Goal: Task Accomplishment & Management: Complete application form

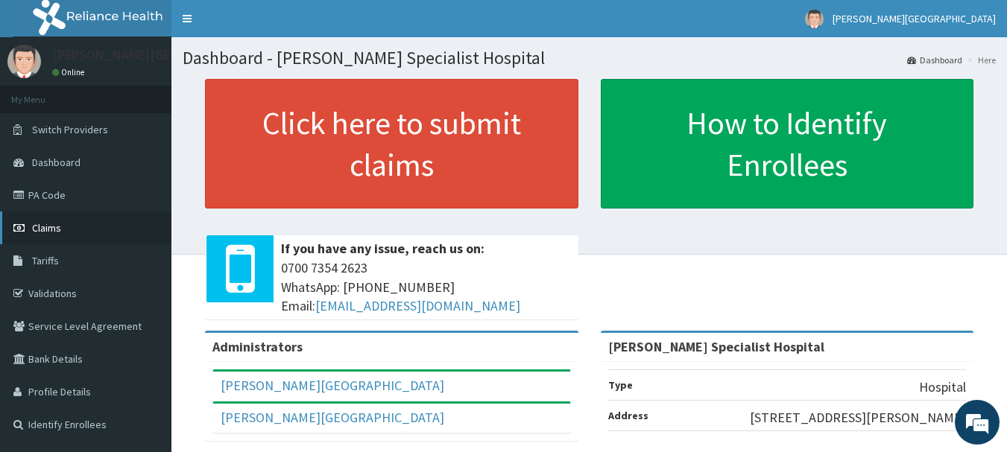
click at [60, 225] on span "Claims" at bounding box center [46, 227] width 29 height 13
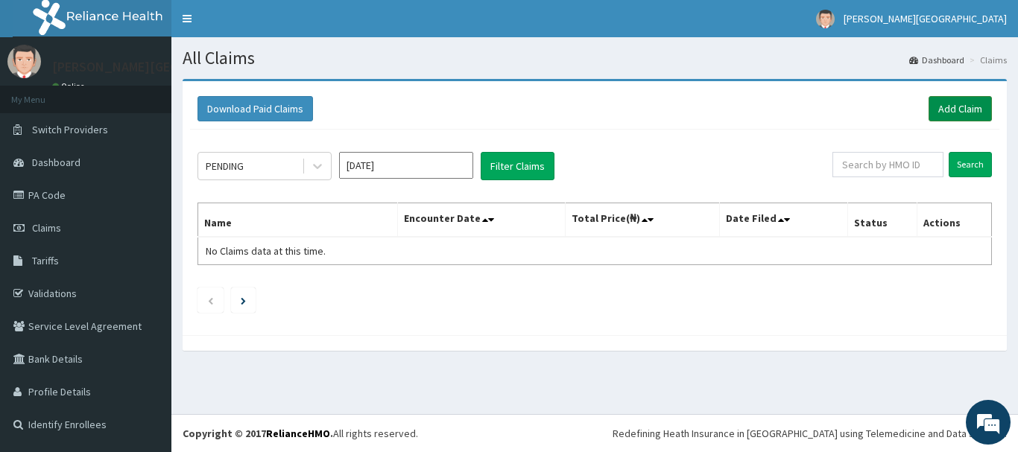
click at [963, 115] on link "Add Claim" at bounding box center [959, 108] width 63 height 25
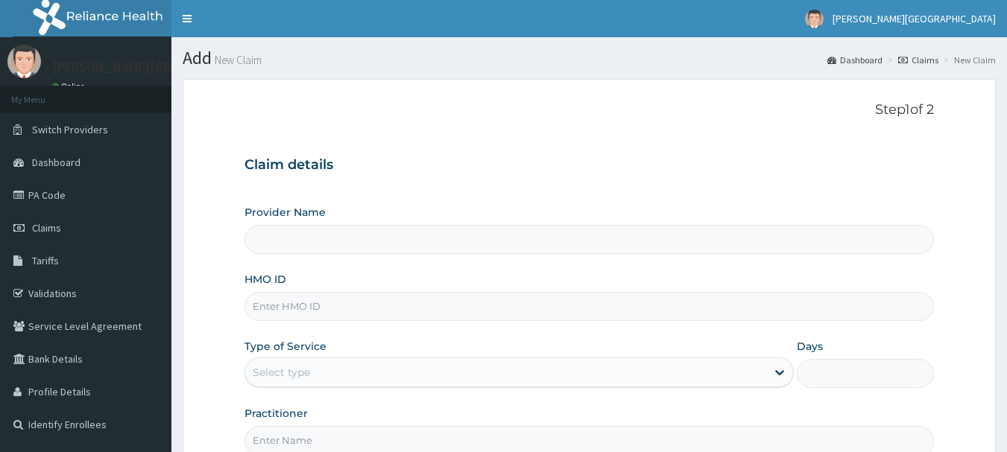
type input "[PERSON_NAME] Specialist Hospital"
click at [295, 313] on input "HMO ID" at bounding box center [589, 306] width 690 height 29
type input "SES/10018/A"
click at [296, 372] on div "Select type" at bounding box center [281, 372] width 57 height 15
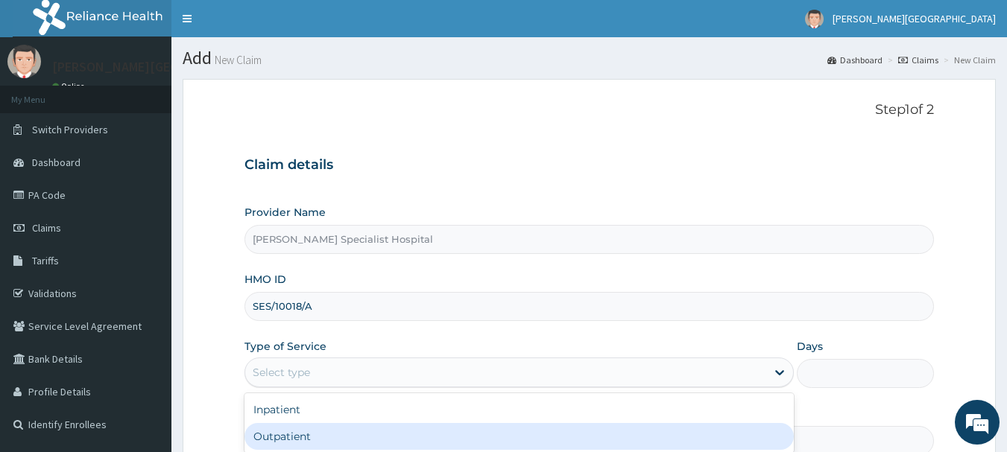
click at [286, 439] on div "Outpatient" at bounding box center [518, 436] width 549 height 27
type input "1"
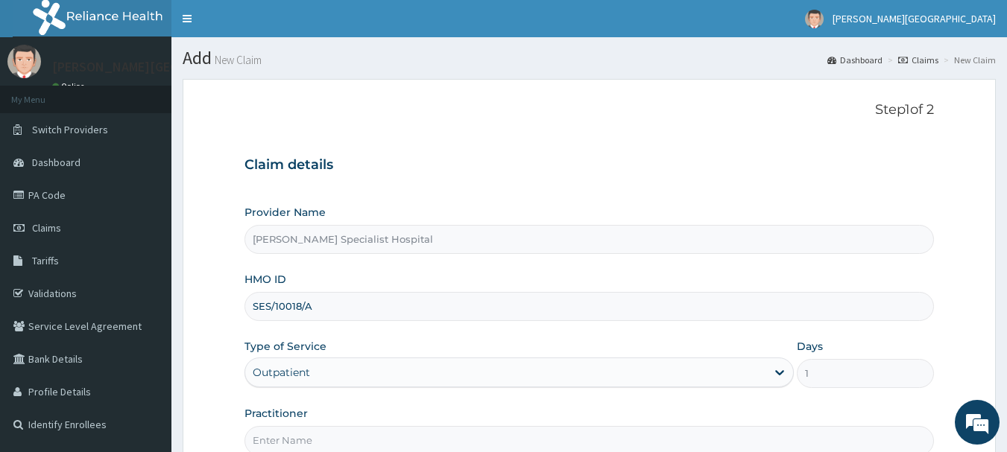
click at [293, 440] on input "Practitioner" at bounding box center [589, 440] width 690 height 29
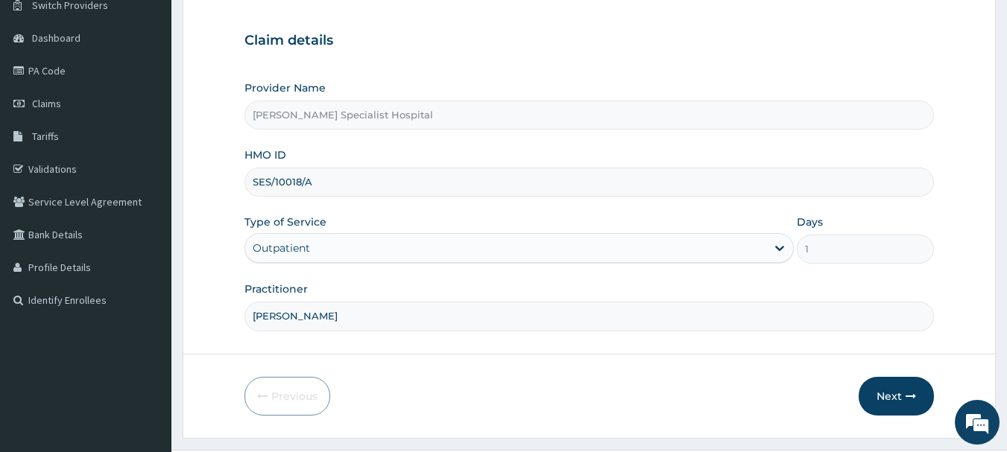
scroll to position [160, 0]
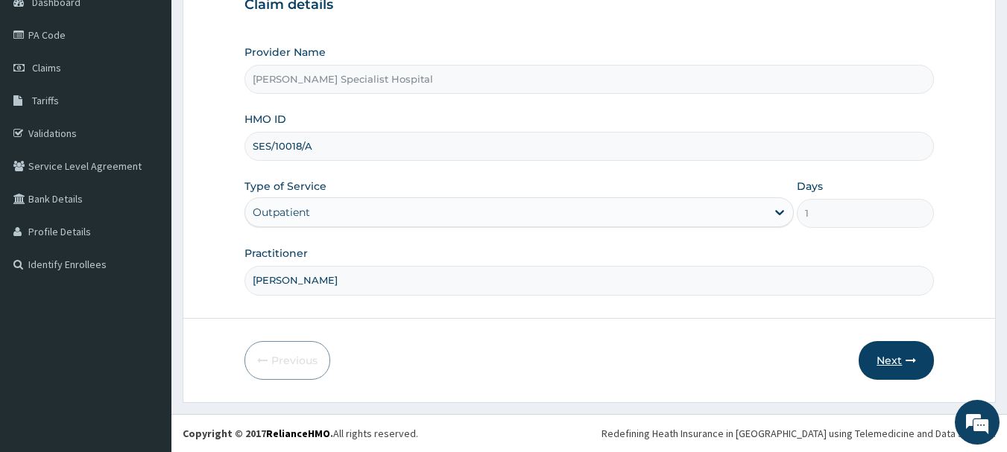
type input "[PERSON_NAME]"
click at [896, 361] on button "Next" at bounding box center [895, 360] width 75 height 39
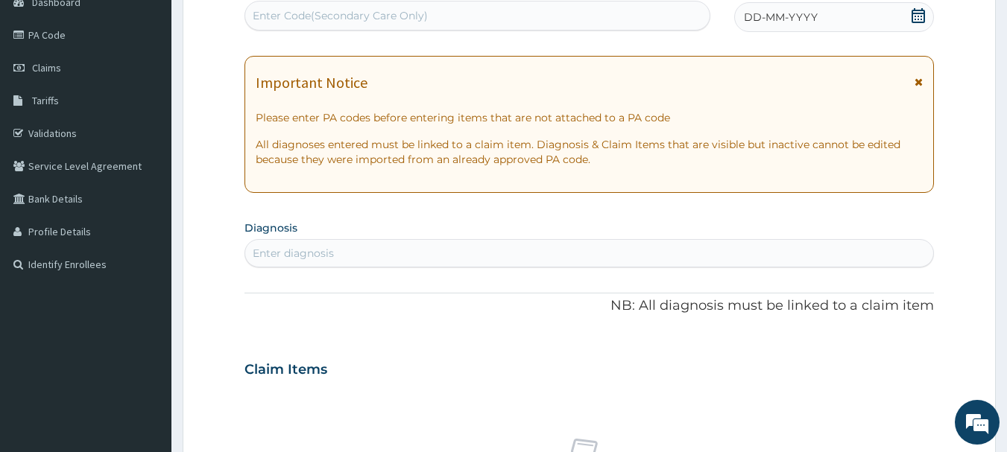
click at [916, 24] on span at bounding box center [917, 17] width 15 height 19
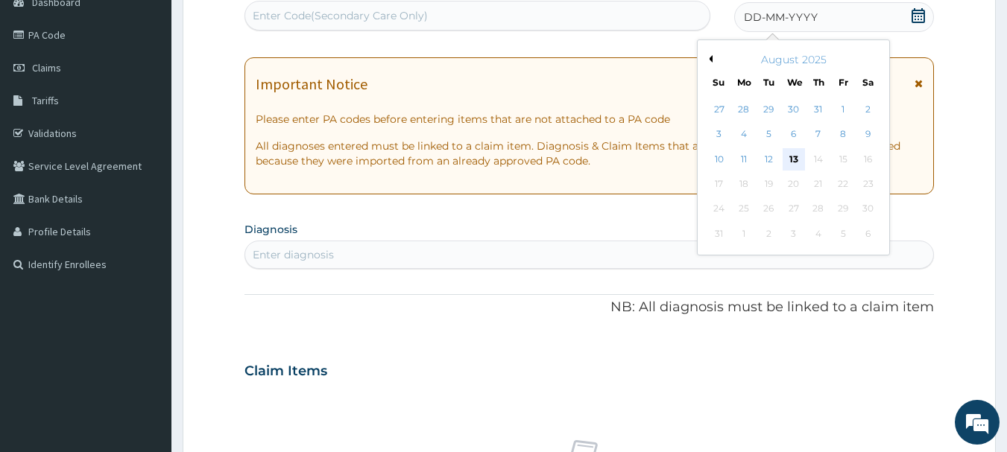
click at [794, 159] on div "13" at bounding box center [793, 159] width 22 height 22
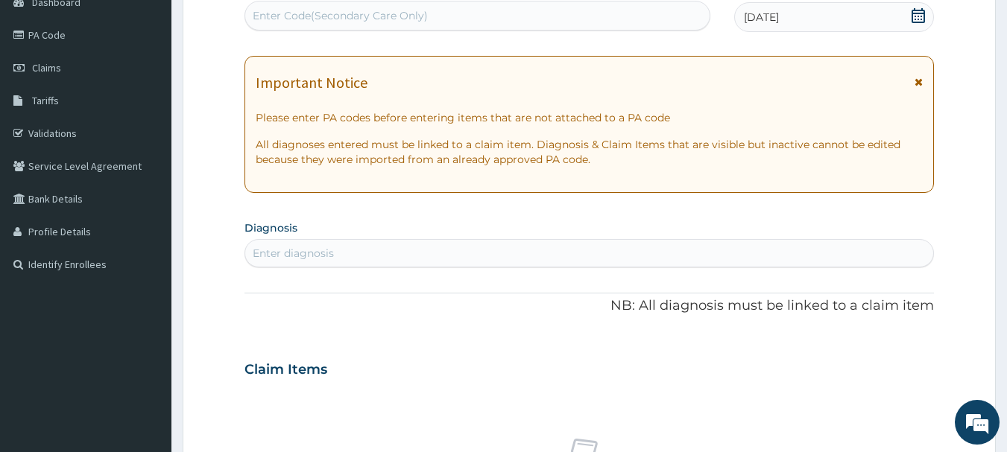
click at [297, 250] on div "Enter diagnosis" at bounding box center [293, 253] width 81 height 15
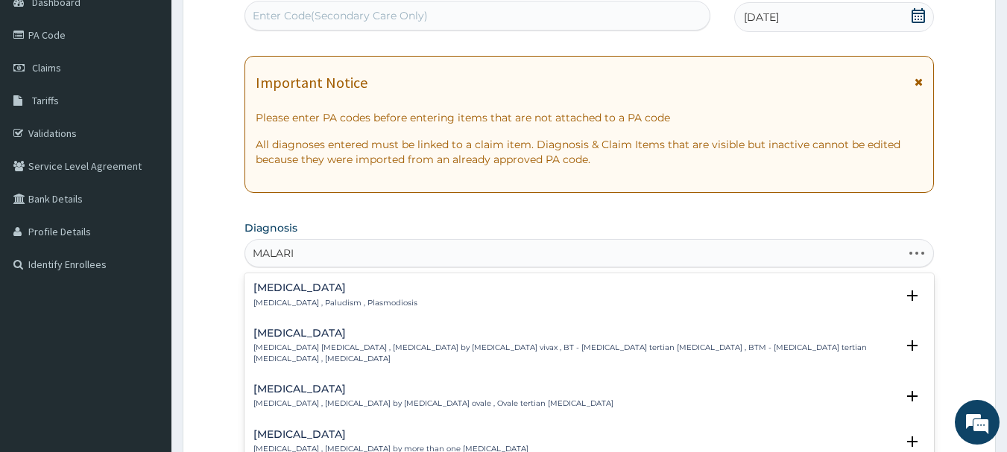
type input "MALARIA"
click at [282, 305] on p "Malaria , Paludism , Plasmodiosis" at bounding box center [335, 303] width 164 height 10
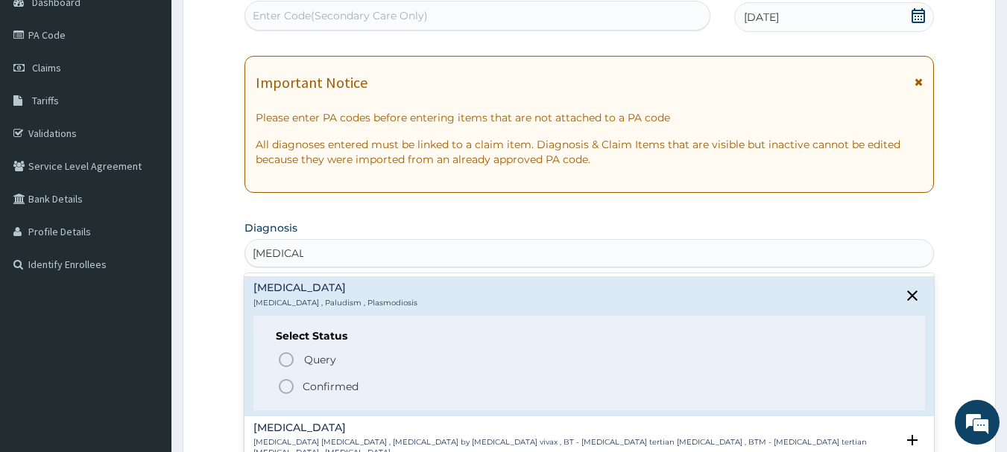
click at [286, 383] on icon "status option filled" at bounding box center [286, 387] width 18 height 18
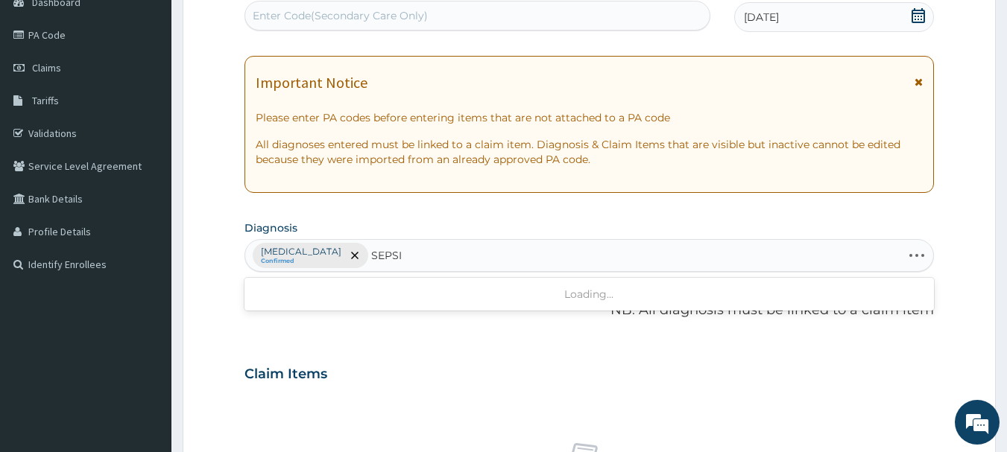
type input "SEPSIS"
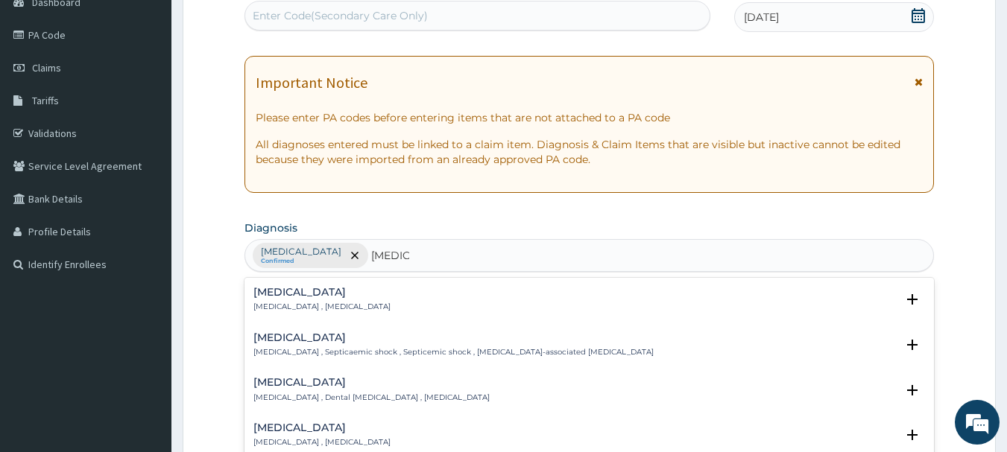
click at [282, 304] on p "Systemic infection , Sepsis" at bounding box center [321, 307] width 137 height 10
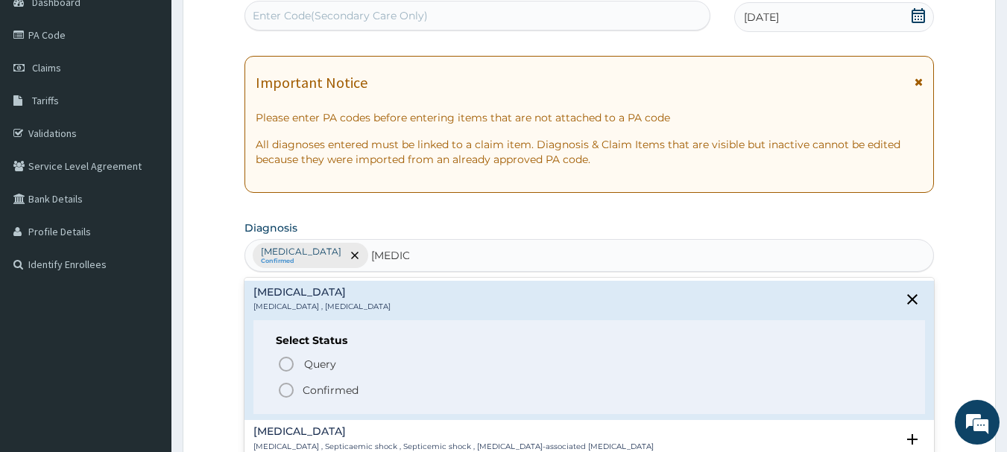
click at [287, 391] on icon "status option filled" at bounding box center [286, 390] width 18 height 18
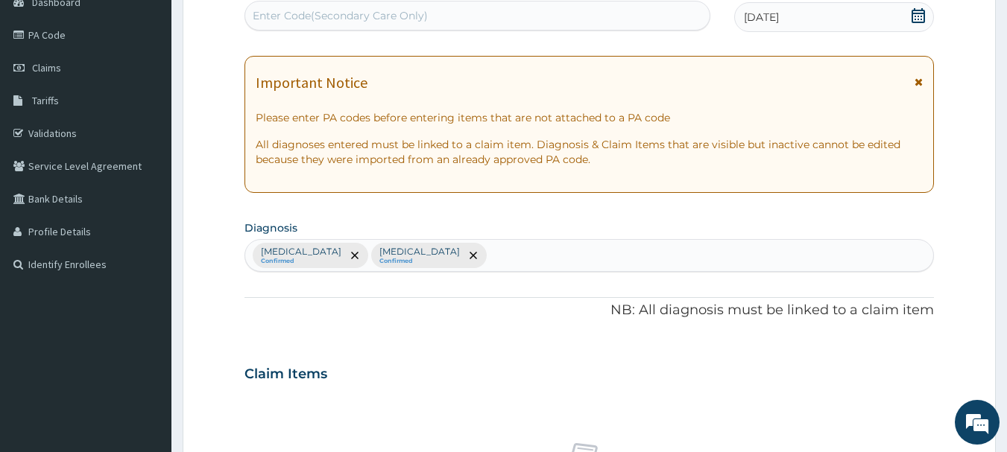
scroll to position [556, 0]
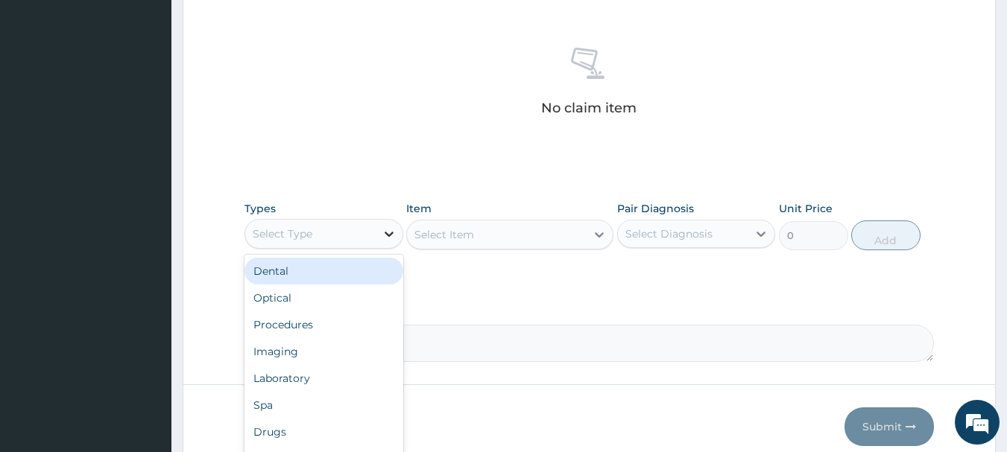
click at [392, 238] on icon at bounding box center [388, 233] width 15 height 15
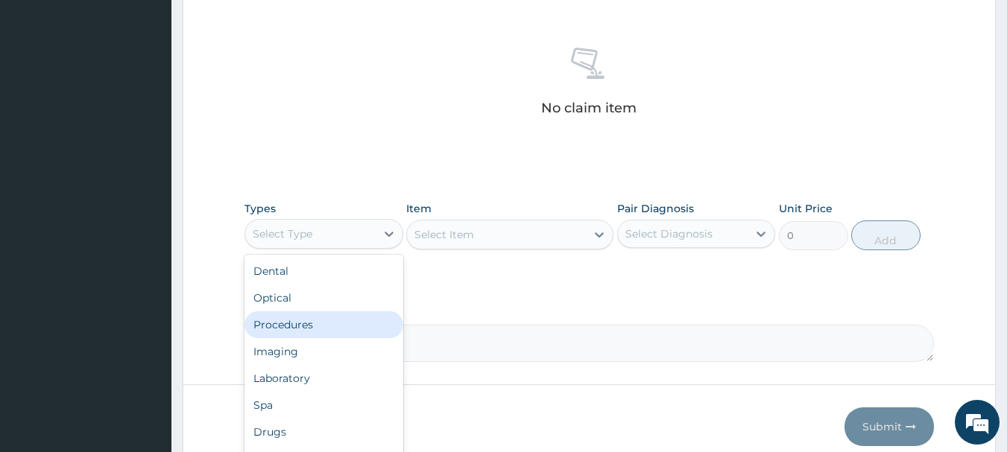
click at [297, 328] on div "Procedures" at bounding box center [323, 324] width 159 height 27
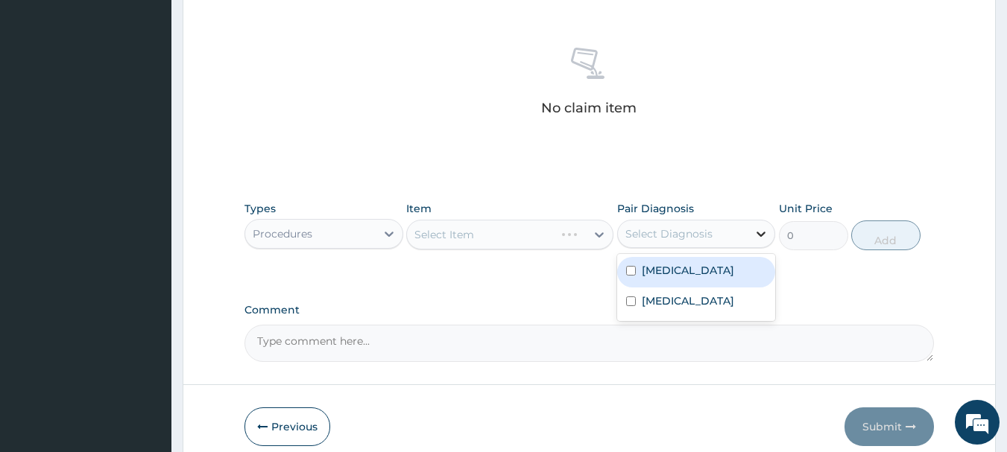
click at [761, 237] on icon at bounding box center [760, 233] width 15 height 15
click at [660, 273] on label "Malaria" at bounding box center [687, 270] width 92 height 15
checkbox input "true"
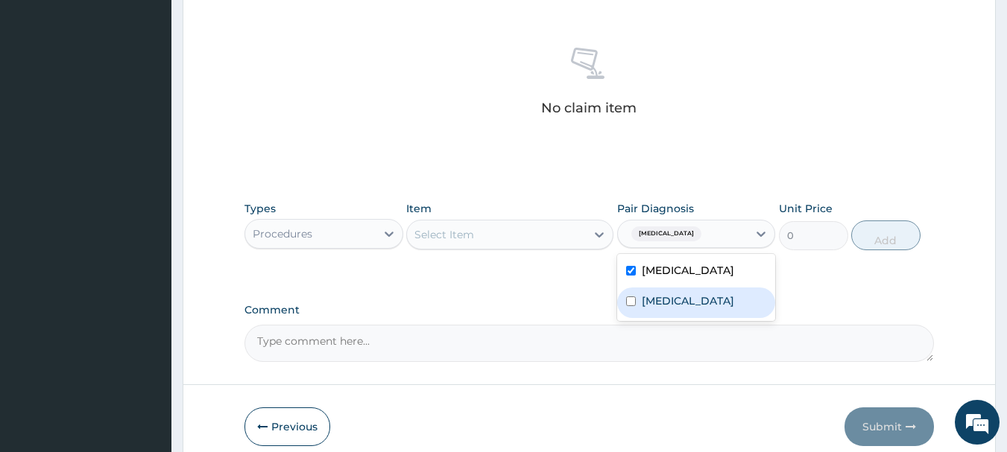
click at [643, 305] on label "Sepsis" at bounding box center [687, 301] width 92 height 15
checkbox input "true"
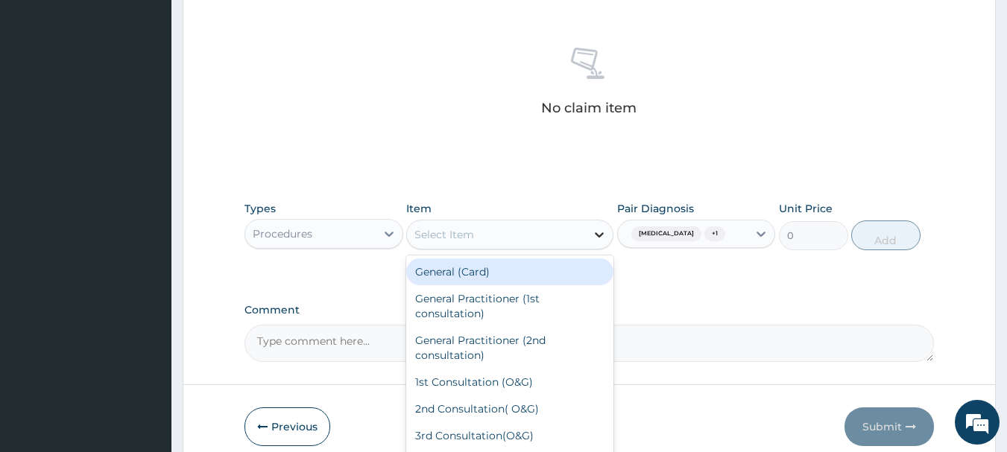
click at [598, 232] on icon at bounding box center [599, 234] width 15 height 15
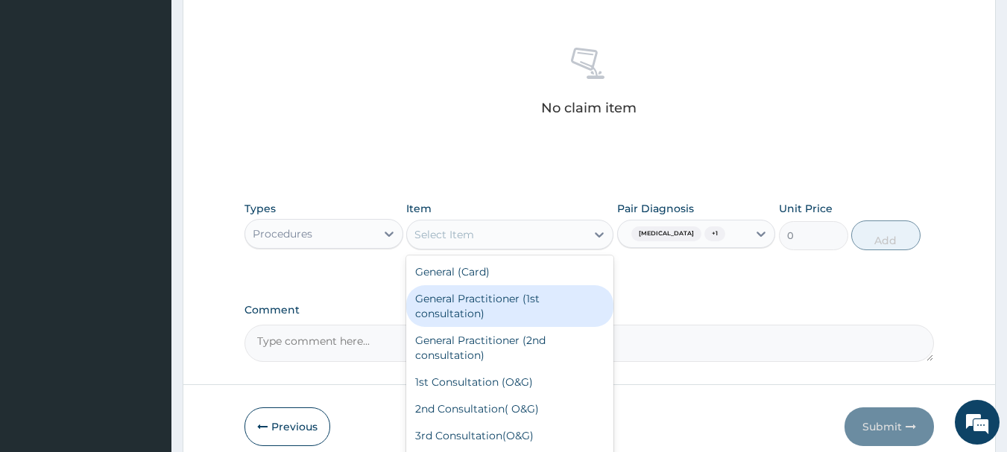
click at [466, 303] on div "General Practitioner (1st consultation)" at bounding box center [509, 306] width 207 height 42
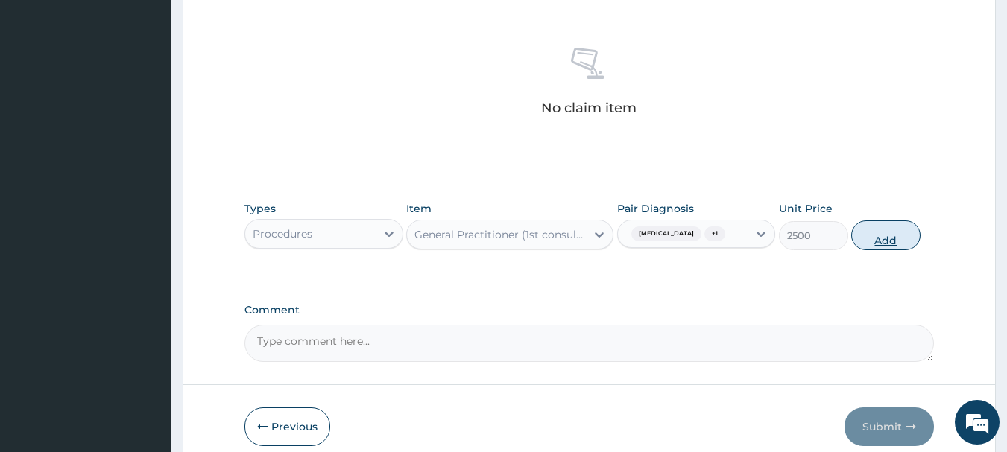
click at [883, 238] on button "Add" at bounding box center [885, 236] width 69 height 30
type input "0"
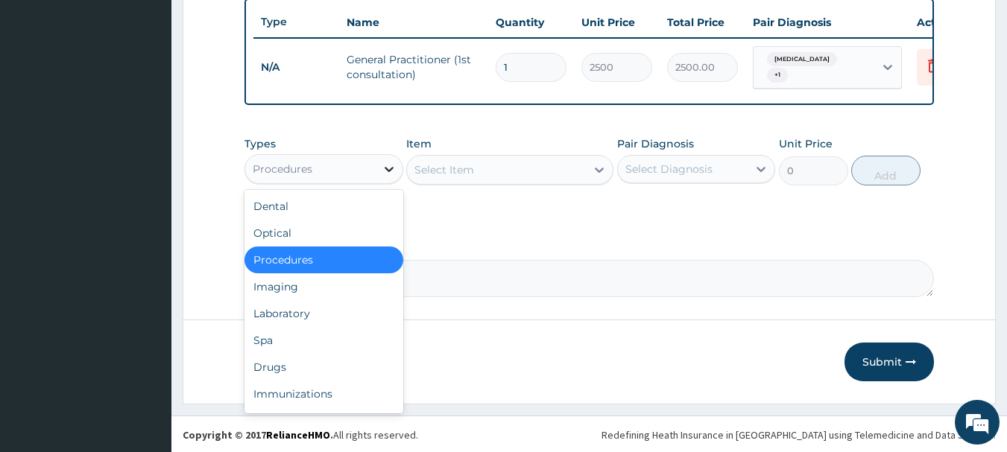
click at [387, 172] on icon at bounding box center [388, 169] width 9 height 5
click at [294, 323] on div "Laboratory" at bounding box center [323, 313] width 159 height 27
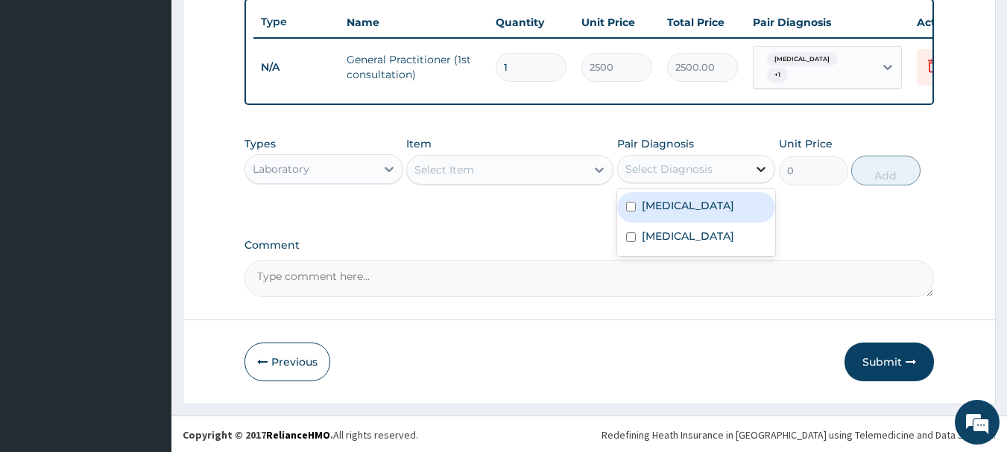
click at [760, 174] on icon at bounding box center [760, 169] width 15 height 15
click at [674, 213] on label "Malaria" at bounding box center [687, 205] width 92 height 15
checkbox input "true"
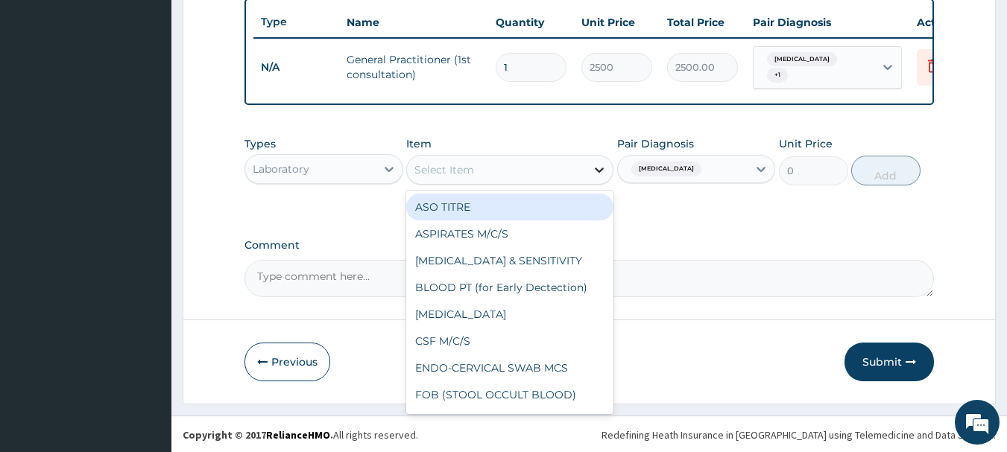
click at [600, 173] on icon at bounding box center [599, 170] width 9 height 5
type input "MP"
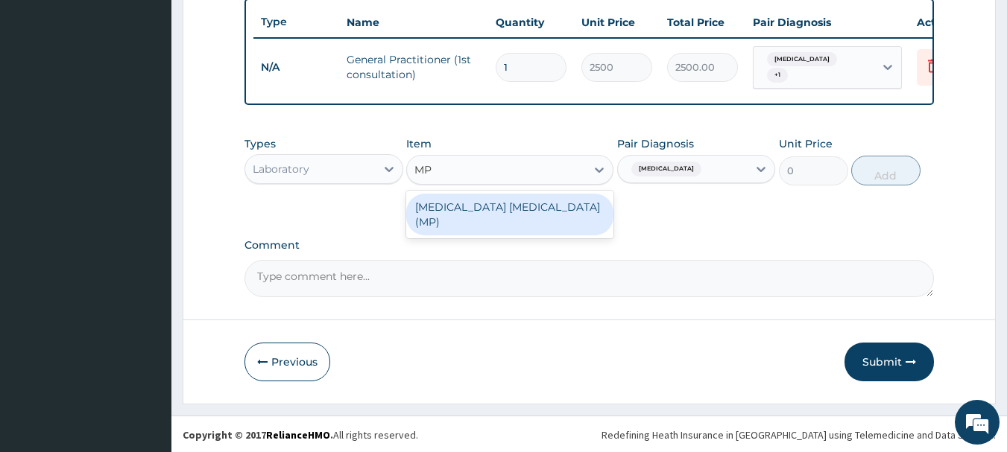
click at [519, 211] on div "MALARIA PARASITE (MP)" at bounding box center [509, 215] width 207 height 42
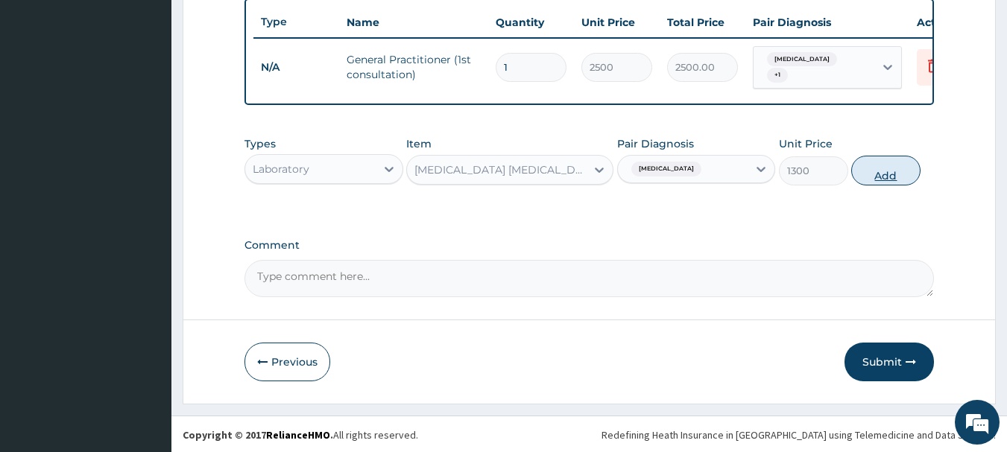
click at [888, 179] on button "Add" at bounding box center [885, 171] width 69 height 30
type input "0"
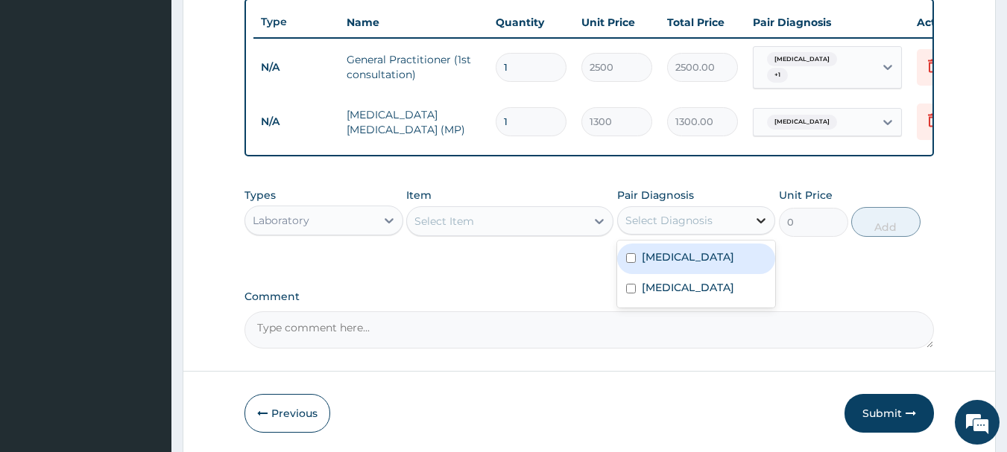
click at [757, 224] on icon at bounding box center [761, 220] width 9 height 5
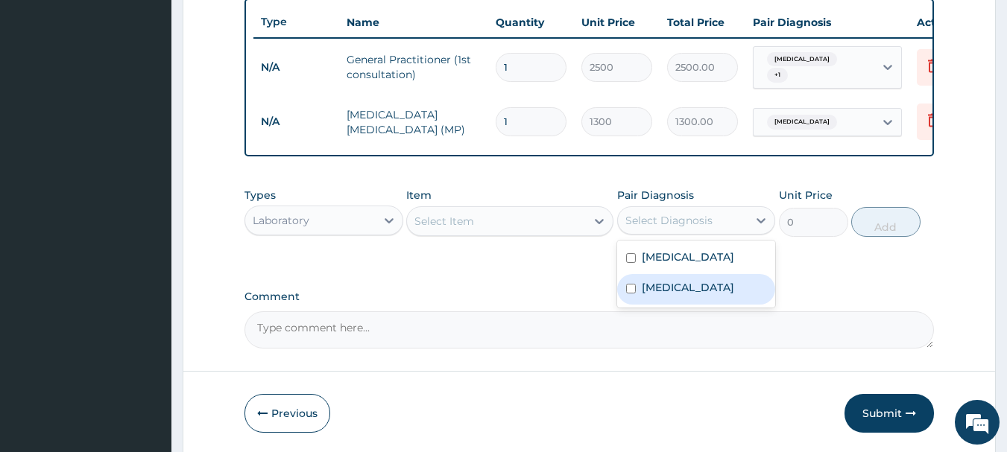
click at [674, 292] on label "Sepsis" at bounding box center [687, 287] width 92 height 15
checkbox input "true"
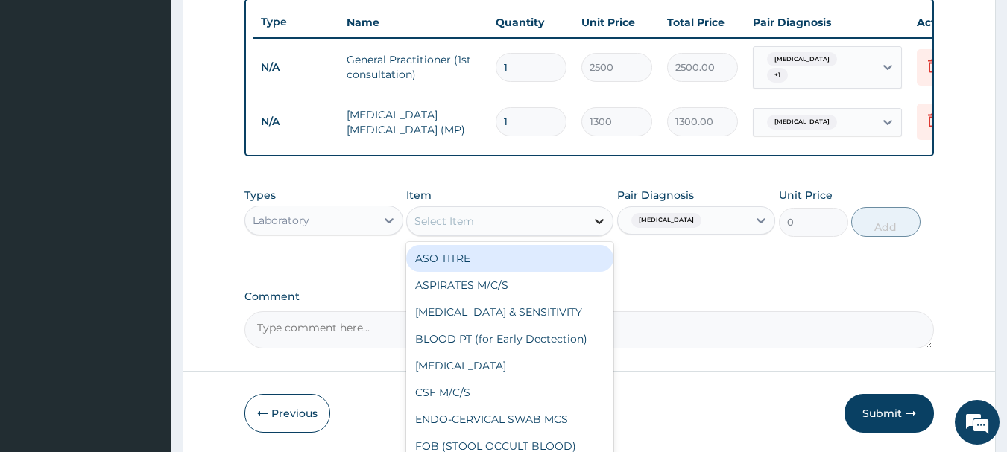
click at [600, 224] on icon at bounding box center [599, 221] width 9 height 5
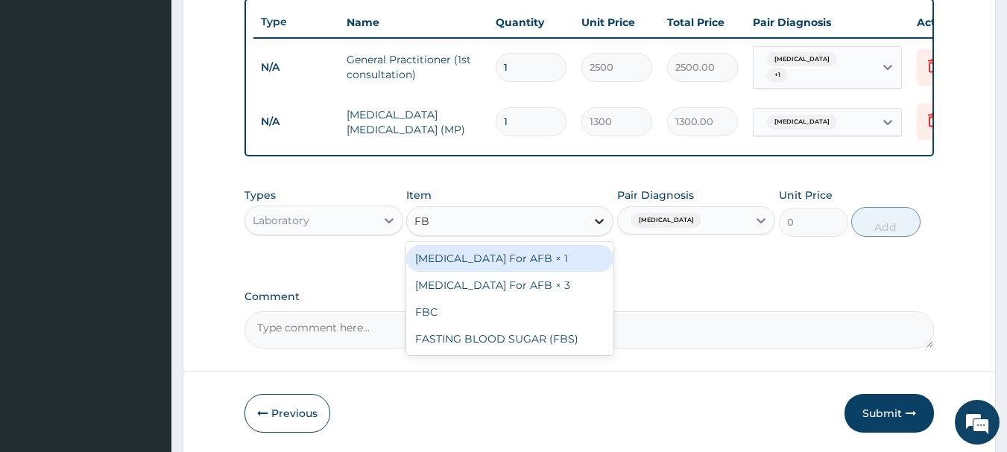
type input "FBC"
click at [477, 268] on div "FBC" at bounding box center [509, 258] width 207 height 27
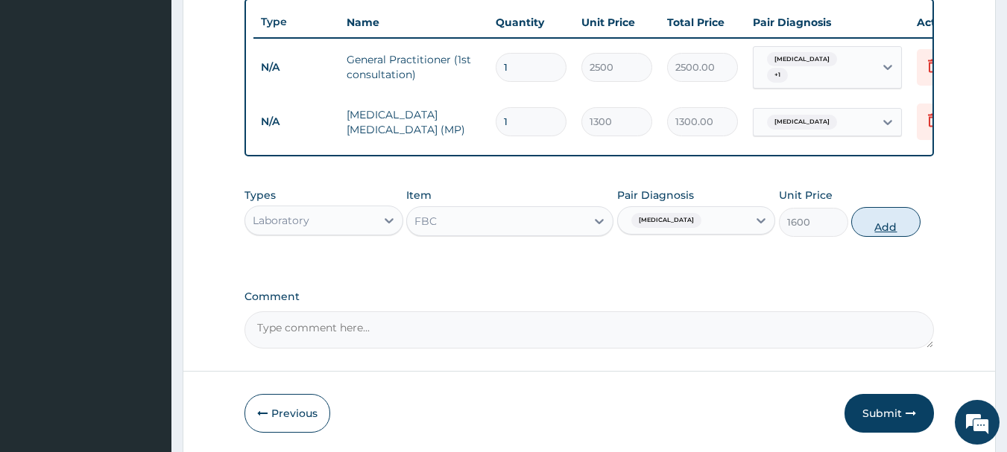
click at [884, 231] on button "Add" at bounding box center [885, 222] width 69 height 30
type input "0"
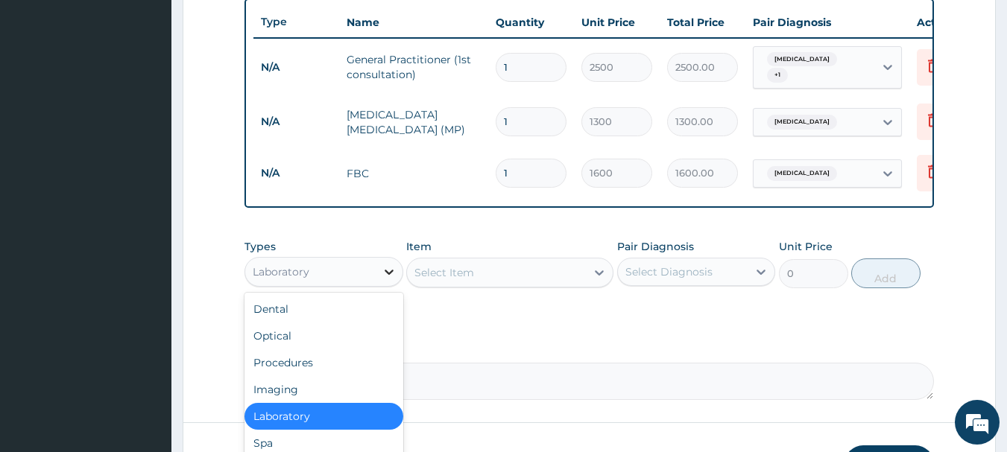
click at [389, 274] on icon at bounding box center [388, 271] width 15 height 15
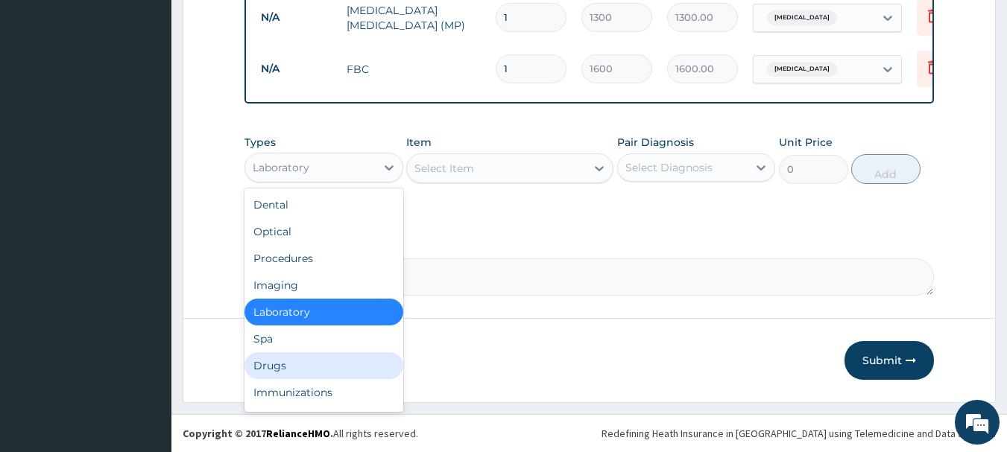
click at [280, 366] on div "Drugs" at bounding box center [323, 365] width 159 height 27
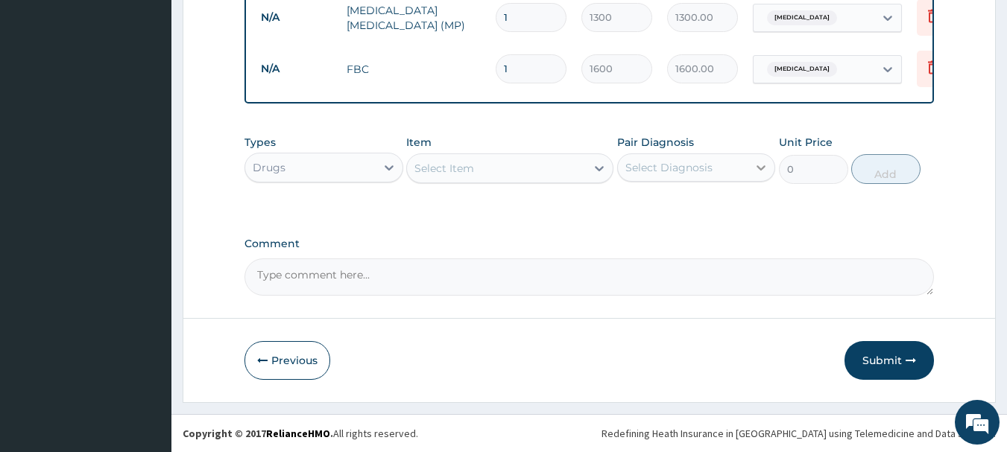
click at [761, 165] on icon at bounding box center [760, 167] width 15 height 15
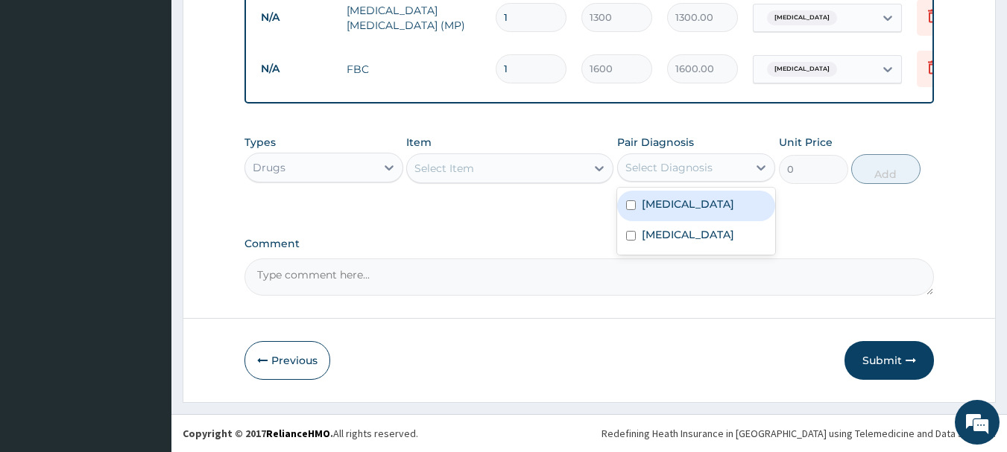
click at [653, 203] on label "Malaria" at bounding box center [687, 204] width 92 height 15
checkbox input "true"
click at [487, 166] on div "Select Item" at bounding box center [496, 168] width 179 height 24
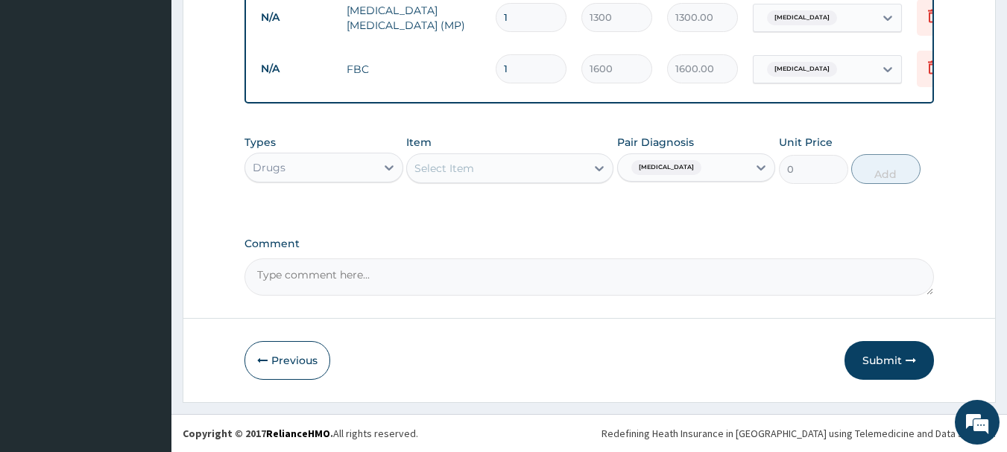
click at [500, 175] on div "Select Item" at bounding box center [496, 168] width 179 height 24
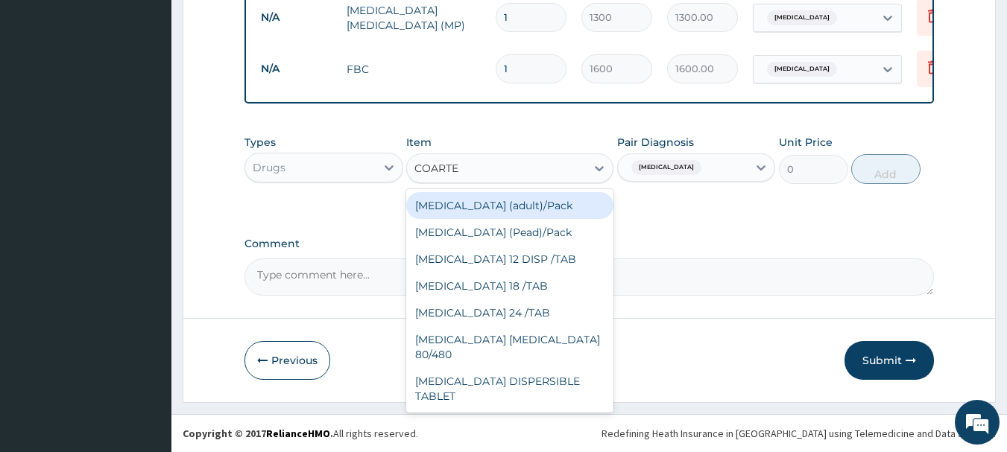
type input "COARTEM"
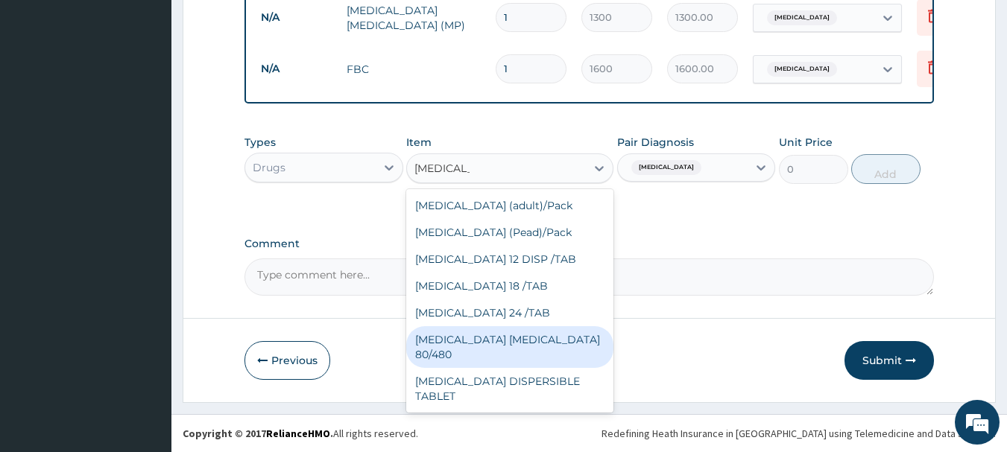
click at [466, 344] on div "COARTEM D TAB 80/480" at bounding box center [509, 347] width 207 height 42
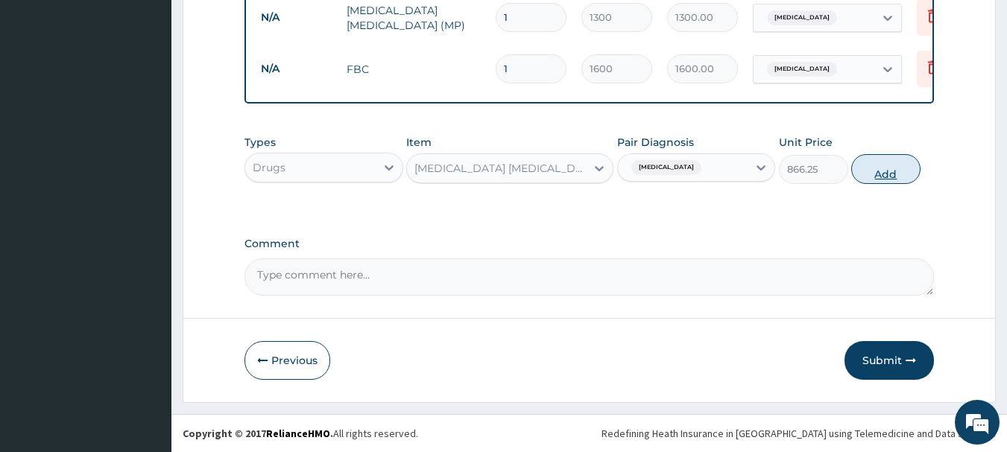
click at [890, 177] on button "Add" at bounding box center [885, 169] width 69 height 30
type input "0"
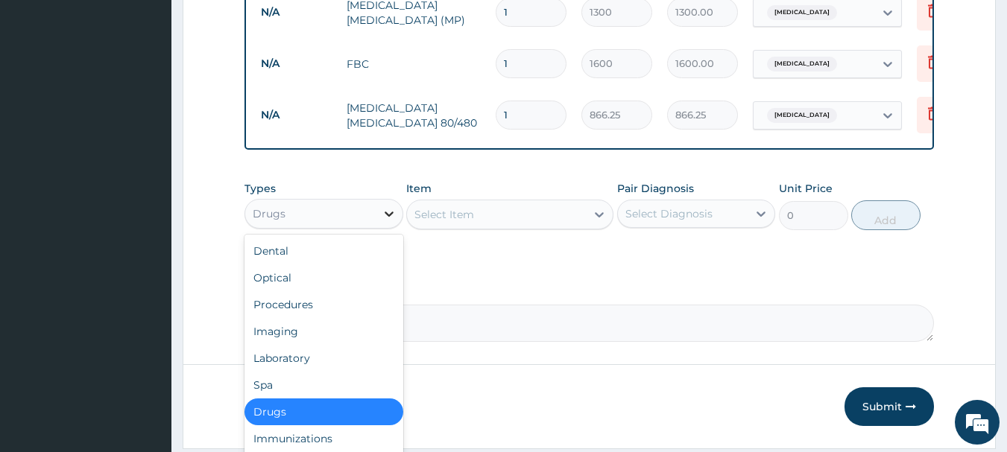
click at [389, 221] on icon at bounding box center [388, 213] width 15 height 15
click at [315, 416] on div "Drugs" at bounding box center [323, 412] width 159 height 27
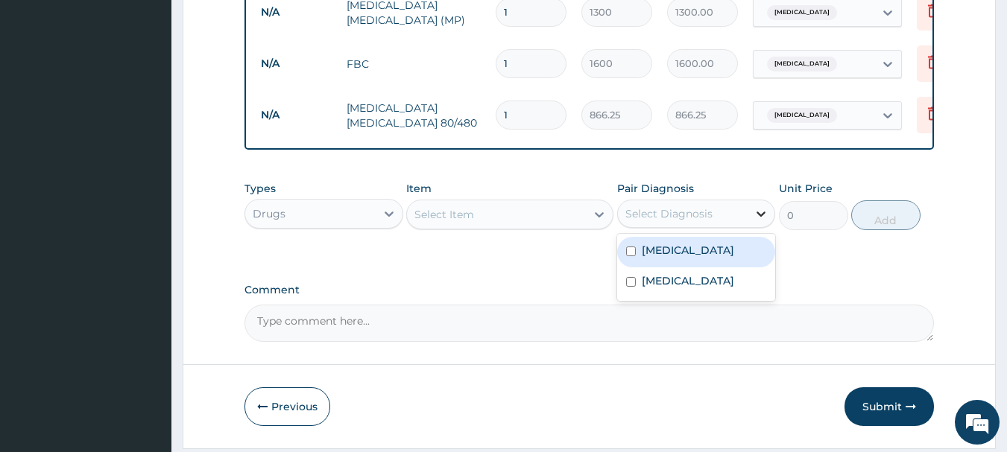
click at [760, 217] on icon at bounding box center [760, 213] width 15 height 15
click at [653, 253] on label "Malaria" at bounding box center [687, 250] width 92 height 15
checkbox input "true"
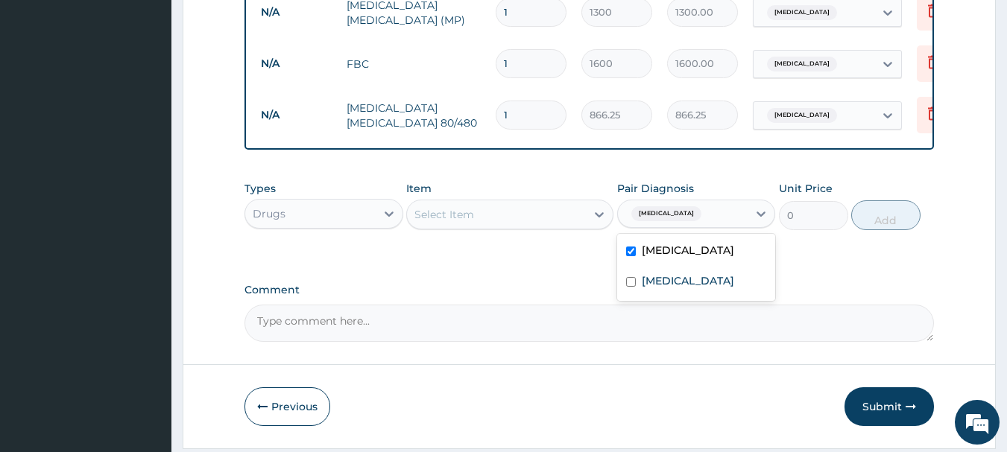
click at [559, 221] on div "Select Item" at bounding box center [496, 215] width 179 height 24
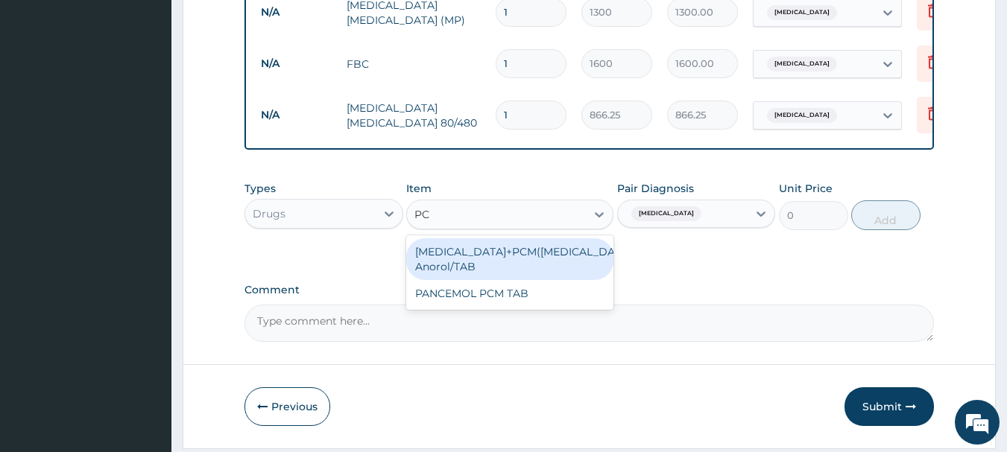
type input "PCM"
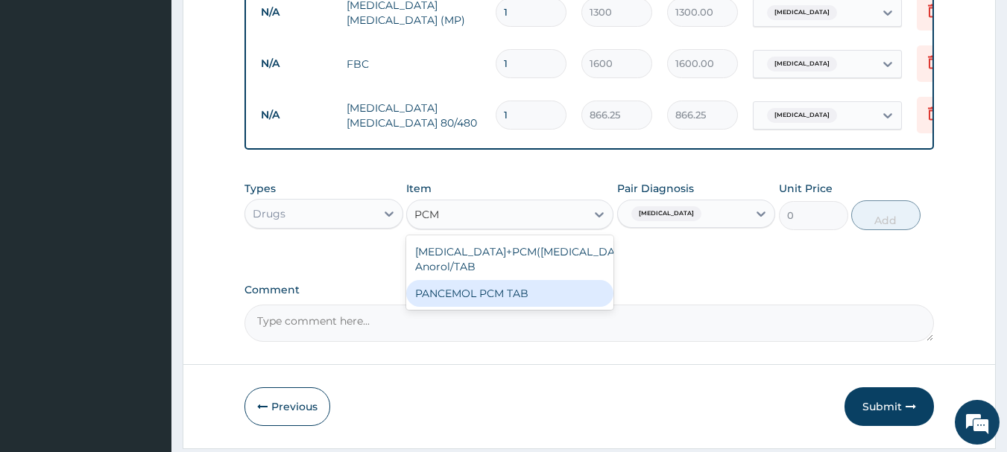
click at [481, 302] on div "PANCEMOL PCM TAB" at bounding box center [509, 293] width 207 height 27
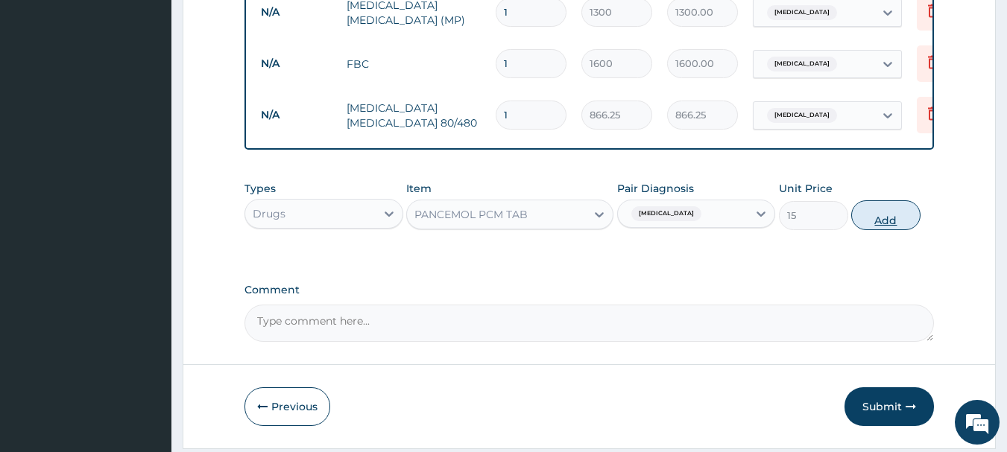
click at [888, 215] on button "Add" at bounding box center [885, 215] width 69 height 30
type input "0"
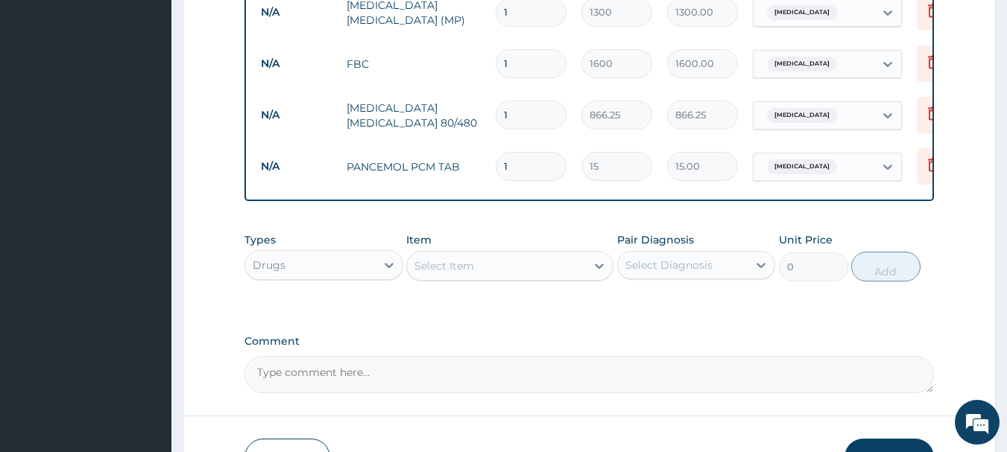
click at [511, 108] on input "1" at bounding box center [530, 115] width 71 height 29
type input "0.00"
type input "6"
type input "5197.50"
type input "6"
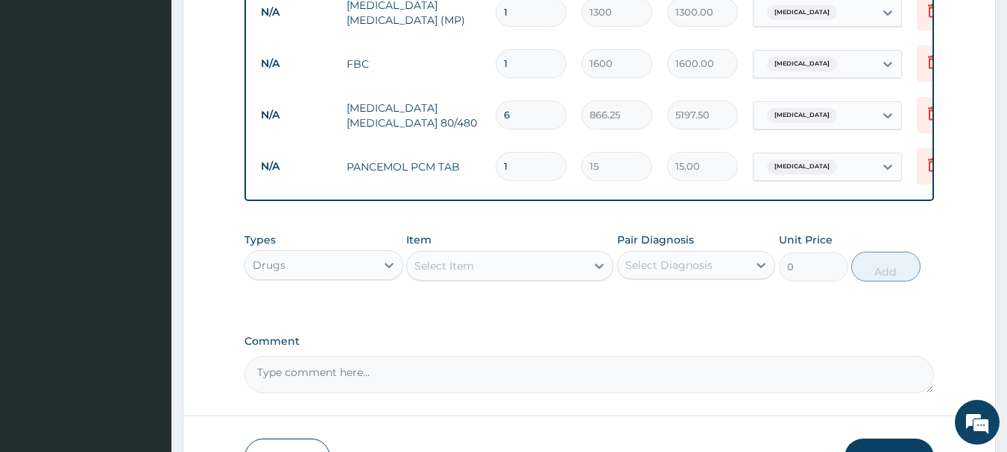
click at [513, 159] on input "1" at bounding box center [530, 166] width 71 height 29
type input "18"
type input "270.00"
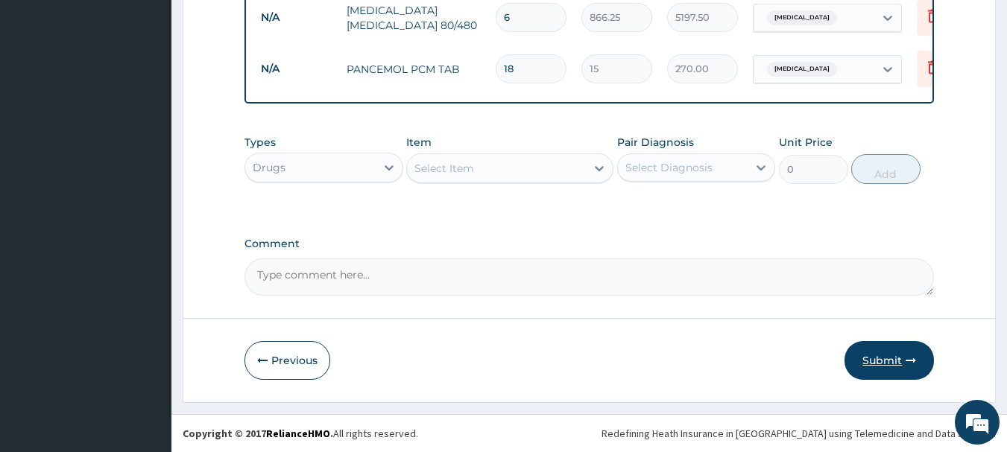
type input "18"
click at [891, 353] on button "Submit" at bounding box center [888, 360] width 89 height 39
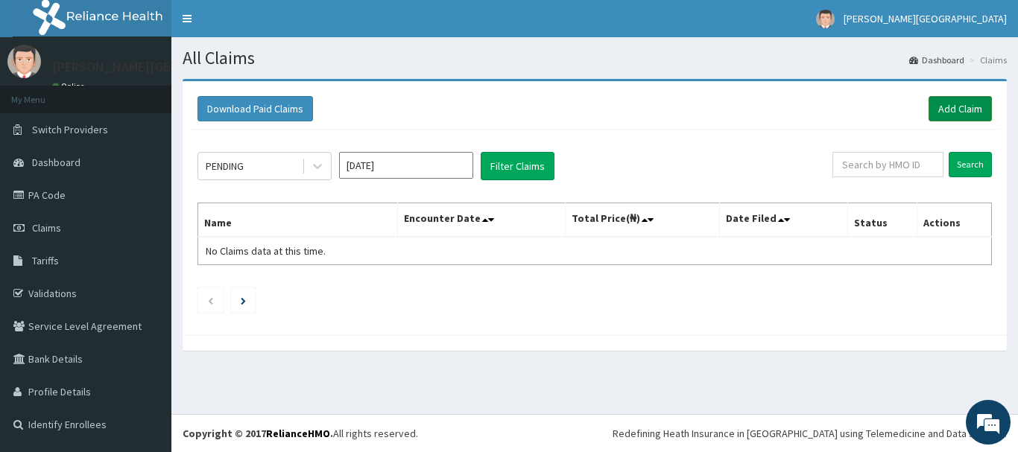
click at [951, 98] on link "Add Claim" at bounding box center [959, 108] width 63 height 25
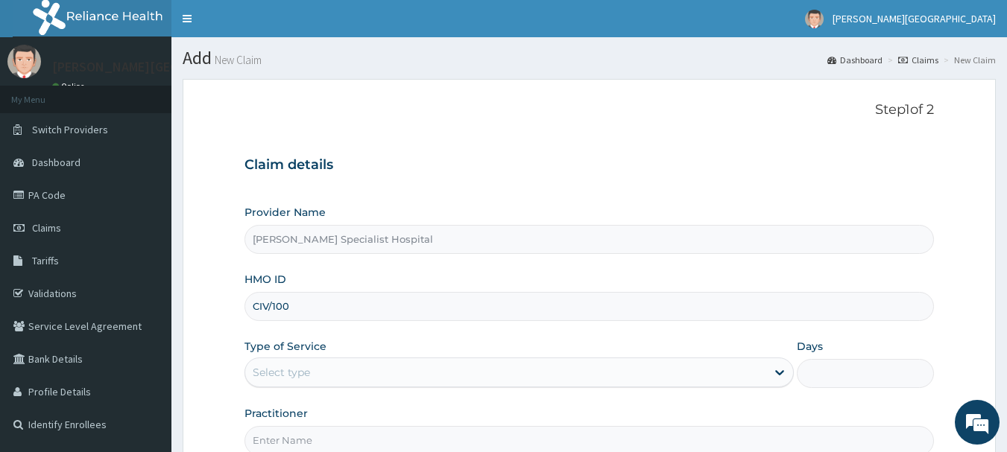
type input "CIV/10075/A"
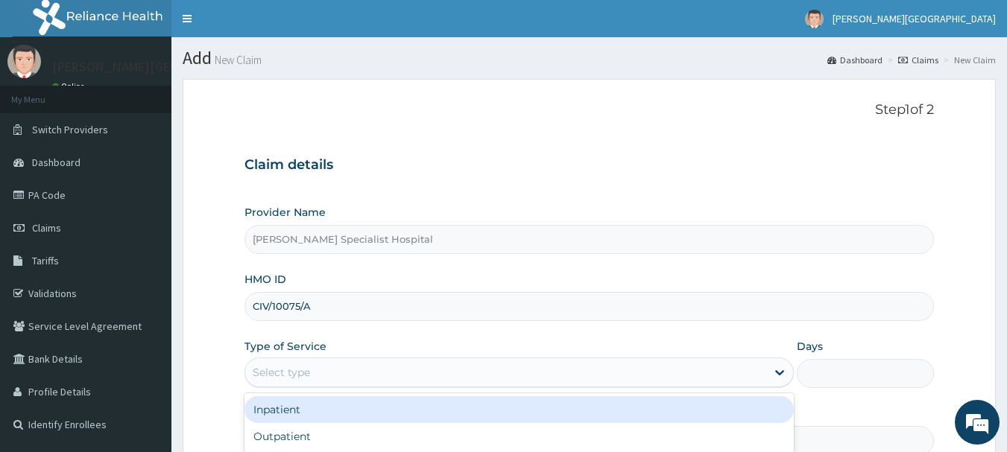
click at [311, 367] on div "Select type" at bounding box center [505, 373] width 521 height 24
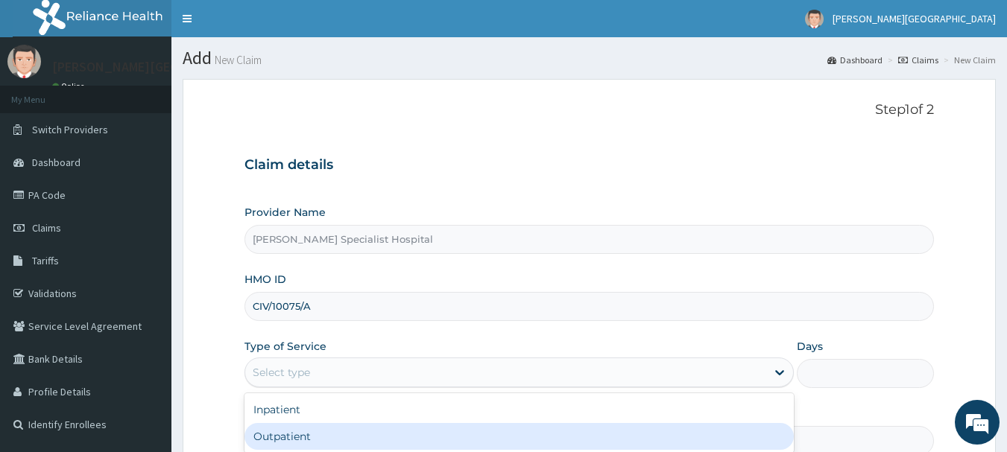
click at [280, 435] on div "Outpatient" at bounding box center [518, 436] width 549 height 27
type input "1"
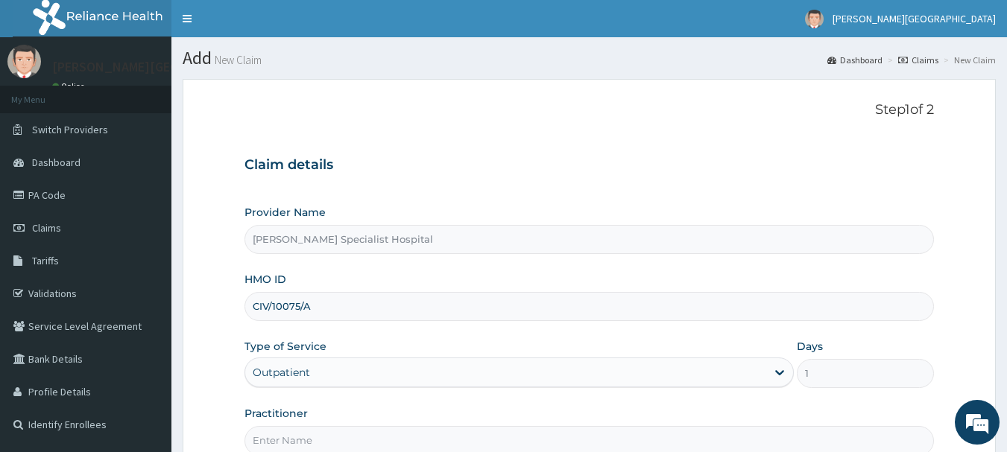
click at [305, 440] on input "Practitioner" at bounding box center [589, 440] width 690 height 29
type input "DR BLESSG"
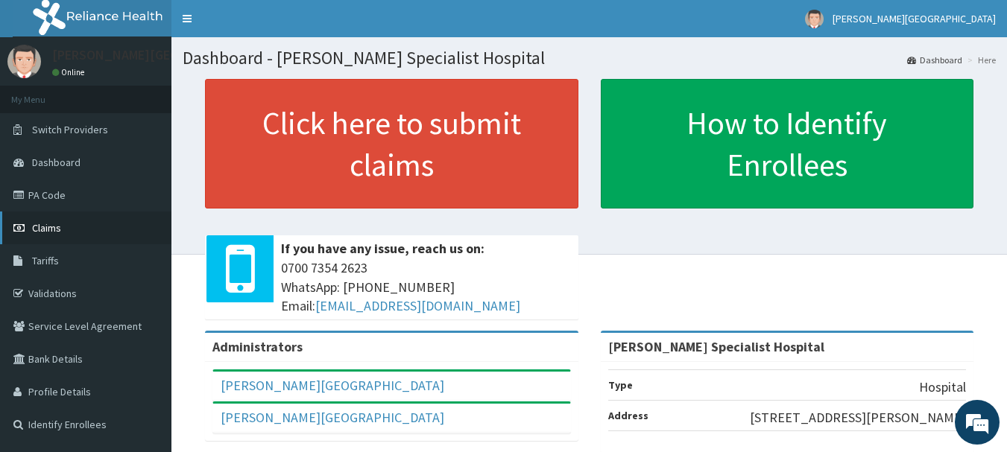
click at [44, 226] on span "Claims" at bounding box center [46, 227] width 29 height 13
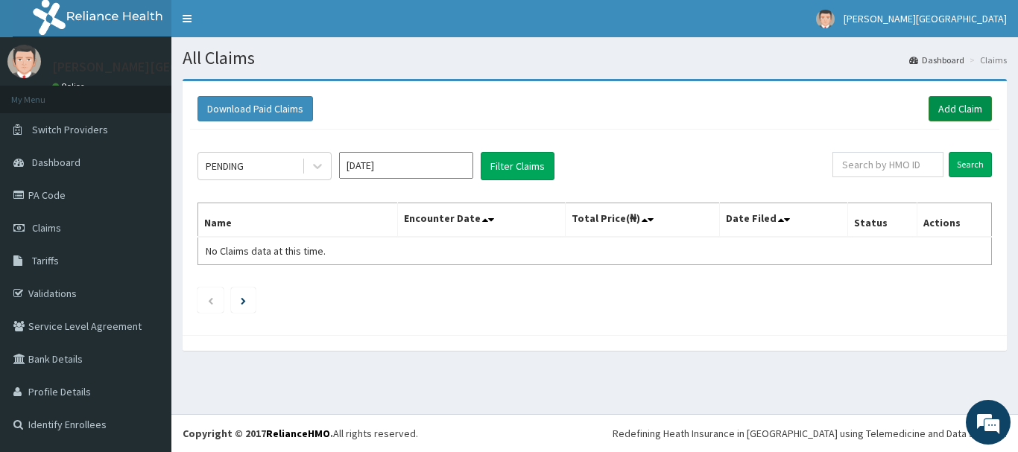
click at [952, 105] on link "Add Claim" at bounding box center [959, 108] width 63 height 25
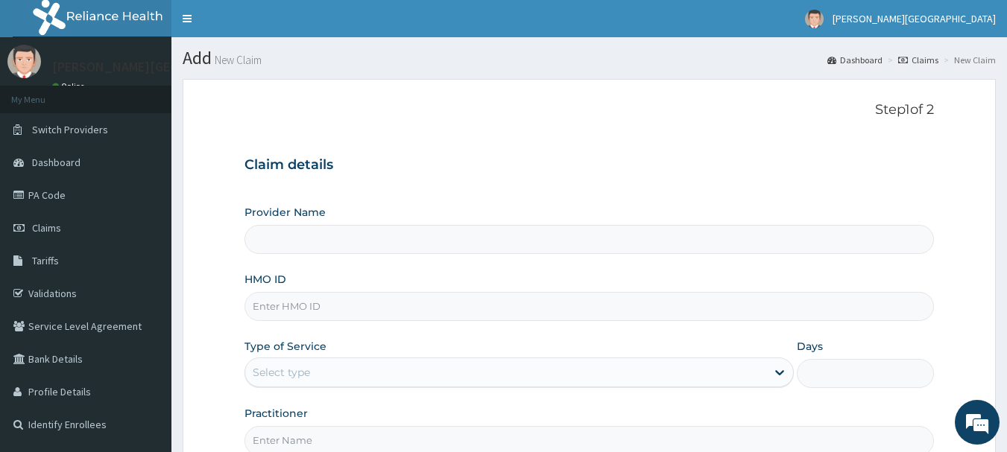
type input "[PERSON_NAME] Specialist Hospital"
click at [289, 309] on input "HMO ID" at bounding box center [589, 306] width 690 height 29
type input "CIV/10075/A"
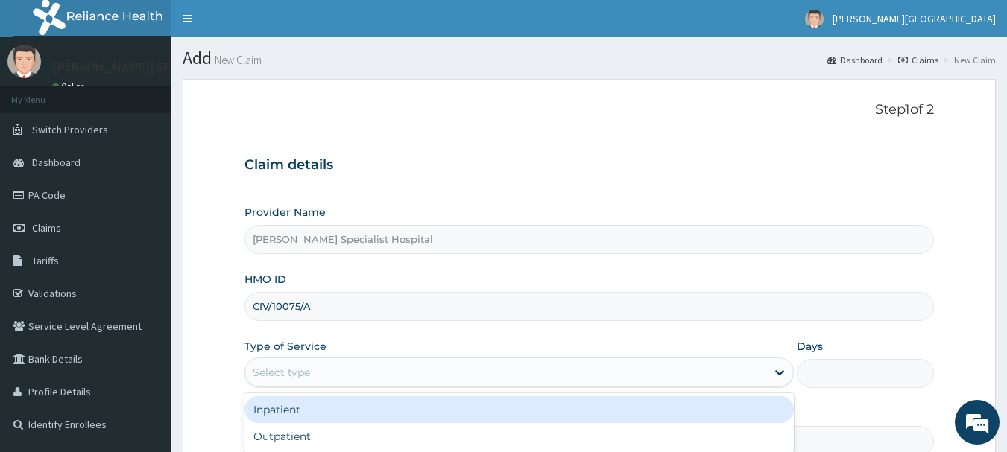
click at [290, 369] on div "Select type" at bounding box center [281, 372] width 57 height 15
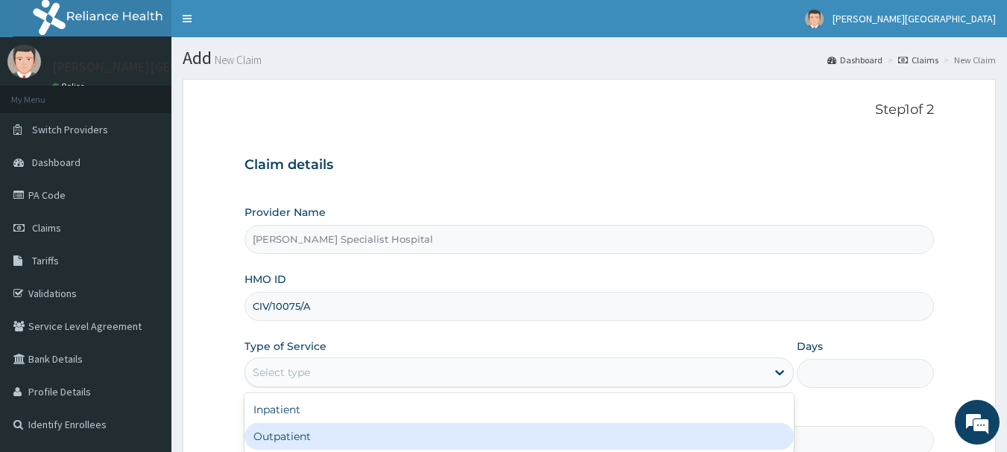
click at [264, 435] on div "Outpatient" at bounding box center [518, 436] width 549 height 27
type input "1"
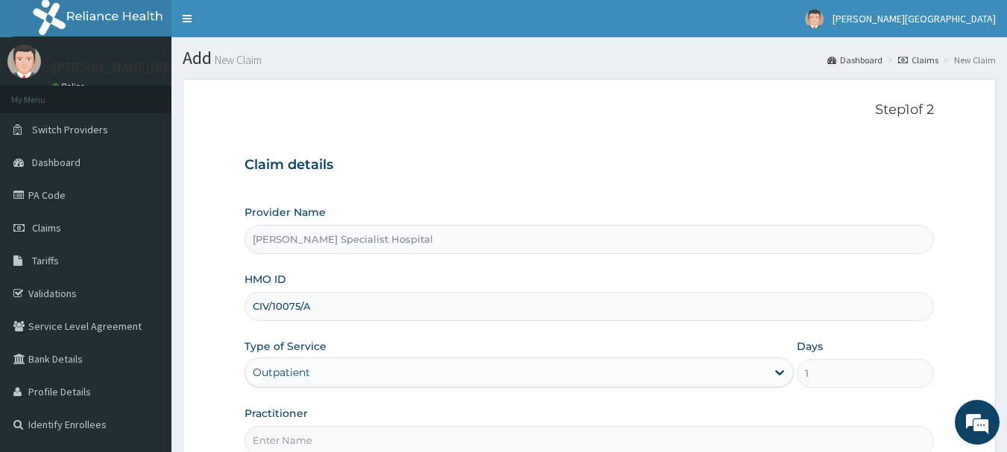
click at [285, 438] on input "Practitioner" at bounding box center [589, 440] width 690 height 29
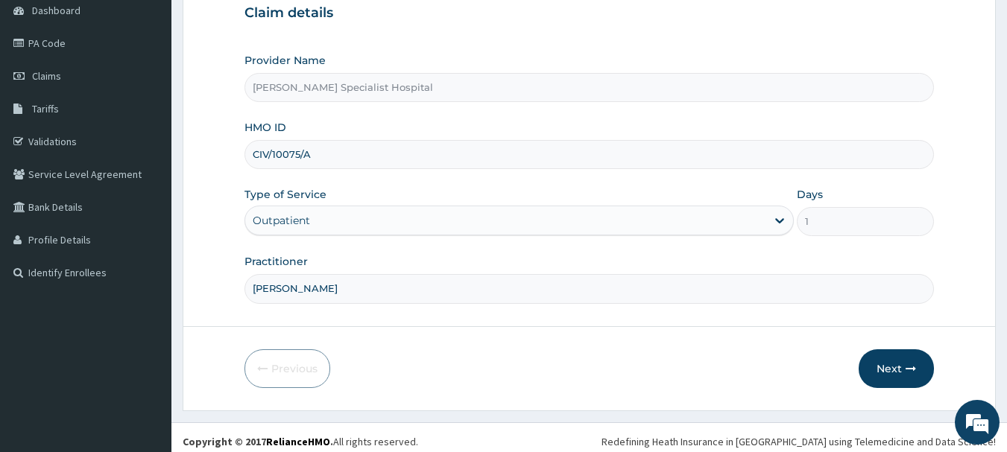
scroll to position [160, 0]
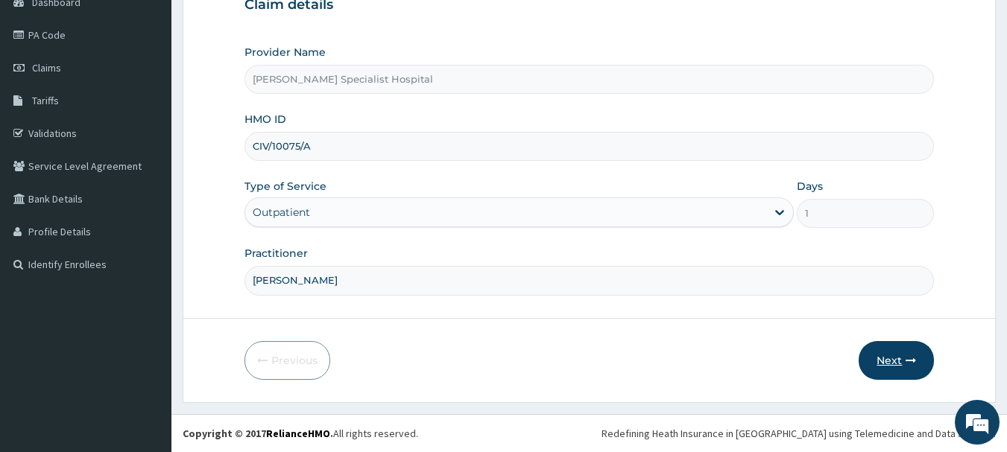
type input "DR BLESSING"
click at [888, 358] on button "Next" at bounding box center [895, 360] width 75 height 39
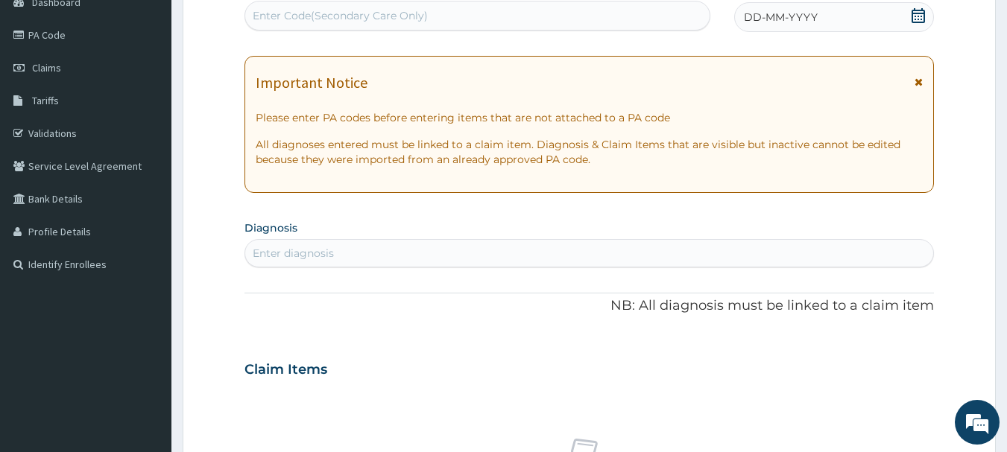
click at [808, 10] on span "DD-MM-YYYY" at bounding box center [781, 17] width 74 height 15
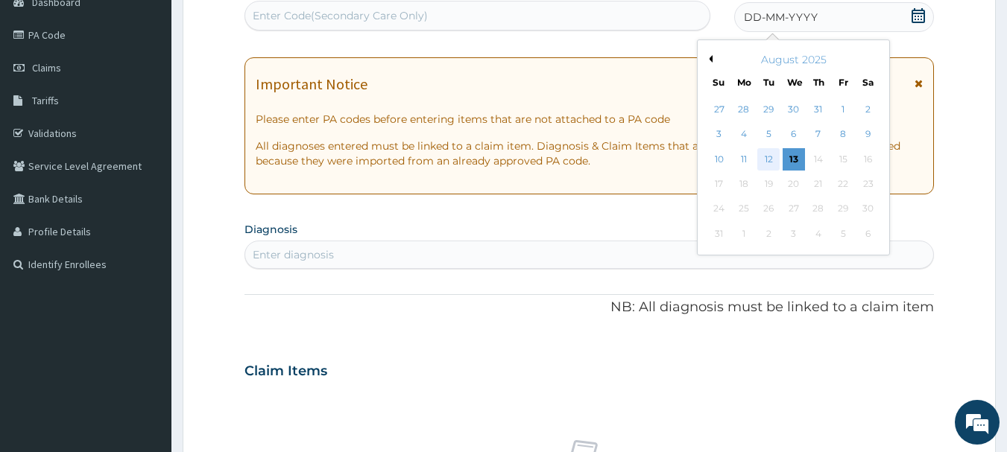
click at [769, 159] on div "12" at bounding box center [769, 159] width 22 height 22
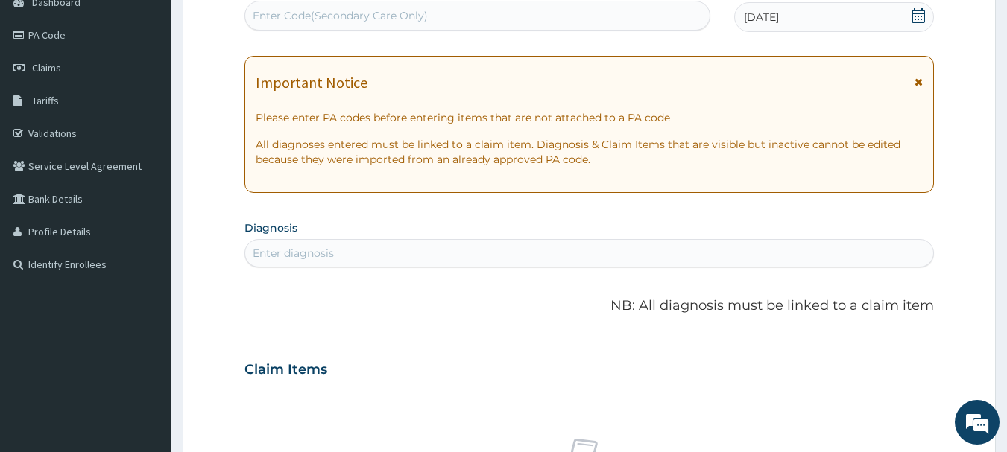
click at [305, 253] on div "Enter diagnosis" at bounding box center [293, 253] width 81 height 15
type input "MALAI"
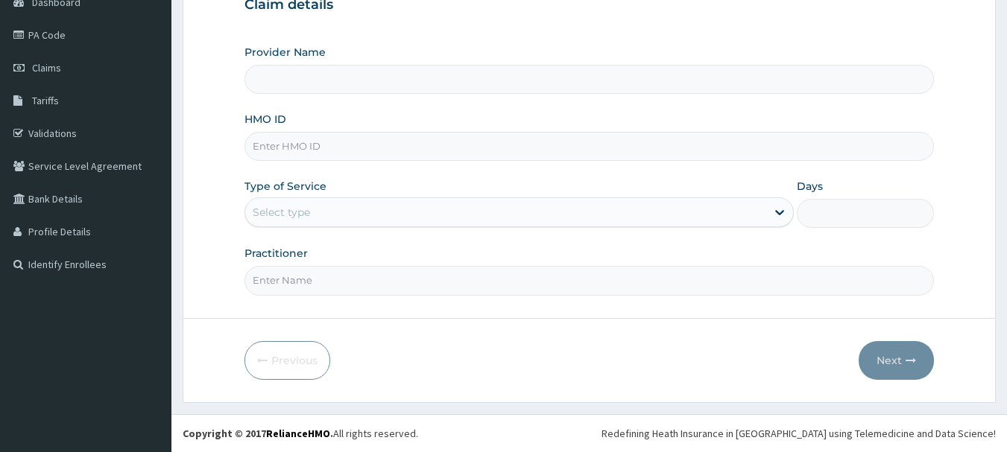
type input "[PERSON_NAME] Specialist Hospital"
click at [300, 145] on input "HMO ID" at bounding box center [589, 146] width 690 height 29
type input "CIV/10075/A"
click at [286, 209] on div "Select type" at bounding box center [281, 212] width 57 height 15
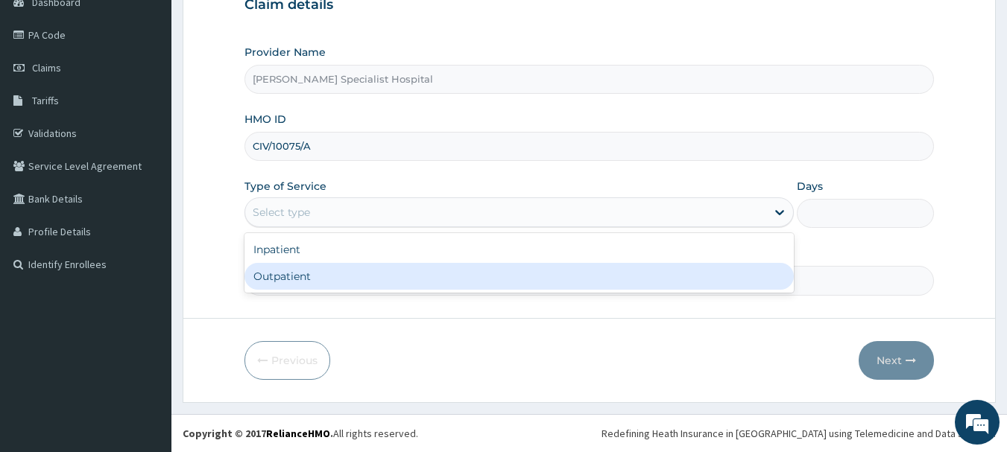
click at [271, 273] on div "Outpatient" at bounding box center [518, 276] width 549 height 27
type input "1"
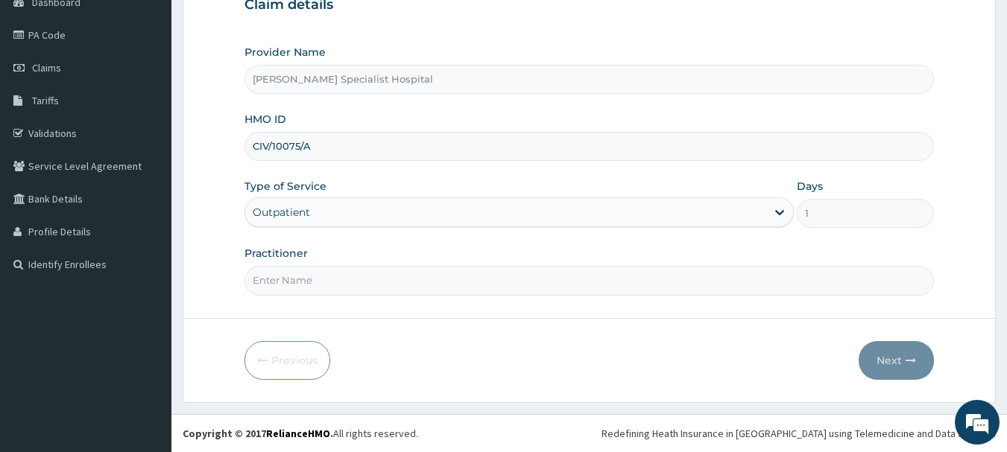
click at [273, 287] on input "Practitioner" at bounding box center [589, 280] width 690 height 29
type input "R"
type input "DR. BLESSING"
click at [890, 360] on button "Next" at bounding box center [895, 360] width 75 height 39
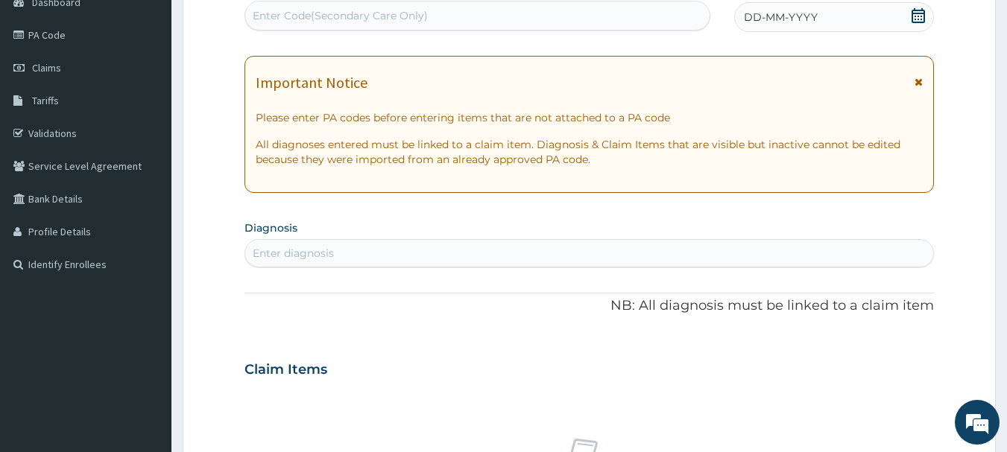
click at [920, 16] on icon at bounding box center [917, 15] width 15 height 15
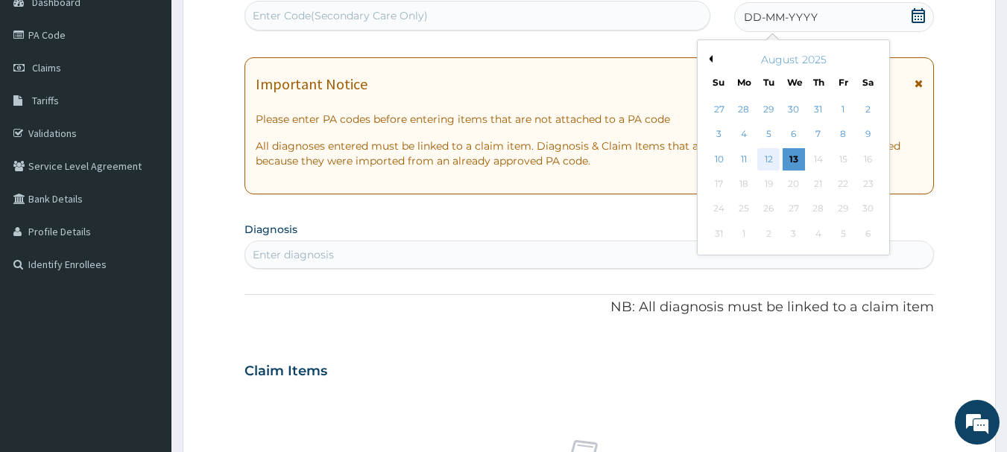
click at [768, 162] on div "12" at bounding box center [769, 159] width 22 height 22
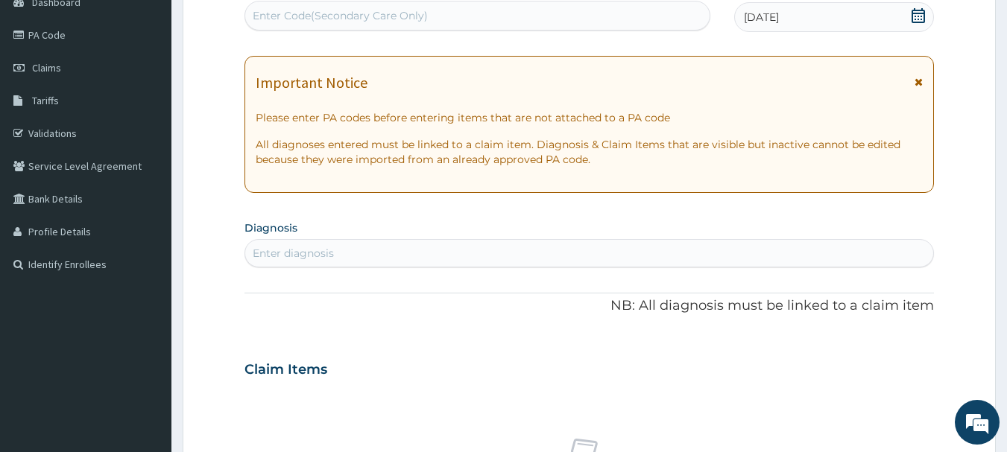
click at [316, 251] on div "Enter diagnosis" at bounding box center [293, 253] width 81 height 15
type input "MALARIA"
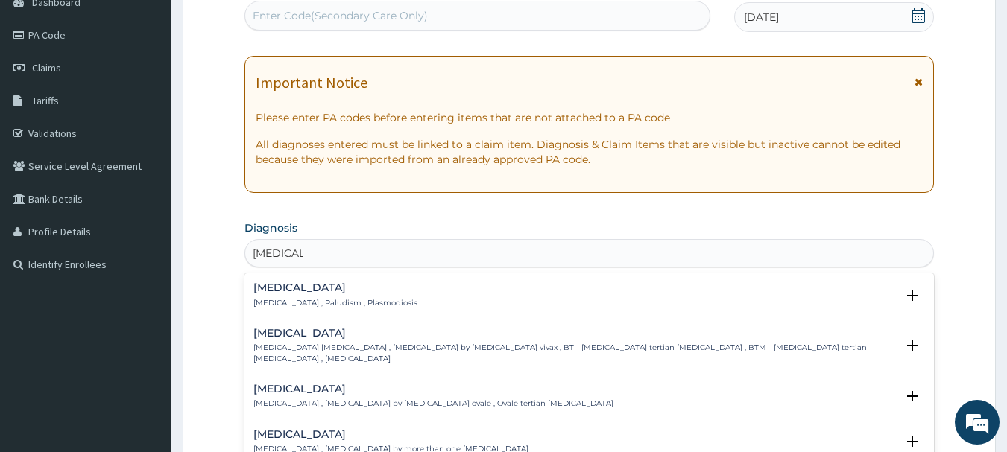
click at [281, 297] on div "Malaria Malaria , Paludism , Plasmodiosis" at bounding box center [335, 295] width 164 height 26
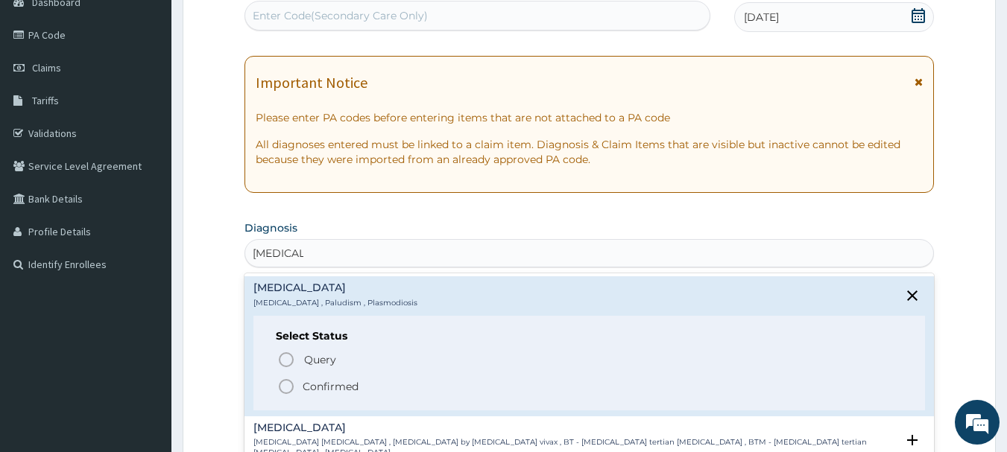
click at [287, 384] on icon "status option filled" at bounding box center [286, 387] width 18 height 18
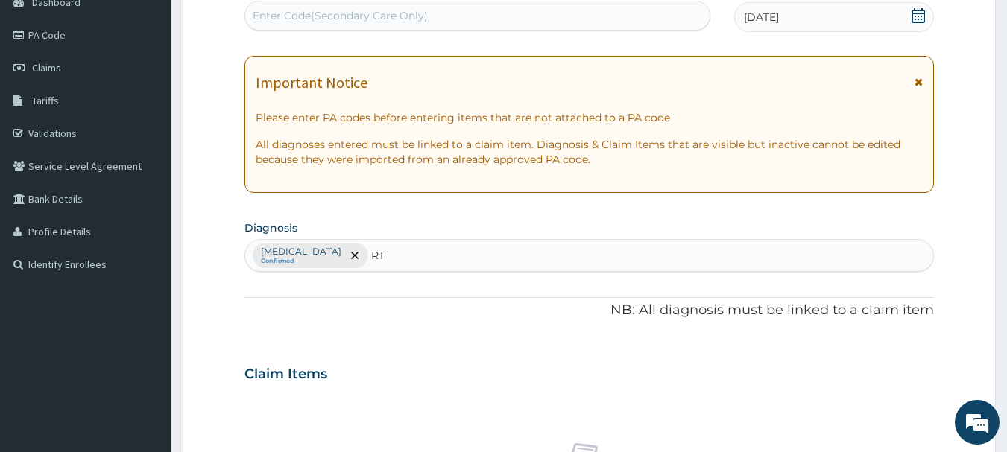
type input "RTI"
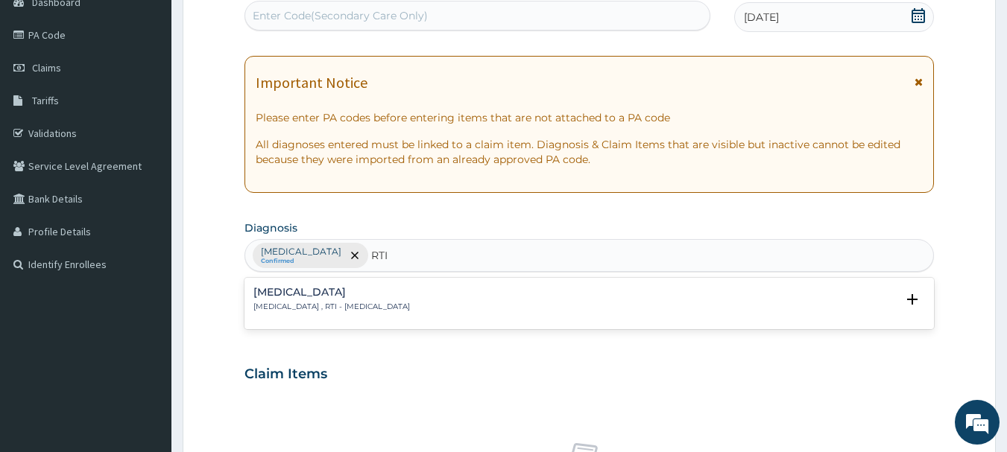
click at [322, 302] on p "Respiratory tract infection , RTI - Respiratory tract infection" at bounding box center [331, 307] width 156 height 10
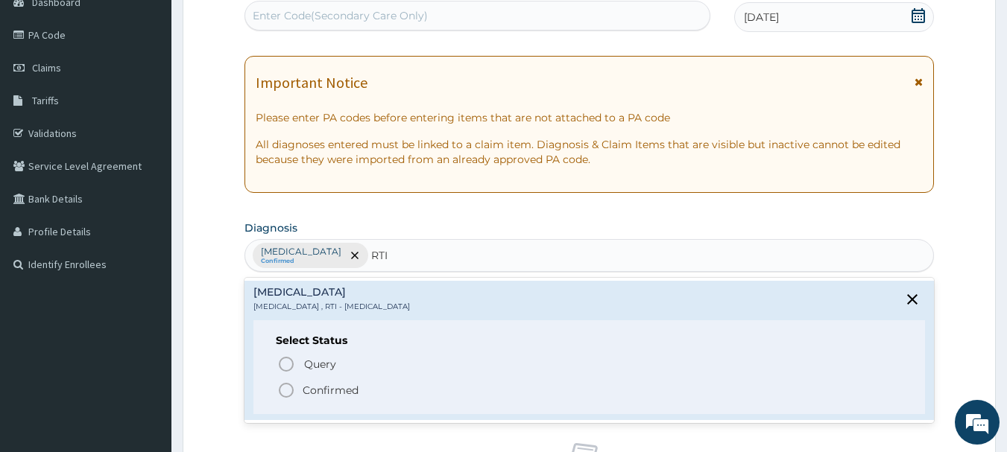
click at [288, 393] on icon "status option filled" at bounding box center [286, 390] width 18 height 18
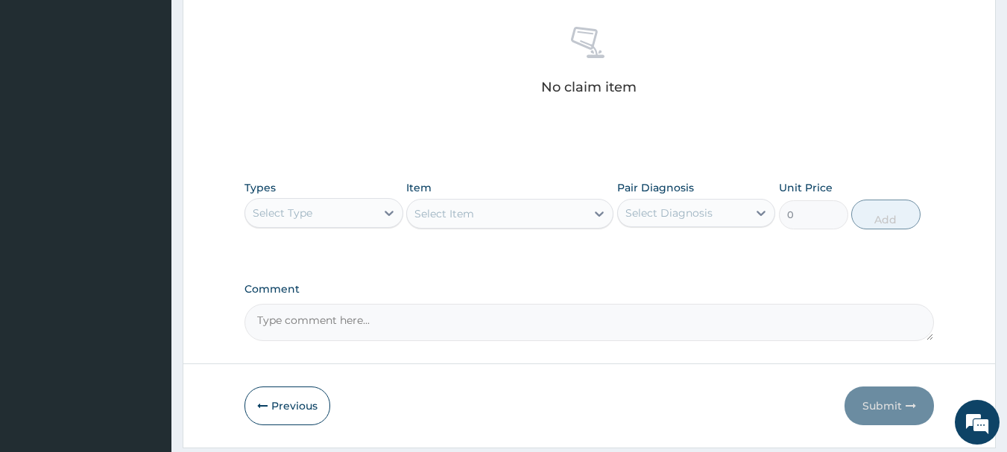
scroll to position [577, 0]
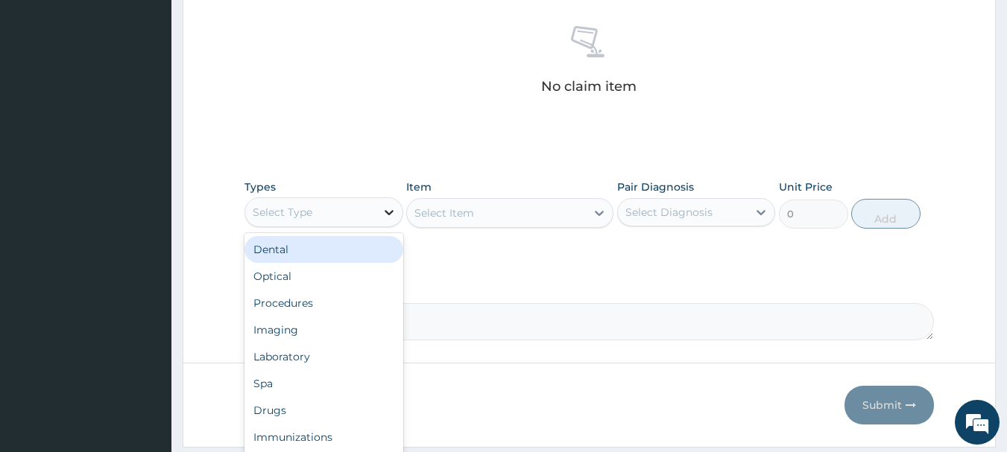
click at [390, 213] on icon at bounding box center [388, 212] width 9 height 5
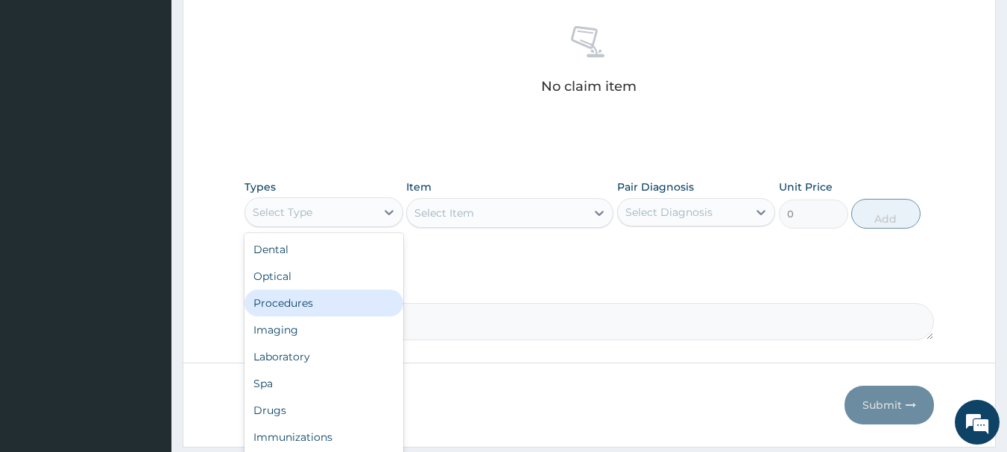
click at [320, 302] on div "Procedures" at bounding box center [323, 303] width 159 height 27
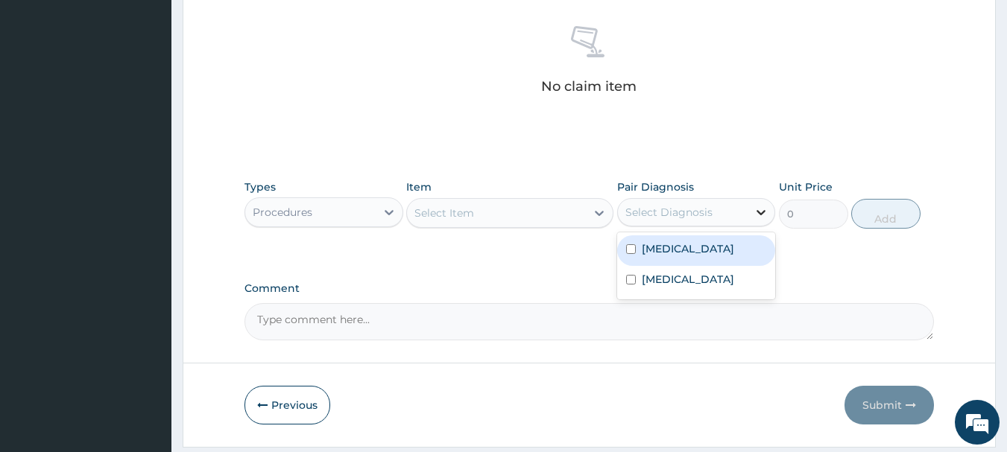
click at [763, 217] on icon at bounding box center [760, 212] width 15 height 15
click at [687, 247] on div "Malaria" at bounding box center [696, 250] width 159 height 31
checkbox input "true"
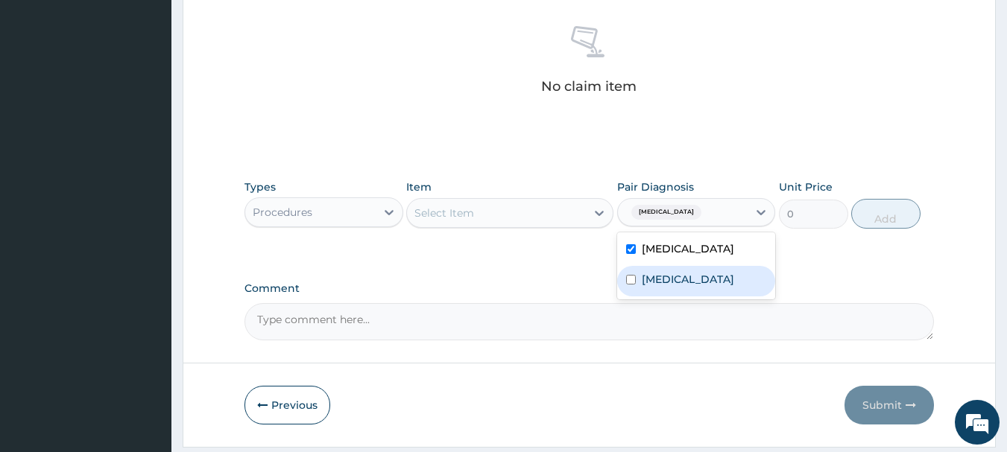
click at [667, 287] on label "Respiratory tract infection" at bounding box center [687, 279] width 92 height 15
checkbox input "true"
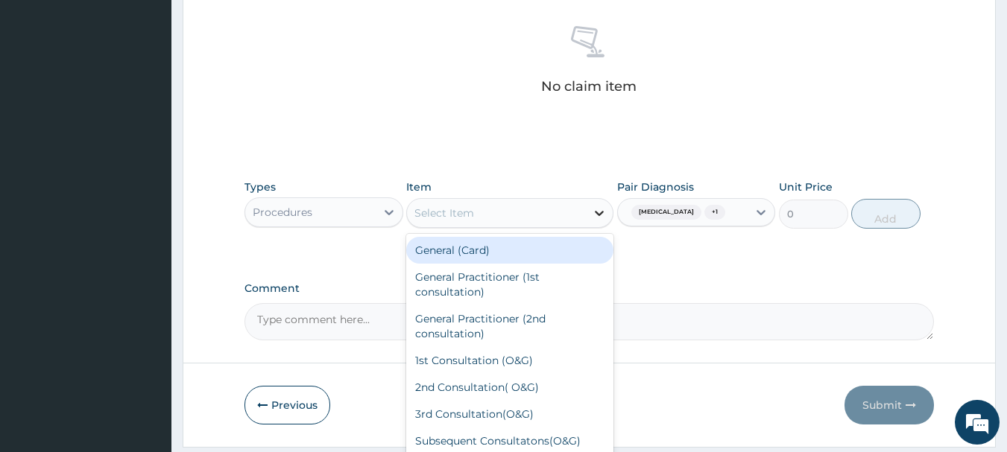
click at [600, 211] on icon at bounding box center [599, 213] width 15 height 15
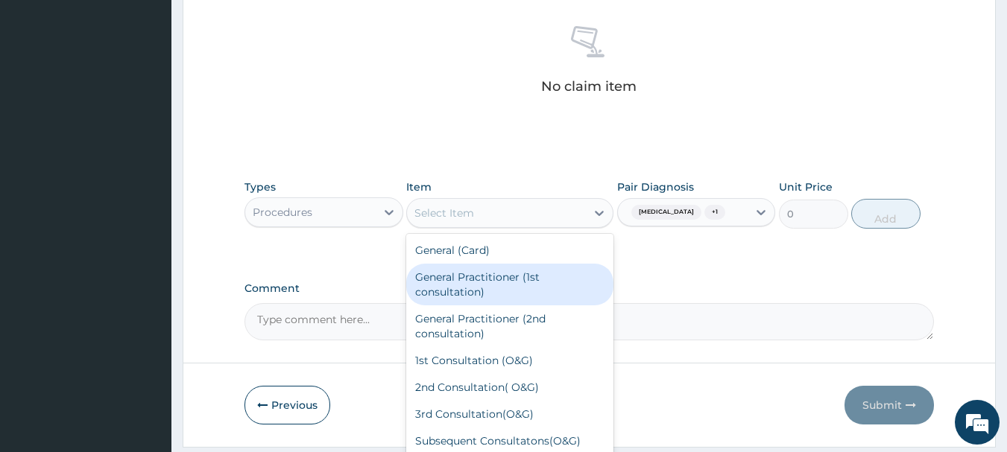
click at [491, 279] on div "General Practitioner (1st consultation)" at bounding box center [509, 285] width 207 height 42
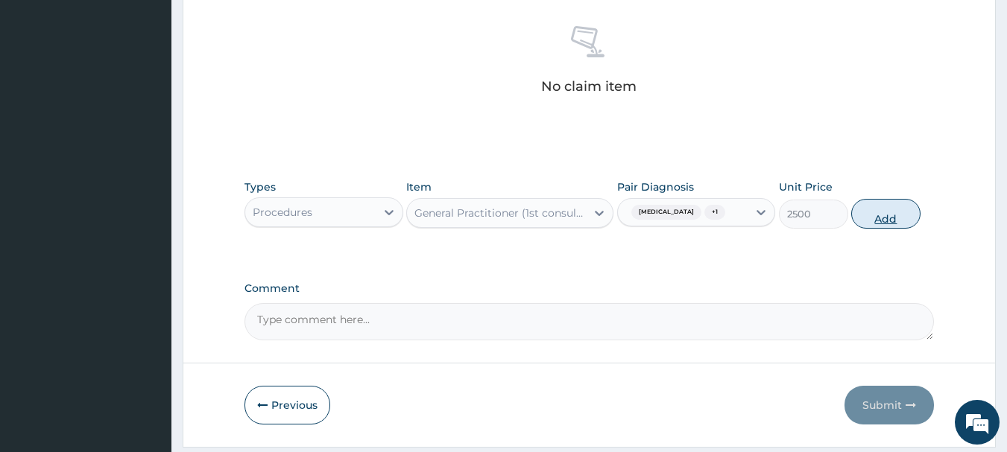
click at [881, 215] on button "Add" at bounding box center [885, 214] width 69 height 30
type input "0"
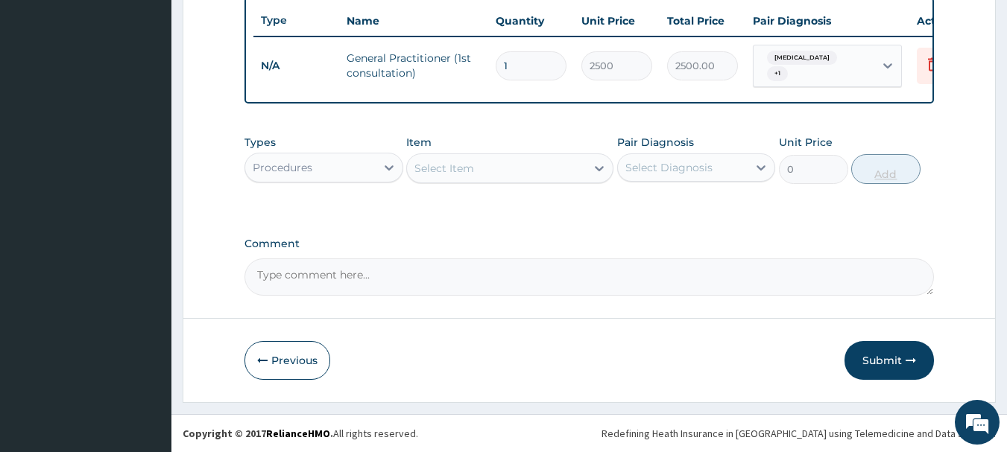
scroll to position [563, 0]
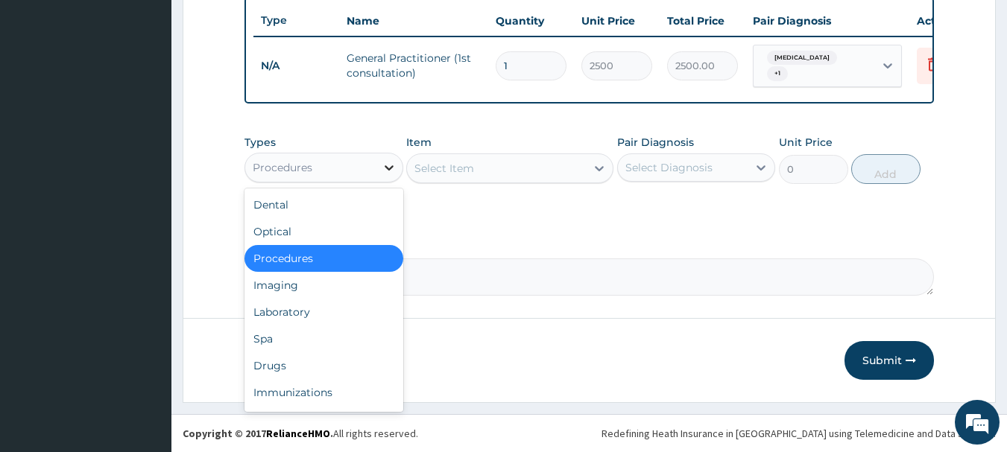
click at [393, 168] on icon at bounding box center [388, 167] width 15 height 15
click at [288, 368] on div "Drugs" at bounding box center [323, 365] width 159 height 27
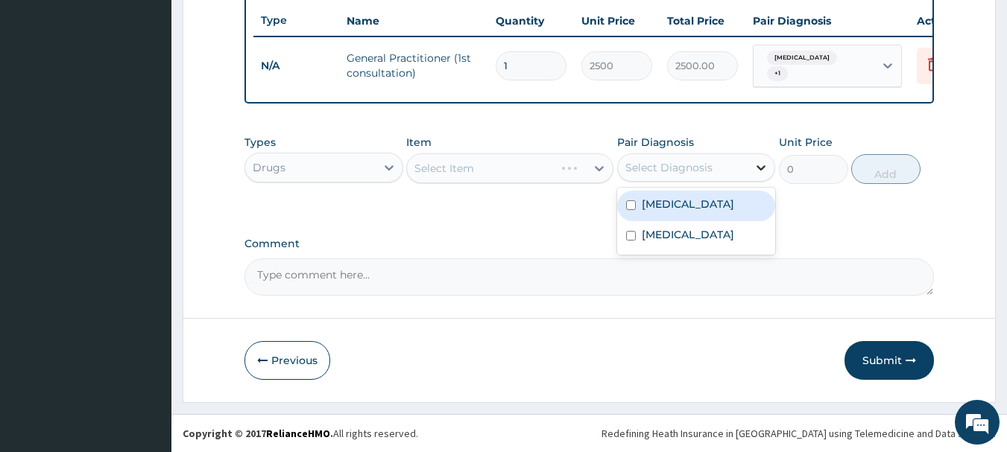
click at [758, 170] on icon at bounding box center [760, 167] width 15 height 15
click at [650, 215] on div "Malaria" at bounding box center [696, 206] width 159 height 31
checkbox input "true"
click at [463, 163] on div "Select Item" at bounding box center [444, 168] width 60 height 15
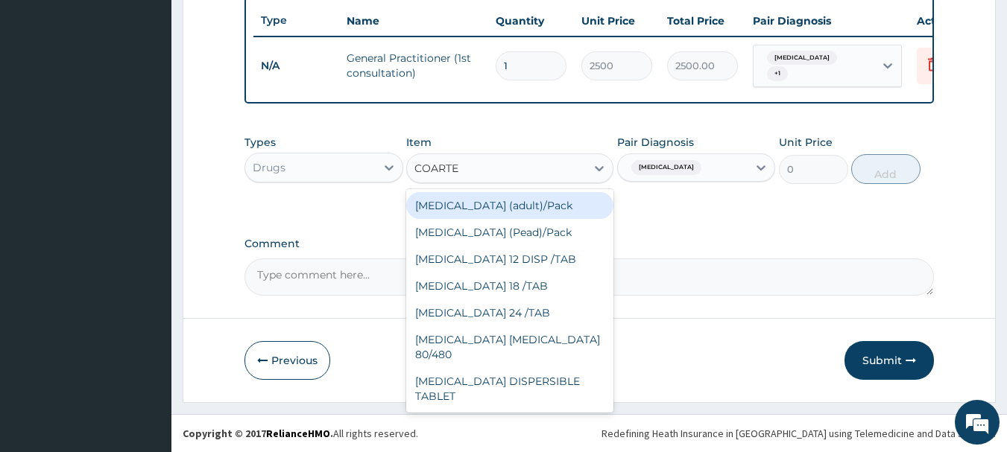
type input "COARTEM"
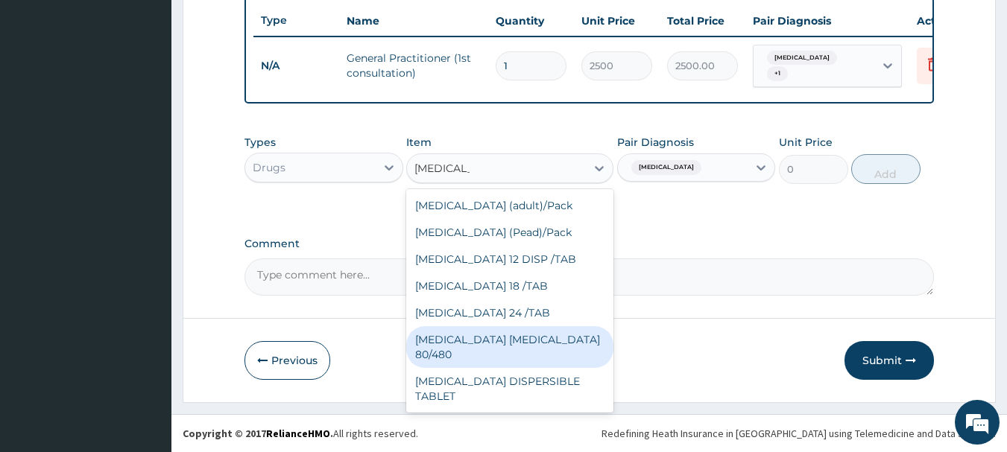
click at [469, 332] on div "COARTEM D TAB 80/480" at bounding box center [509, 347] width 207 height 42
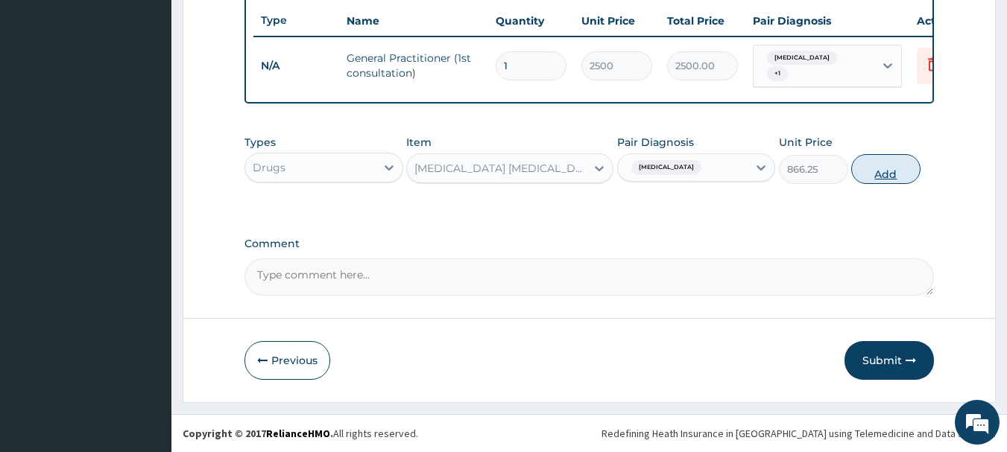
click at [887, 171] on button "Add" at bounding box center [885, 169] width 69 height 30
type input "0"
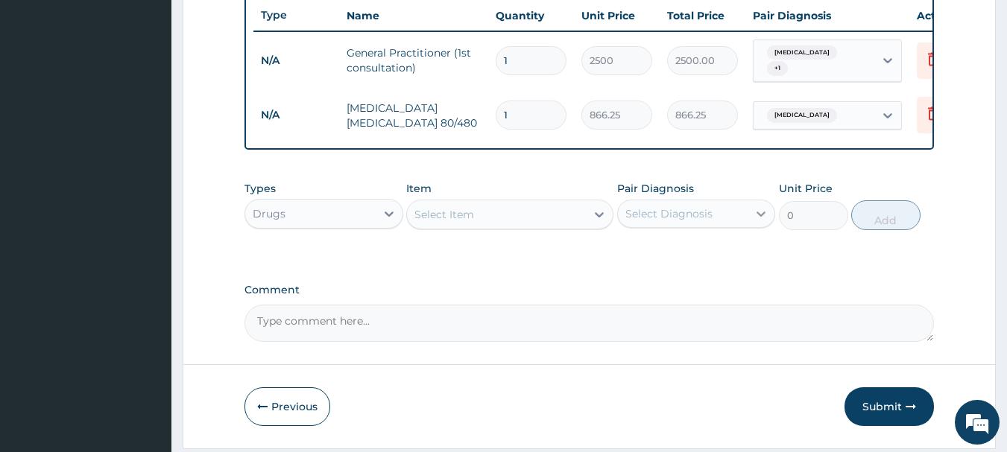
click at [761, 219] on icon at bounding box center [760, 213] width 15 height 15
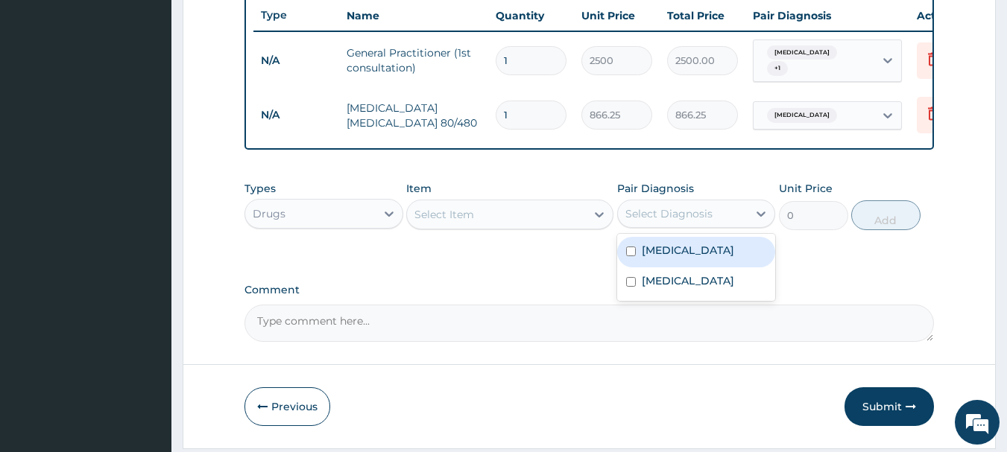
click at [681, 253] on div "Malaria" at bounding box center [696, 252] width 159 height 31
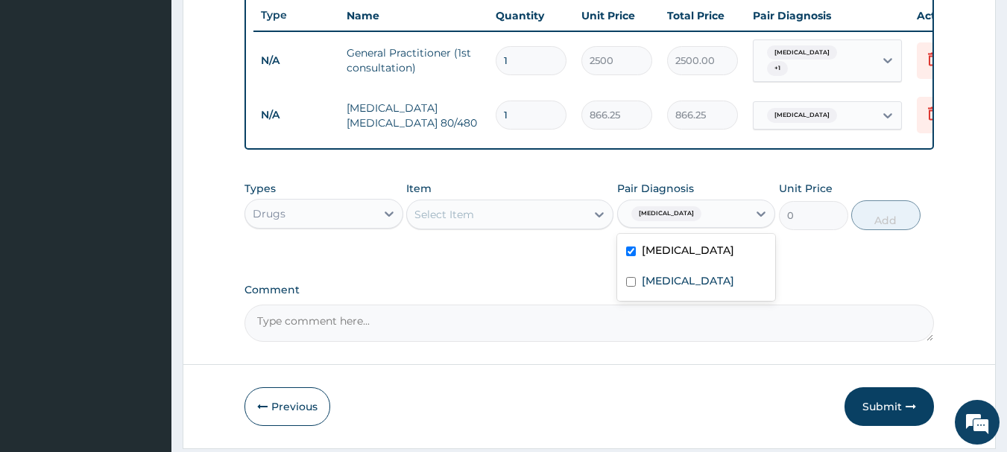
click at [629, 256] on input "checkbox" at bounding box center [631, 252] width 10 height 10
checkbox input "false"
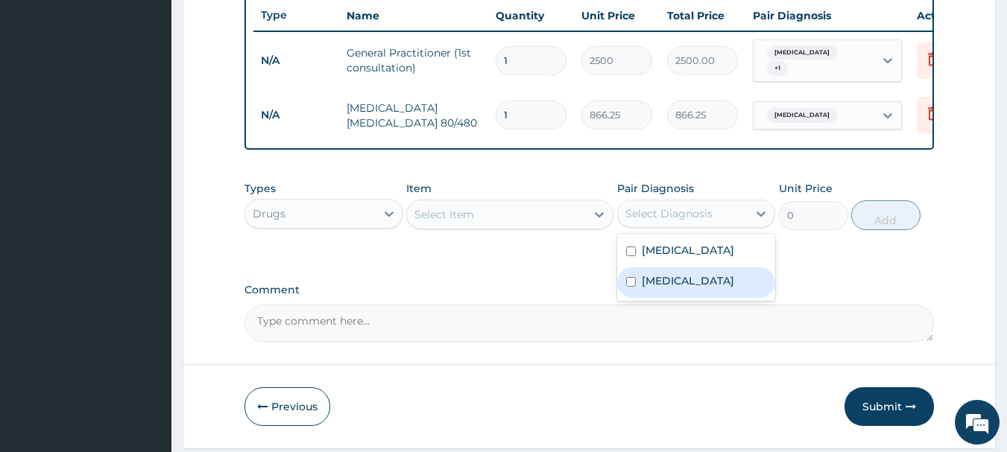
click at [653, 288] on label "Respiratory tract infection" at bounding box center [687, 280] width 92 height 15
checkbox input "true"
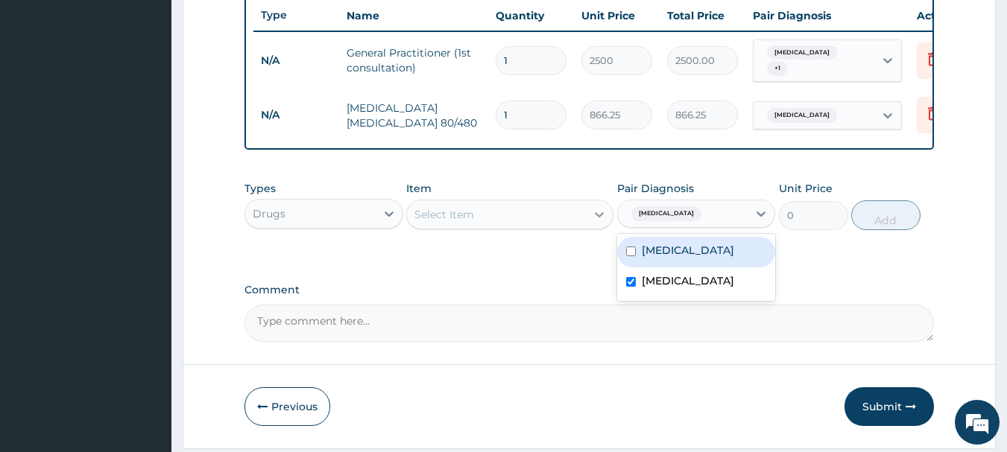
click at [594, 222] on icon at bounding box center [599, 214] width 15 height 15
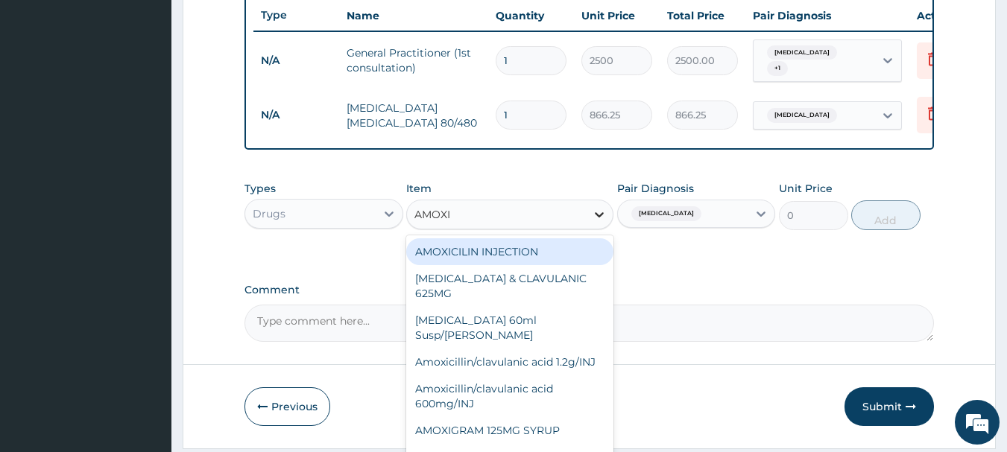
type input "AMOXIL"
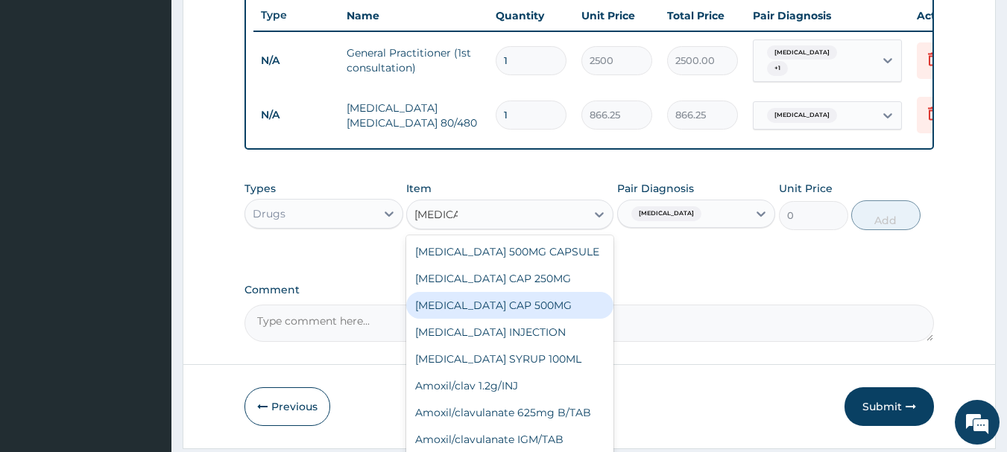
click at [513, 310] on div "AMOXIL CAP 500MG" at bounding box center [509, 305] width 207 height 27
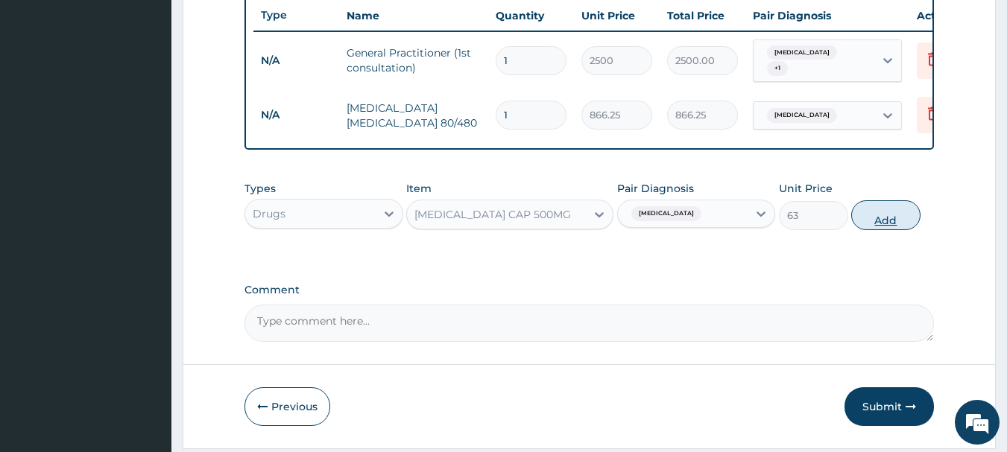
click at [890, 225] on button "Add" at bounding box center [885, 215] width 69 height 30
type input "0"
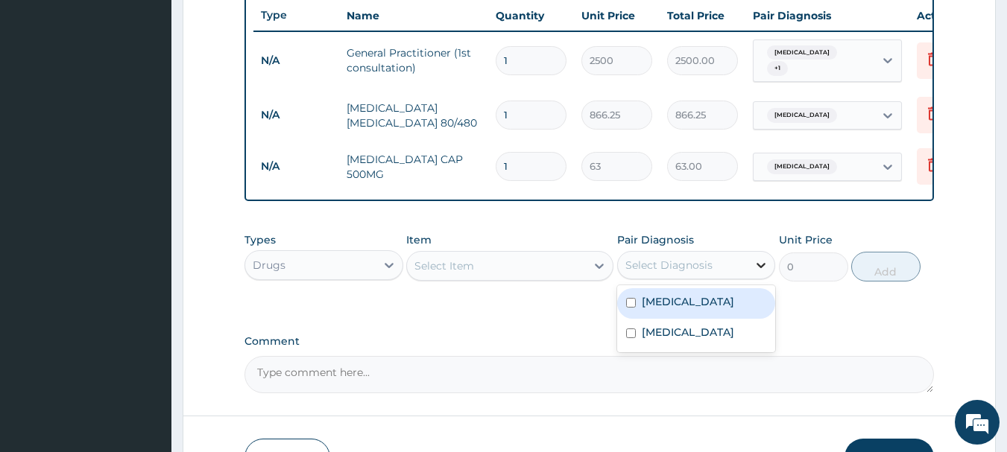
click at [759, 273] on icon at bounding box center [760, 265] width 15 height 15
click at [665, 308] on label "Malaria" at bounding box center [687, 301] width 92 height 15
checkbox input "true"
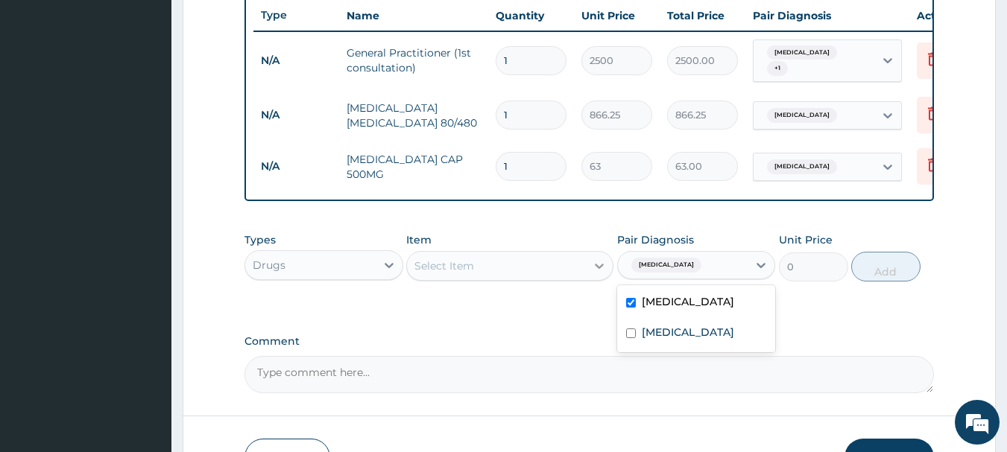
click at [598, 273] on icon at bounding box center [599, 266] width 15 height 15
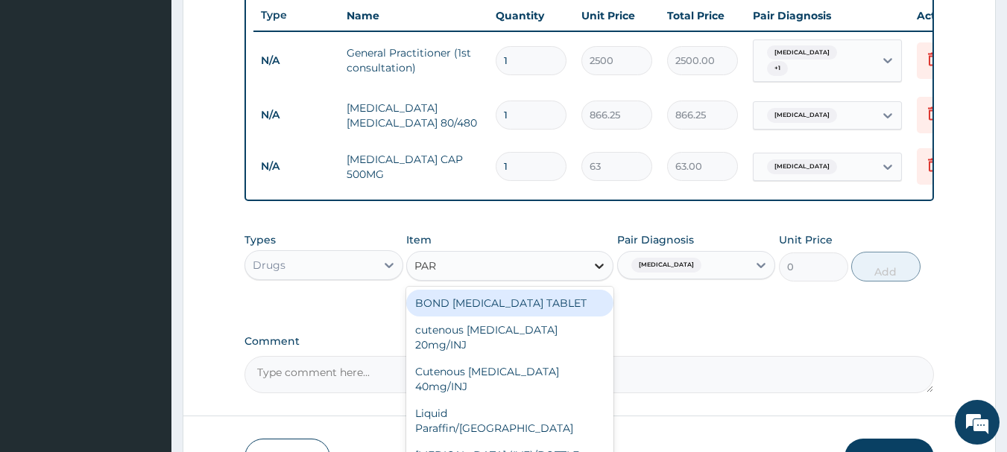
type input "PARA"
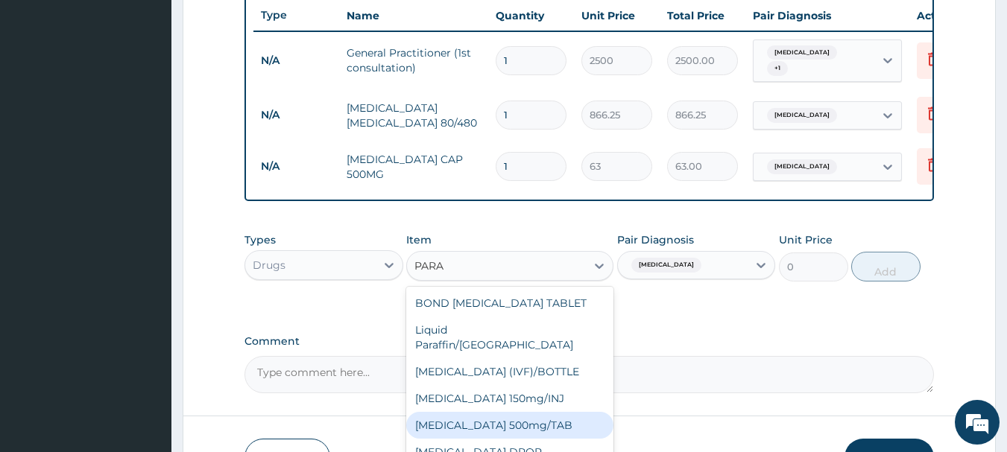
click at [519, 412] on div "PARACETAMOL 500mg/TAB" at bounding box center [509, 425] width 207 height 27
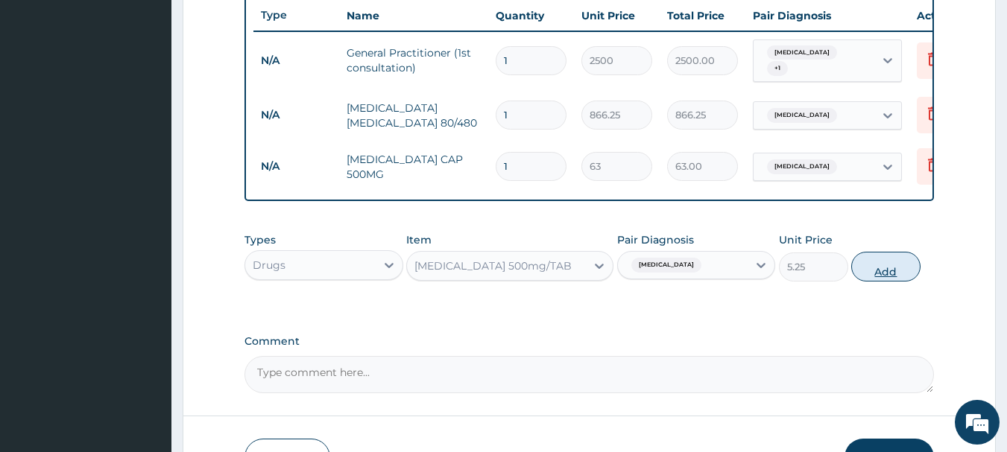
click at [881, 276] on button "Add" at bounding box center [885, 267] width 69 height 30
type input "0"
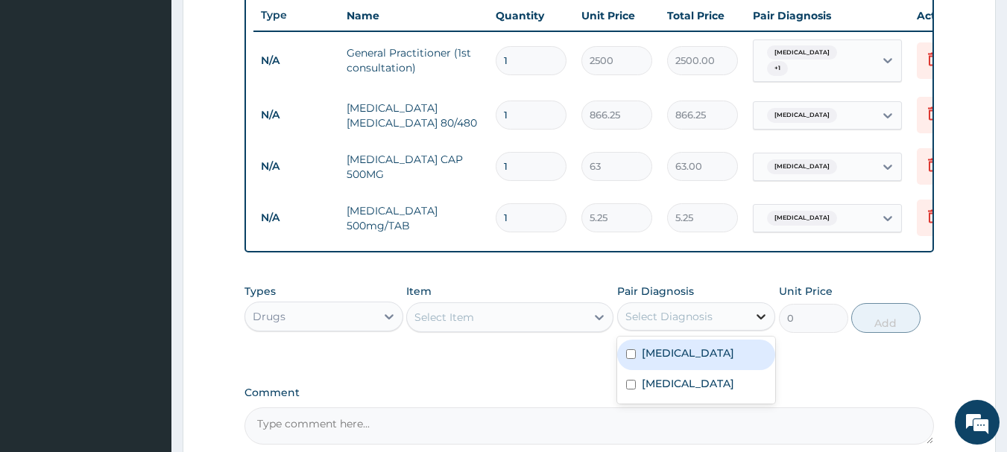
click at [761, 324] on icon at bounding box center [760, 316] width 15 height 15
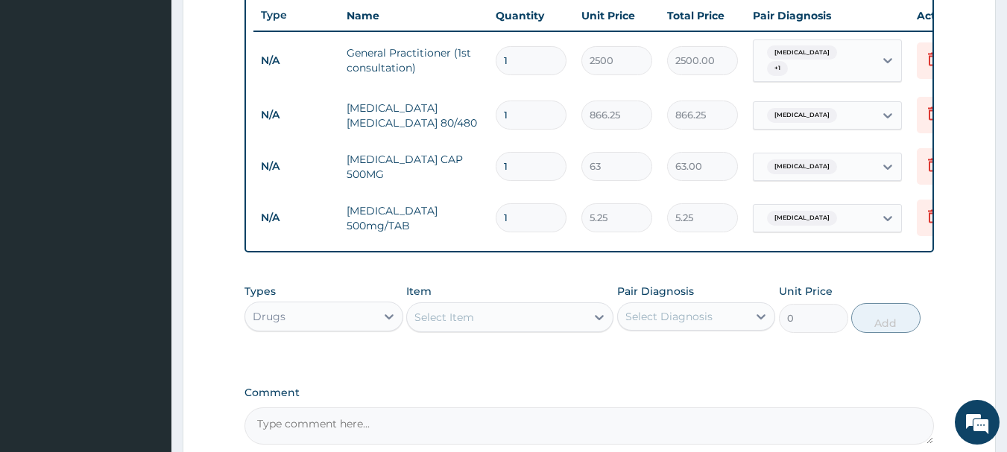
click at [506, 392] on label "Comment" at bounding box center [589, 393] width 690 height 13
click at [506, 408] on textarea "Comment" at bounding box center [589, 426] width 690 height 37
click at [510, 152] on input "1" at bounding box center [530, 166] width 71 height 29
type input "0.00"
type input "2"
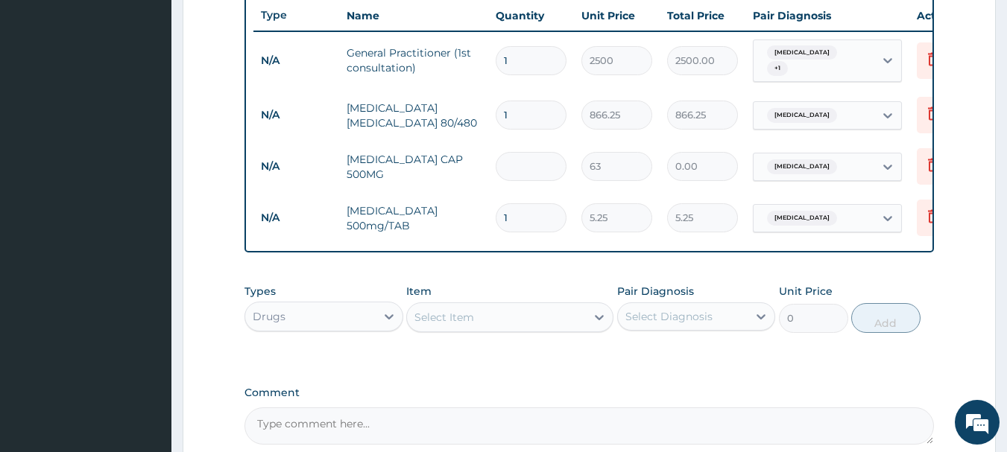
type input "126.00"
type input "21"
type input "1323.00"
type input "21"
click at [513, 209] on input "1" at bounding box center [530, 217] width 71 height 29
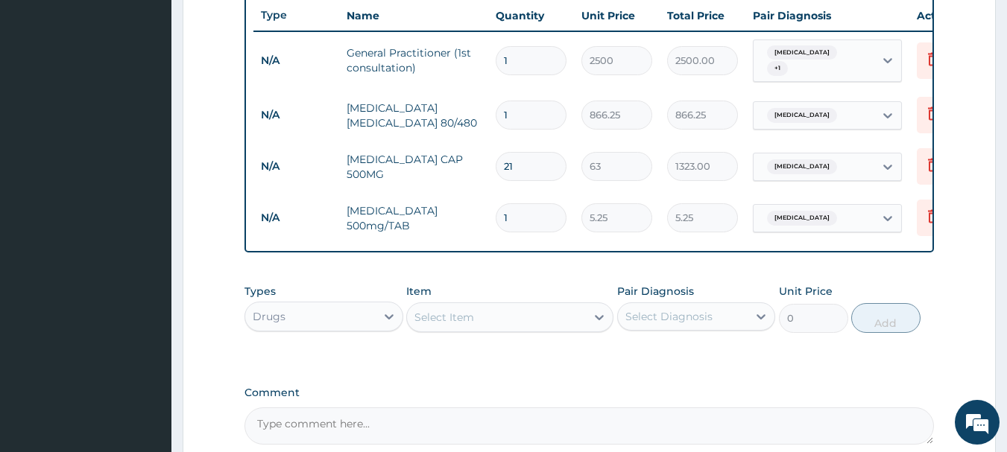
type input "18"
type input "94.50"
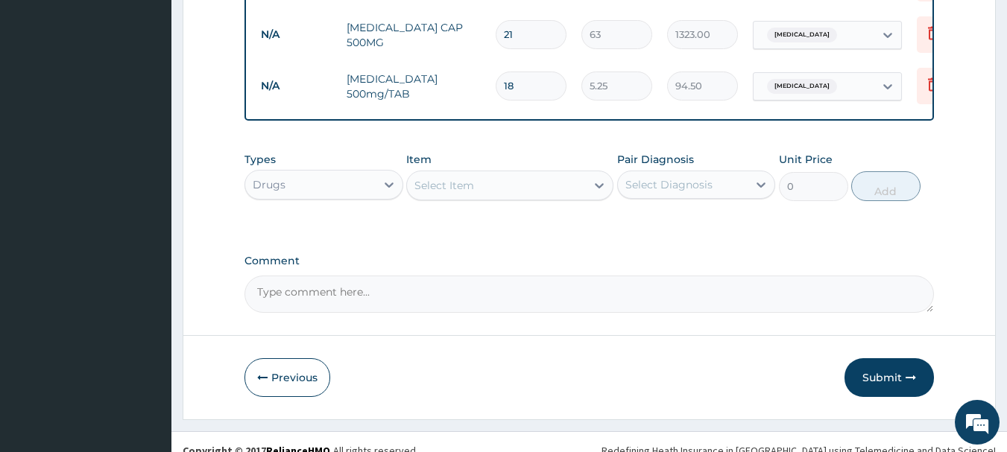
scroll to position [717, 0]
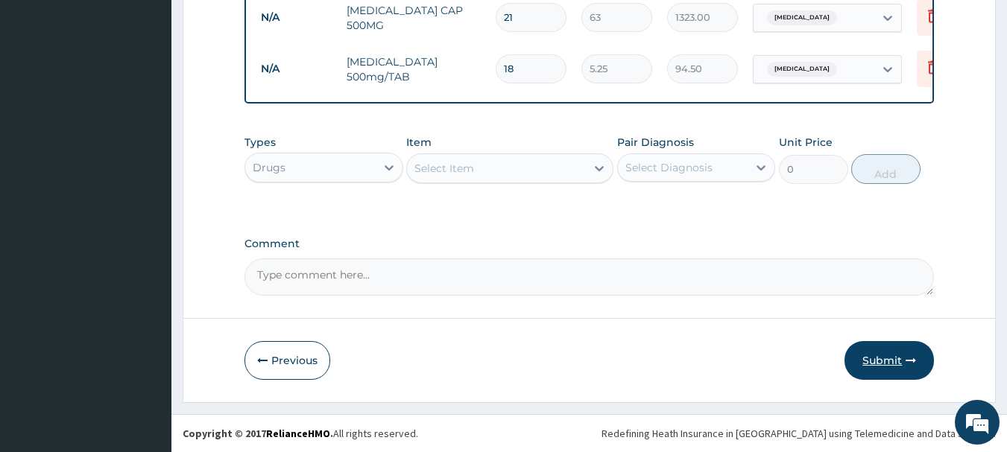
type input "18"
click at [884, 358] on button "Submit" at bounding box center [888, 360] width 89 height 39
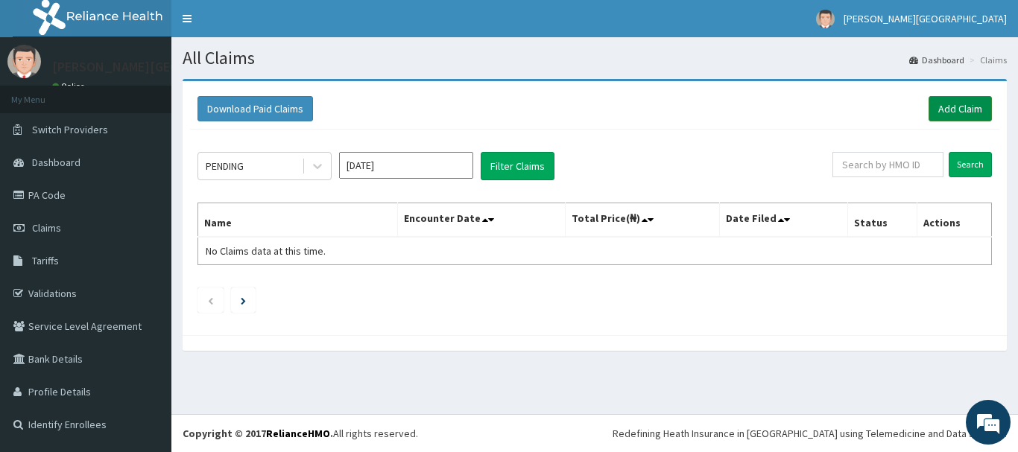
click at [961, 110] on link "Add Claim" at bounding box center [959, 108] width 63 height 25
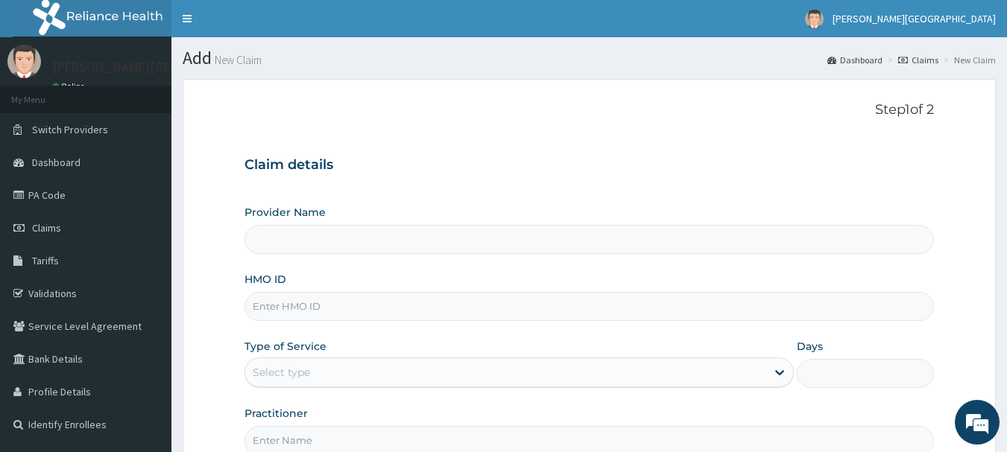
type input "[PERSON_NAME] Specialist Hospital"
click at [271, 302] on input "HMO ID" at bounding box center [589, 306] width 690 height 29
type input "ZEI/10125/A"
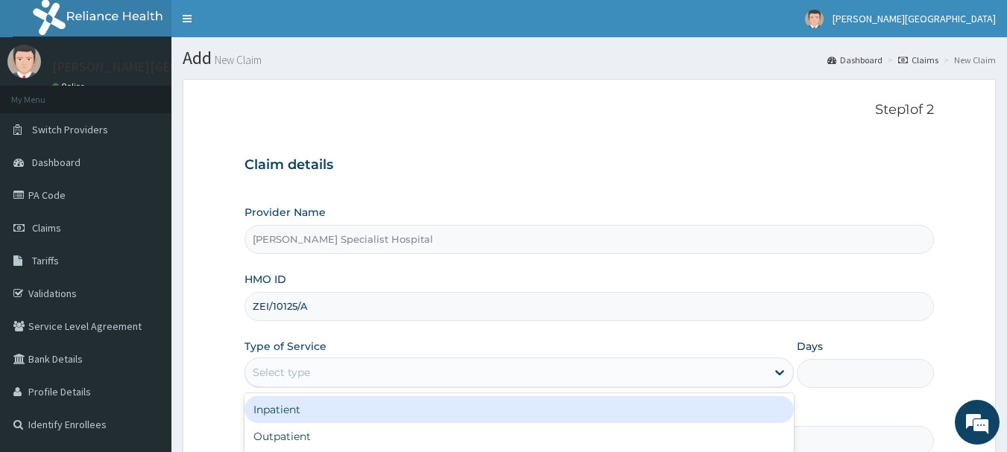
click at [264, 372] on div "Select type" at bounding box center [281, 372] width 57 height 15
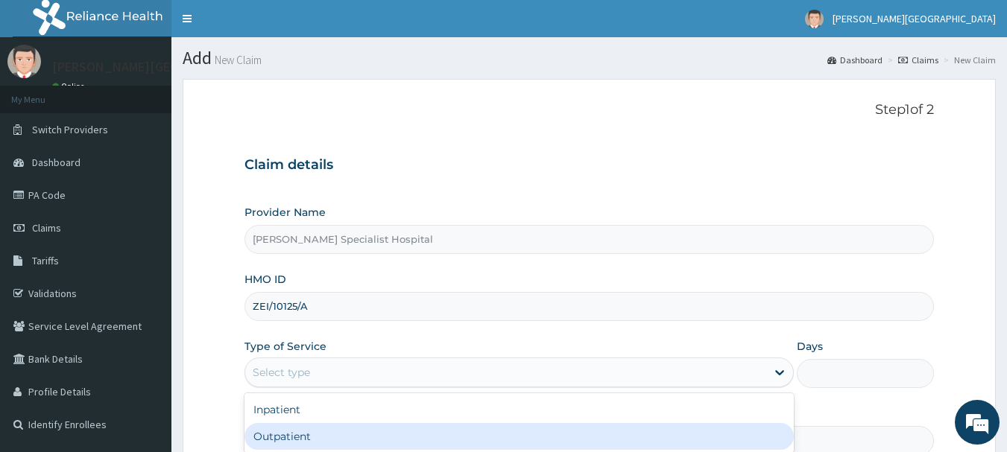
click at [279, 437] on div "Outpatient" at bounding box center [518, 436] width 549 height 27
type input "1"
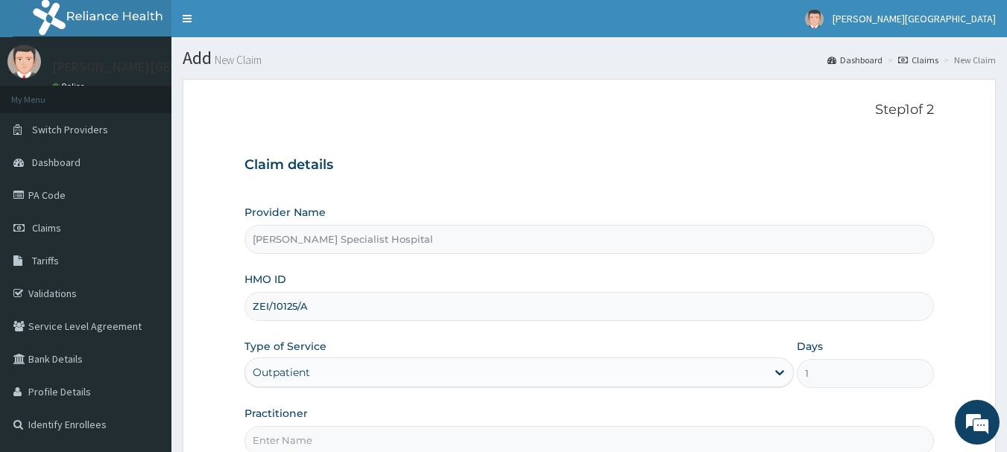
click at [289, 438] on input "Practitioner" at bounding box center [589, 440] width 690 height 29
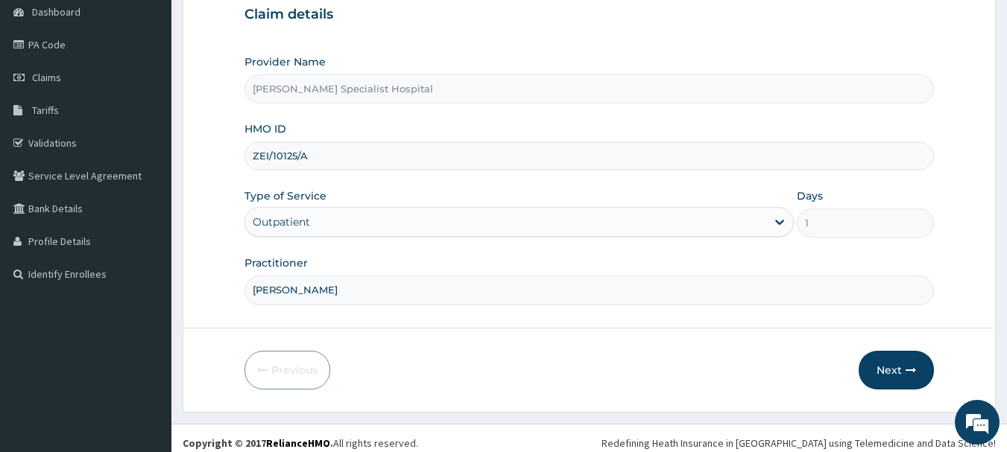
scroll to position [160, 0]
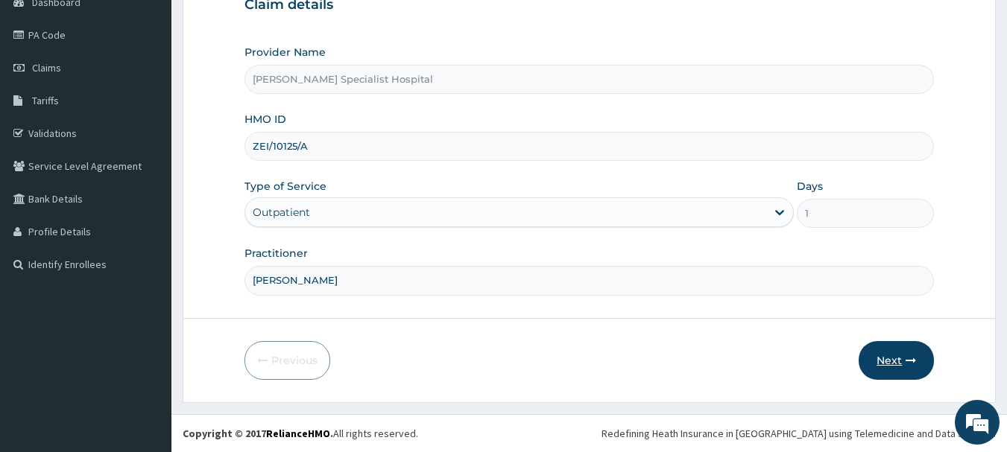
type input "[PERSON_NAME]"
click at [892, 362] on button "Next" at bounding box center [895, 360] width 75 height 39
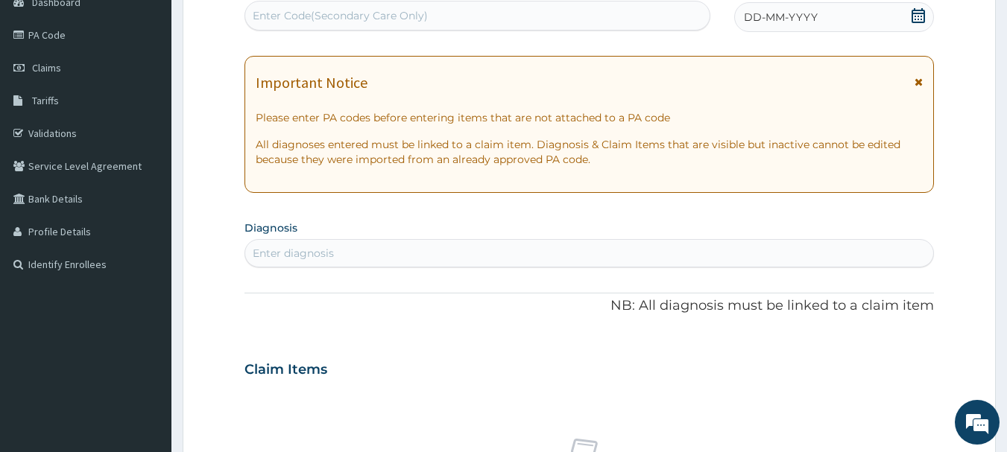
click at [393, 8] on div "Enter Code(Secondary Care Only)" at bounding box center [340, 15] width 175 height 15
type input "PA/07F87E"
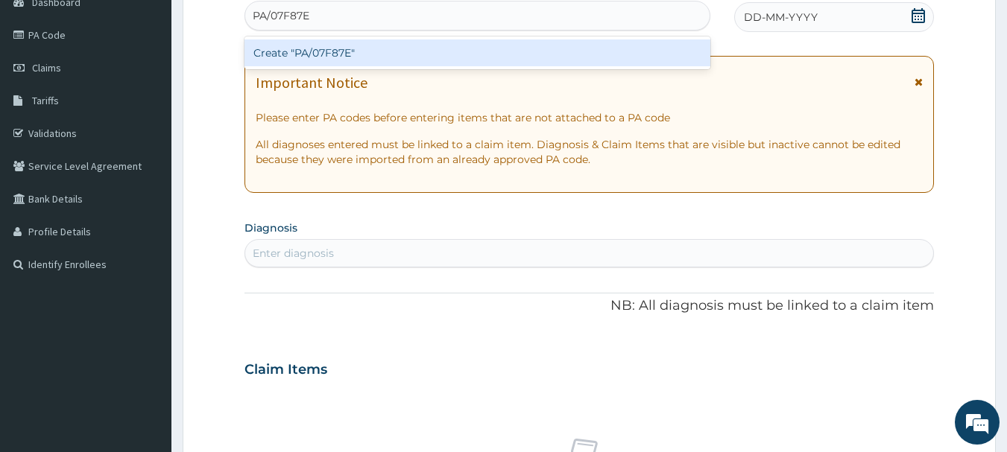
click at [335, 55] on div "Create "PA/07F87E"" at bounding box center [477, 52] width 466 height 27
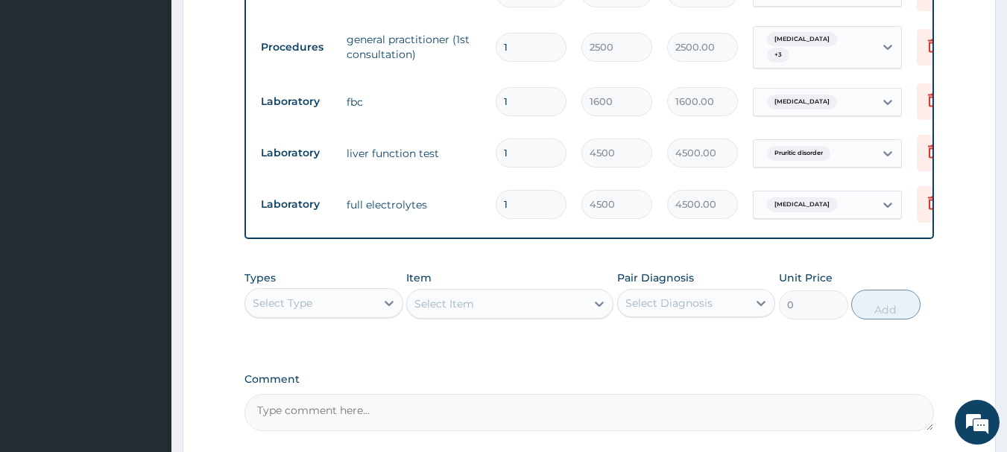
scroll to position [768, 0]
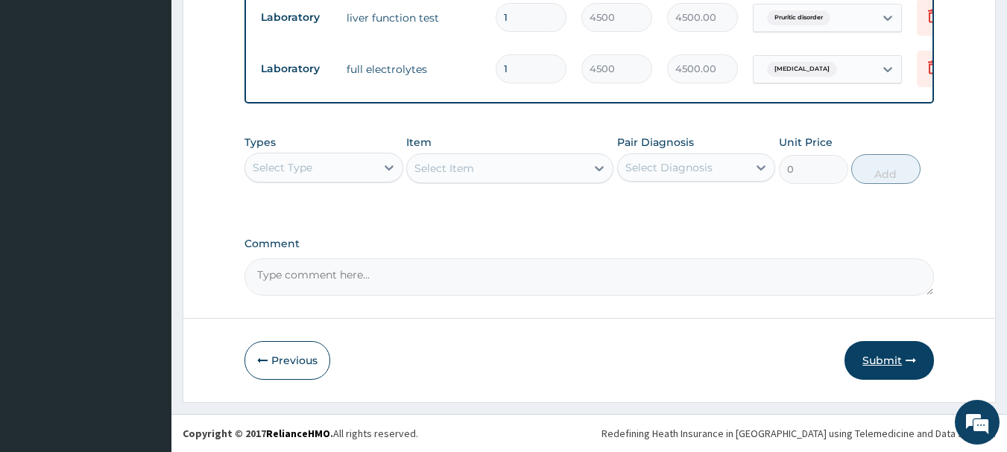
click at [878, 362] on button "Submit" at bounding box center [888, 360] width 89 height 39
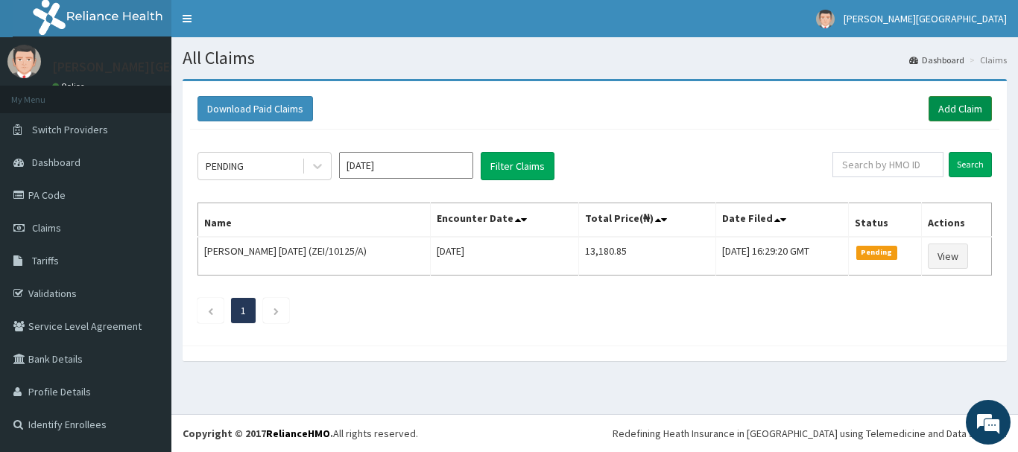
click at [955, 104] on link "Add Claim" at bounding box center [959, 108] width 63 height 25
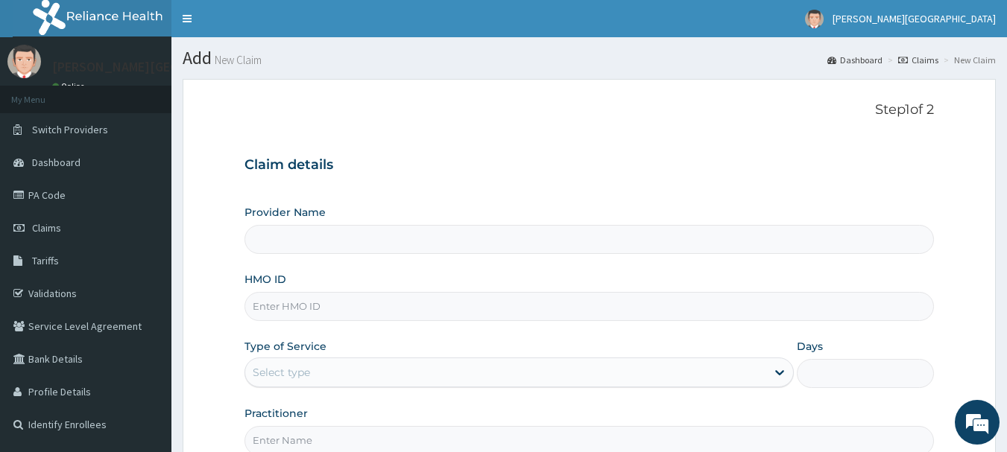
type input "Eli Johnson Specialist Hospital"
click at [282, 308] on input "HMO ID" at bounding box center [589, 306] width 690 height 29
type input "NLY/10035/A"
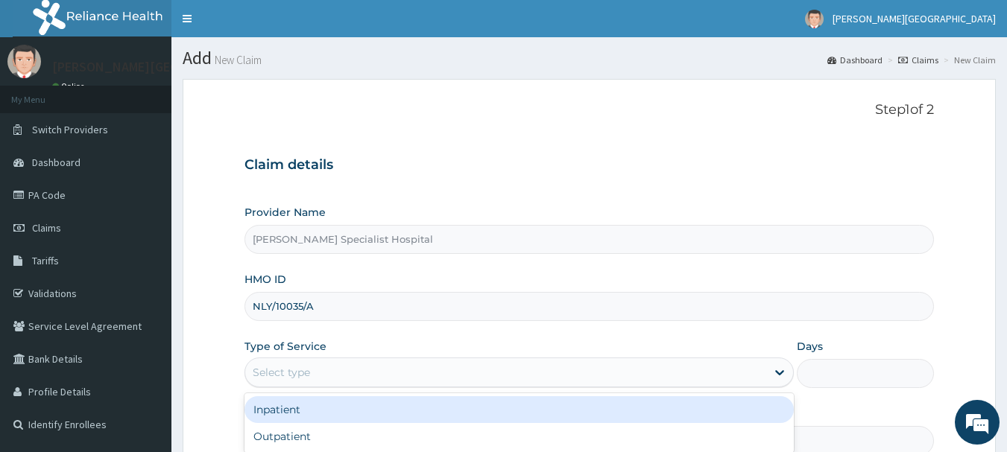
click at [293, 369] on div "Select type" at bounding box center [281, 372] width 57 height 15
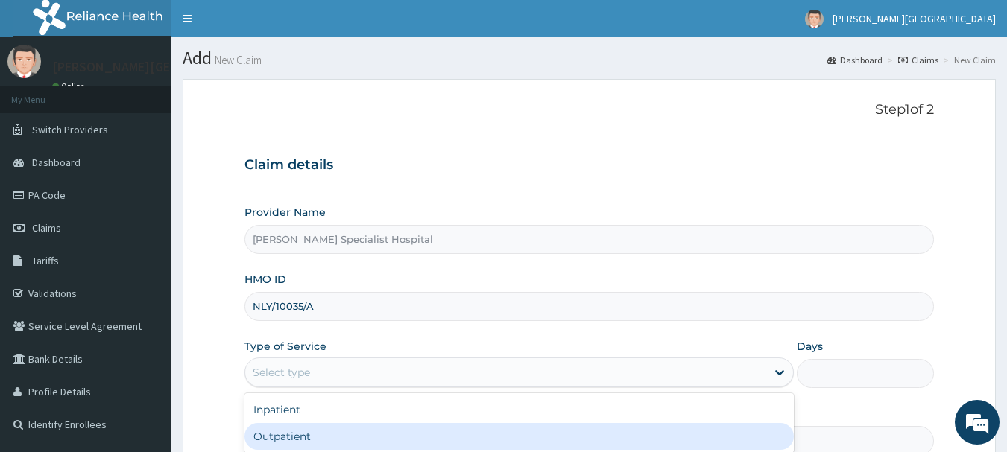
click at [277, 442] on div "Outpatient" at bounding box center [518, 436] width 549 height 27
type input "1"
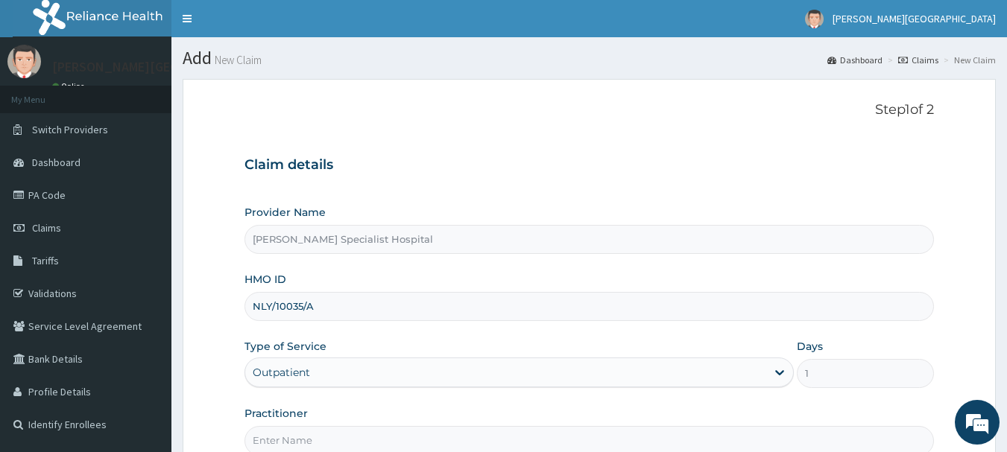
click at [271, 440] on input "Practitioner" at bounding box center [589, 440] width 690 height 29
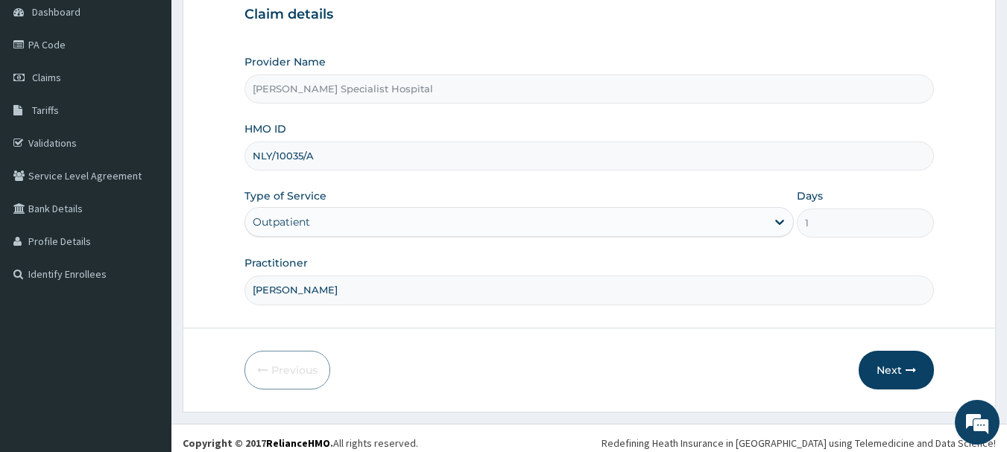
scroll to position [160, 0]
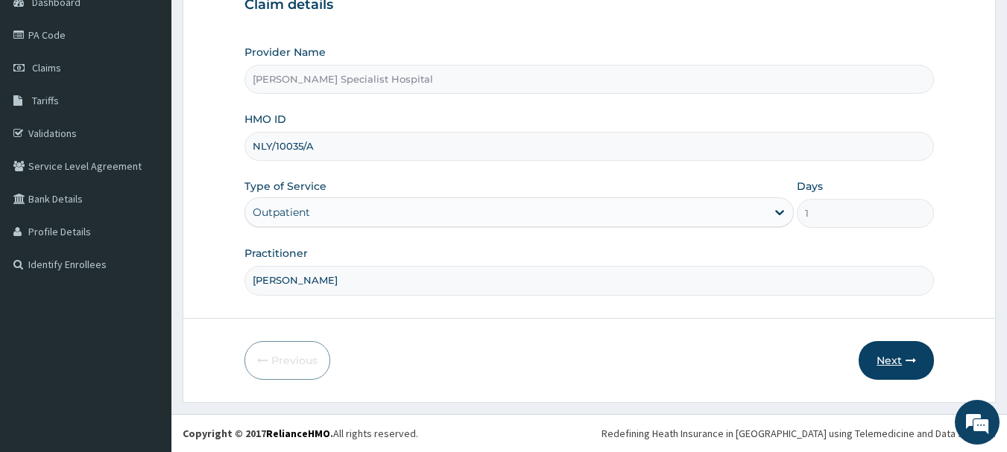
type input "[PERSON_NAME]"
click at [891, 362] on button "Next" at bounding box center [895, 360] width 75 height 39
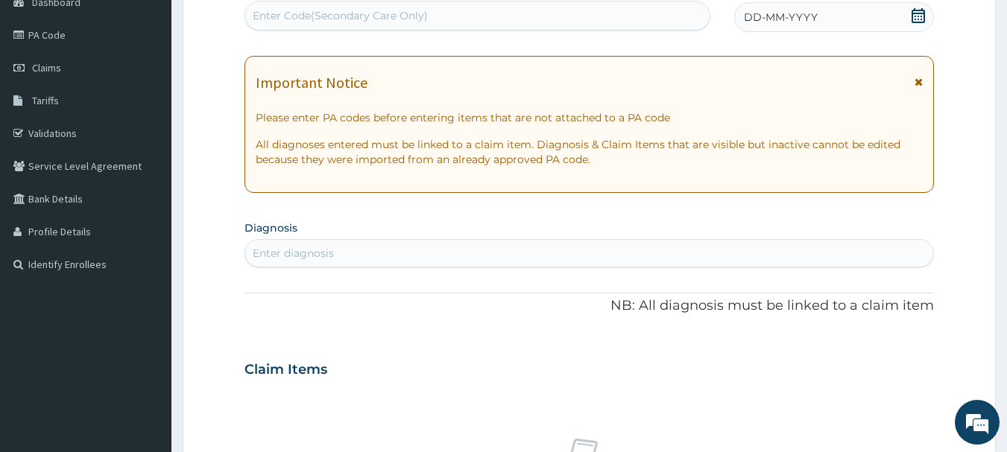
click at [337, 13] on div "Enter Code(Secondary Care Only)" at bounding box center [340, 15] width 175 height 15
type input "PA/942F1F"
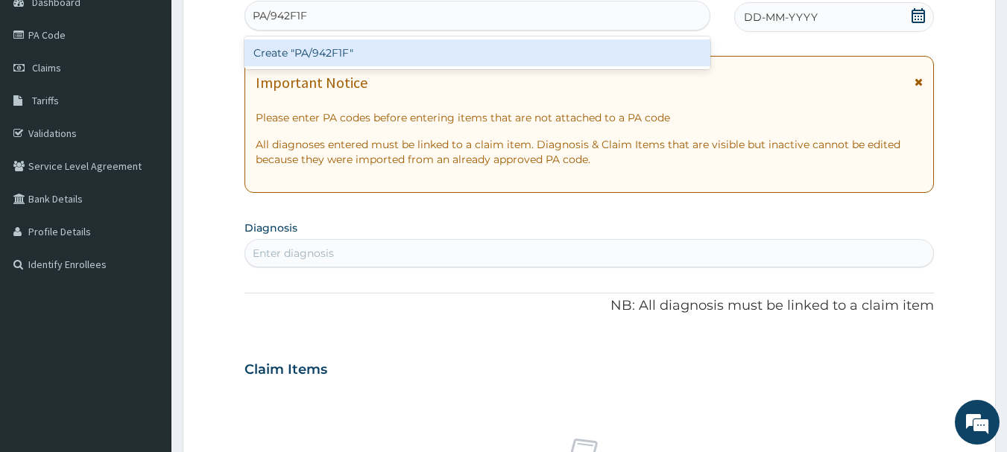
click at [329, 52] on div "Create "PA/942F1F"" at bounding box center [477, 52] width 466 height 27
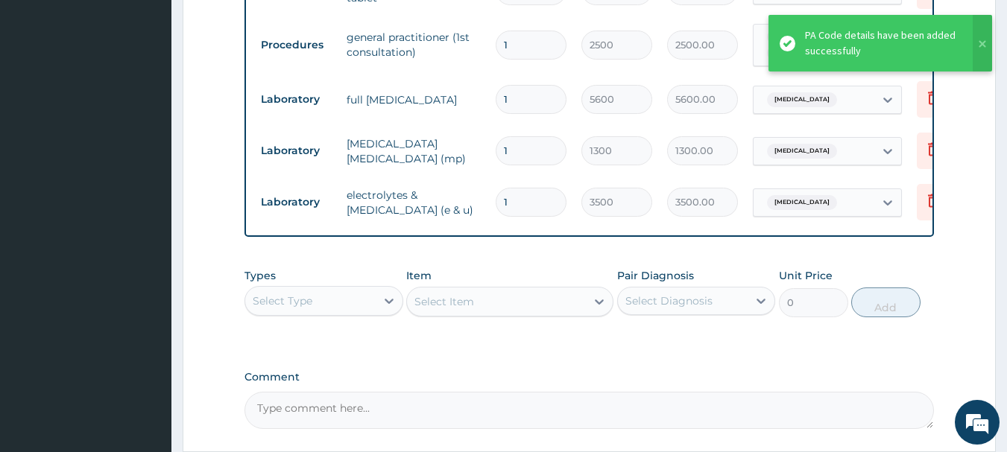
scroll to position [774, 0]
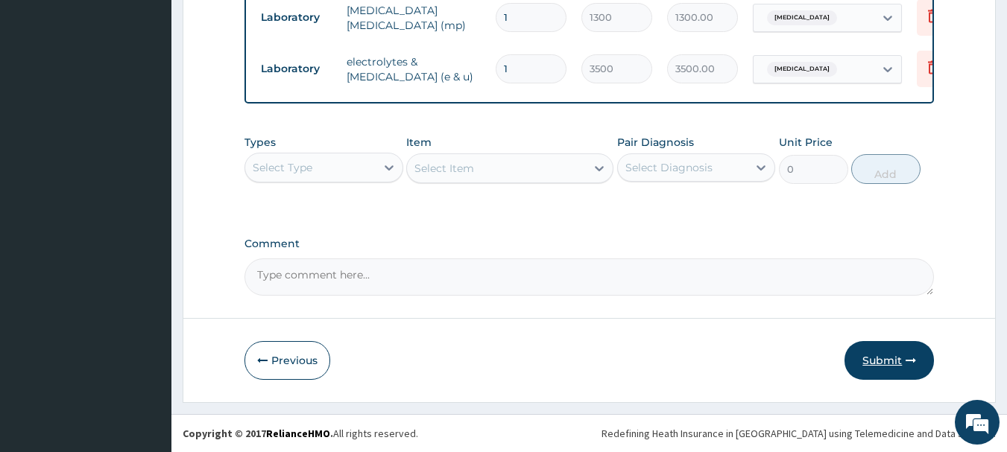
click at [883, 358] on button "Submit" at bounding box center [888, 360] width 89 height 39
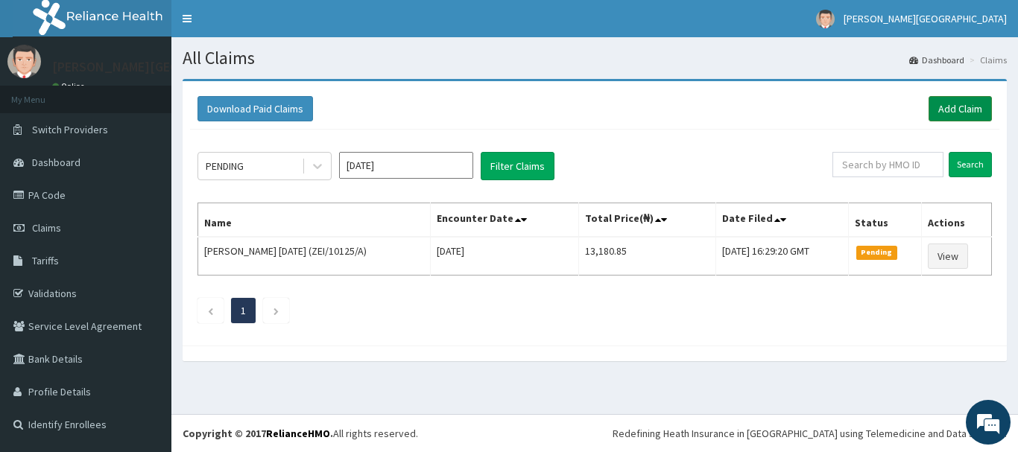
click at [963, 108] on link "Add Claim" at bounding box center [959, 108] width 63 height 25
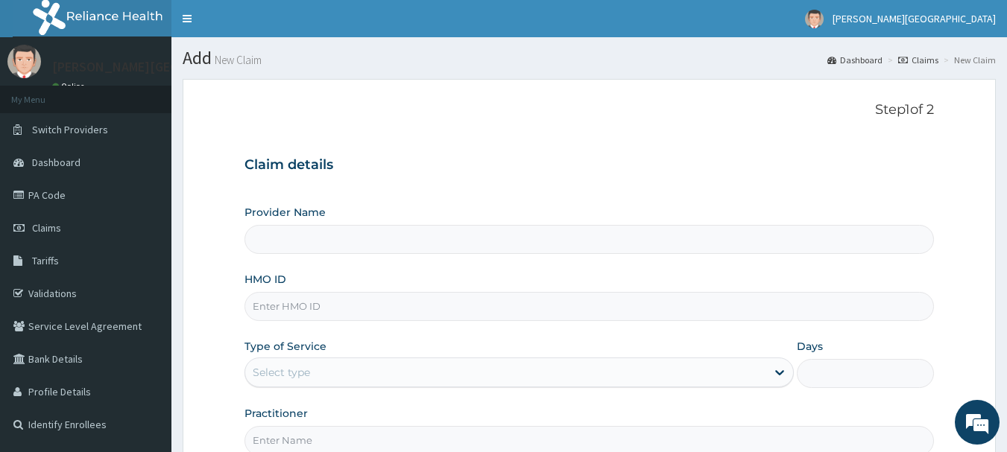
type input "[PERSON_NAME] Specialist Hospital"
click at [280, 307] on input "HMO ID" at bounding box center [589, 306] width 690 height 29
type input "QKA/10041/A"
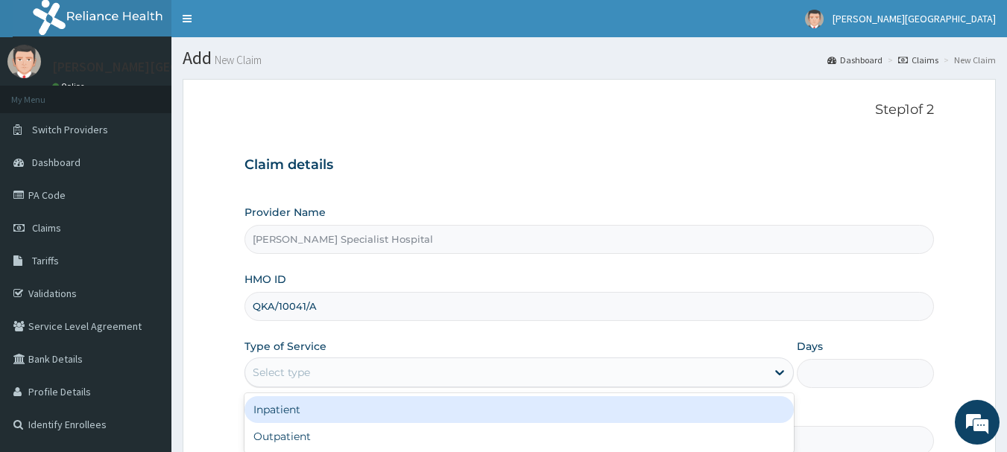
click at [297, 373] on div "Select type" at bounding box center [281, 372] width 57 height 15
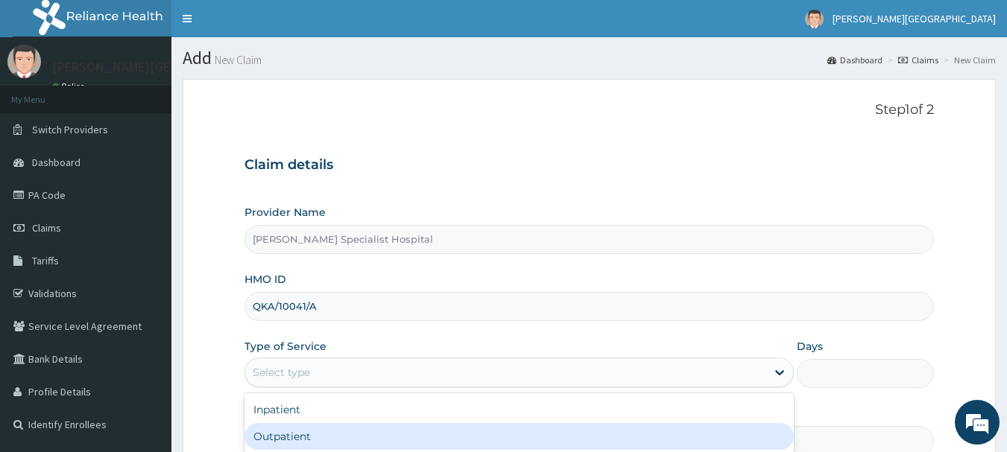
click at [285, 433] on div "Outpatient" at bounding box center [518, 436] width 549 height 27
type input "1"
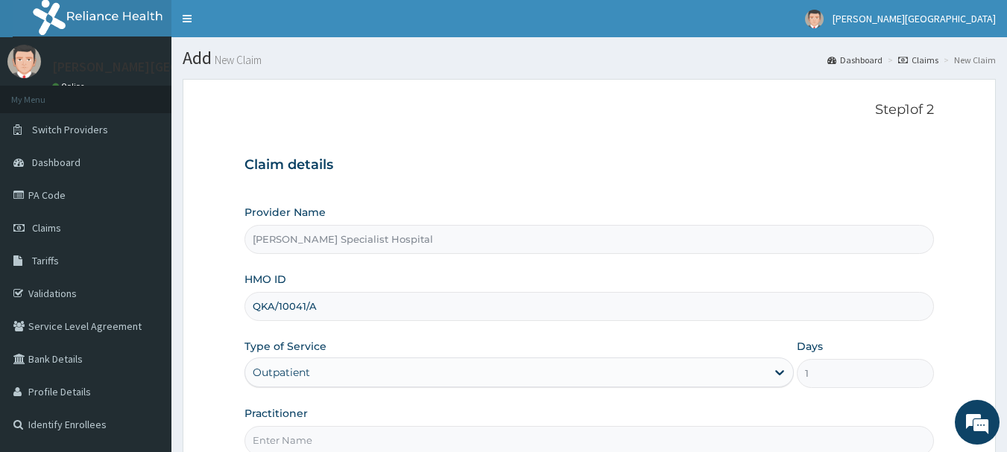
click at [282, 440] on input "Practitioner" at bounding box center [589, 440] width 690 height 29
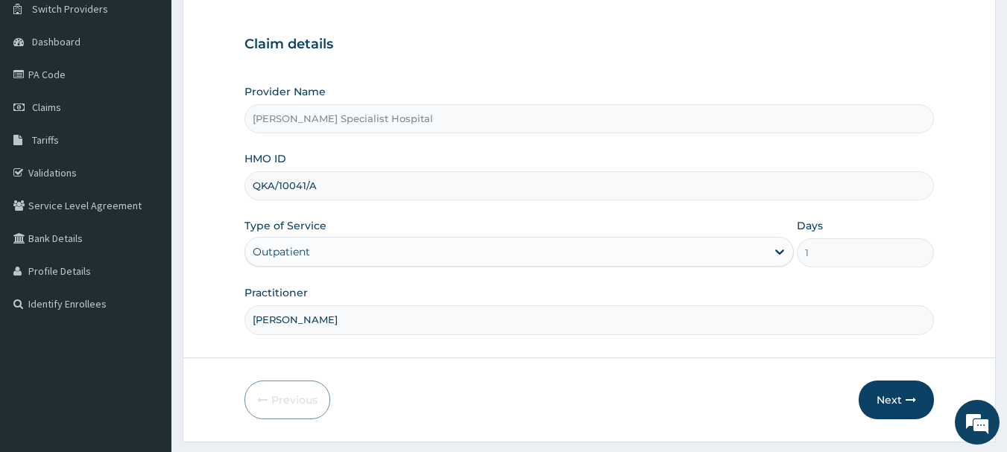
scroll to position [136, 0]
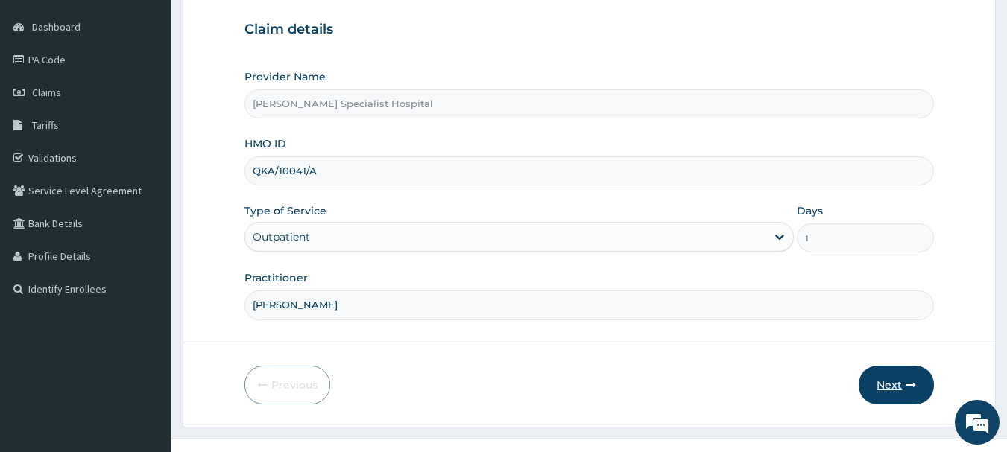
type input "[PERSON_NAME]"
click at [890, 384] on button "Next" at bounding box center [895, 385] width 75 height 39
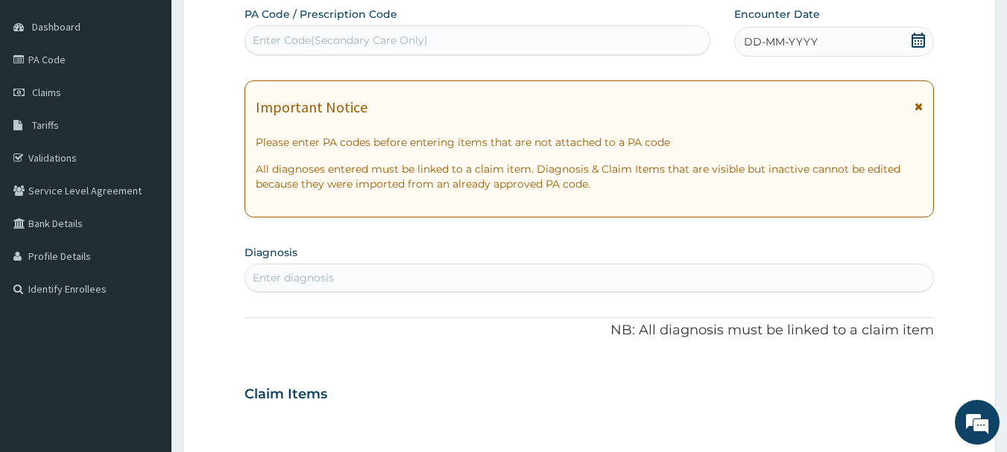
click at [320, 34] on div "Enter Code(Secondary Care Only)" at bounding box center [340, 40] width 175 height 15
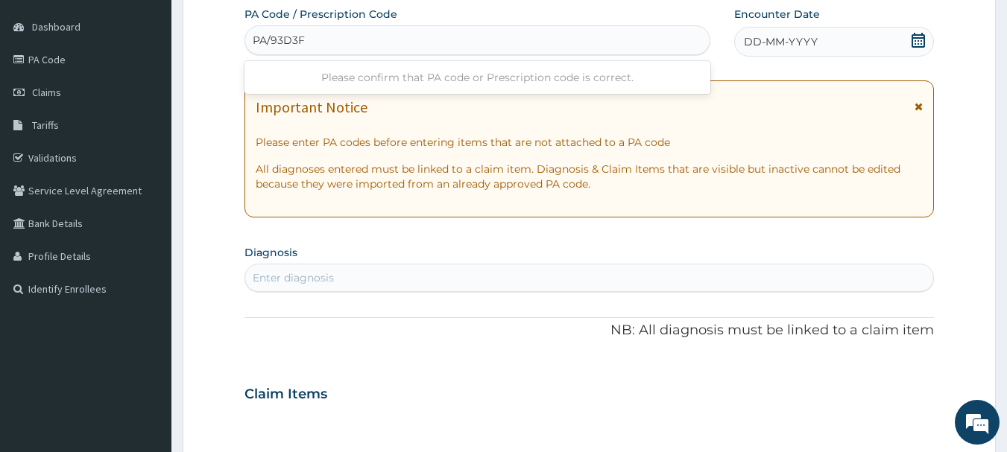
type input "PA/93D3FA"
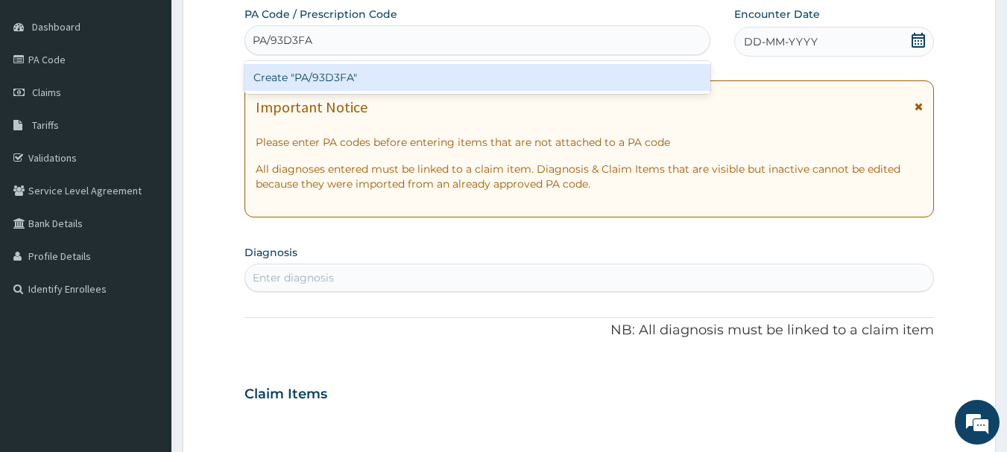
click at [325, 80] on div "Create "PA/93D3FA"" at bounding box center [477, 77] width 466 height 27
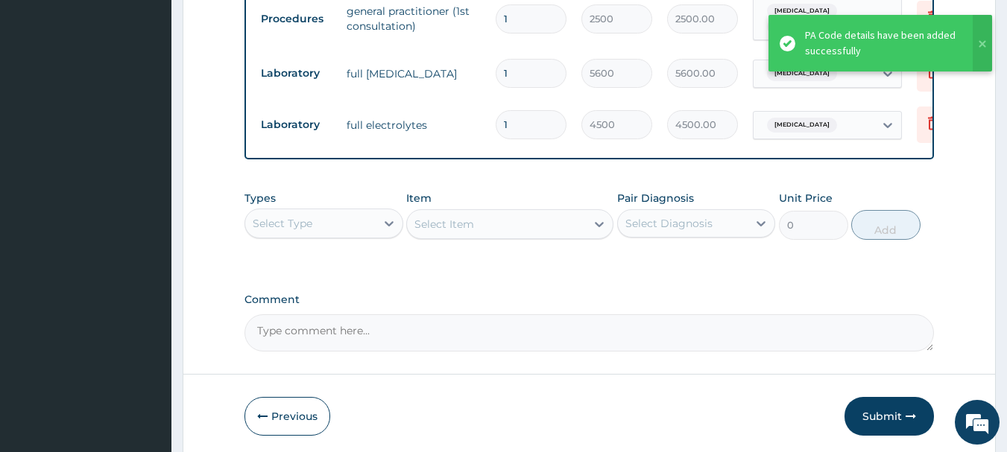
scroll to position [622, 0]
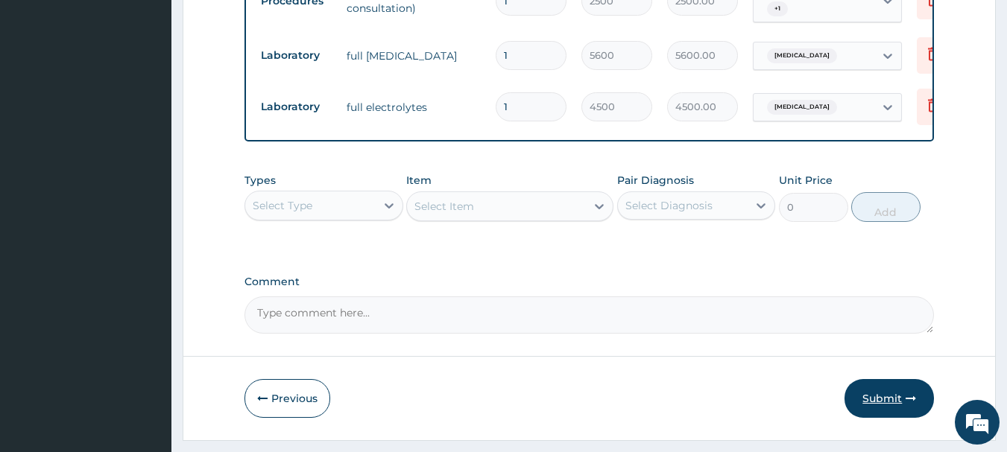
click at [878, 402] on button "Submit" at bounding box center [888, 398] width 89 height 39
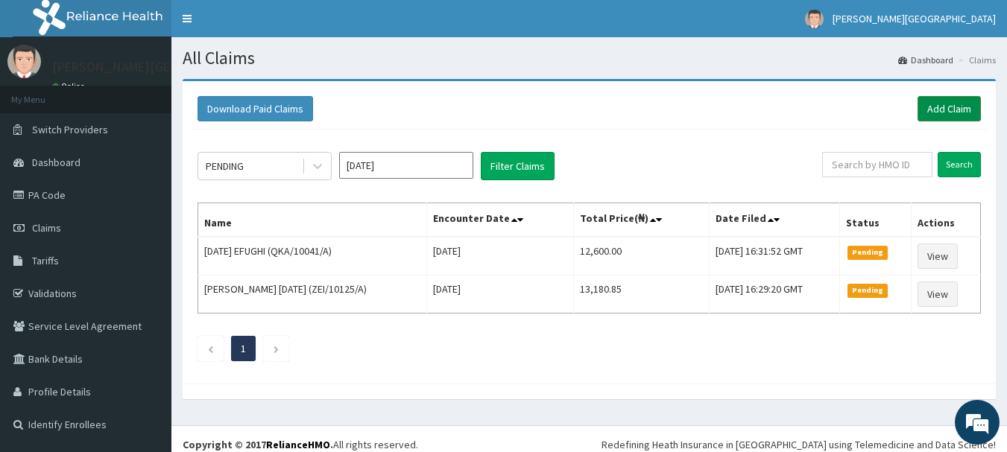
click at [945, 113] on link "Add Claim" at bounding box center [948, 108] width 63 height 25
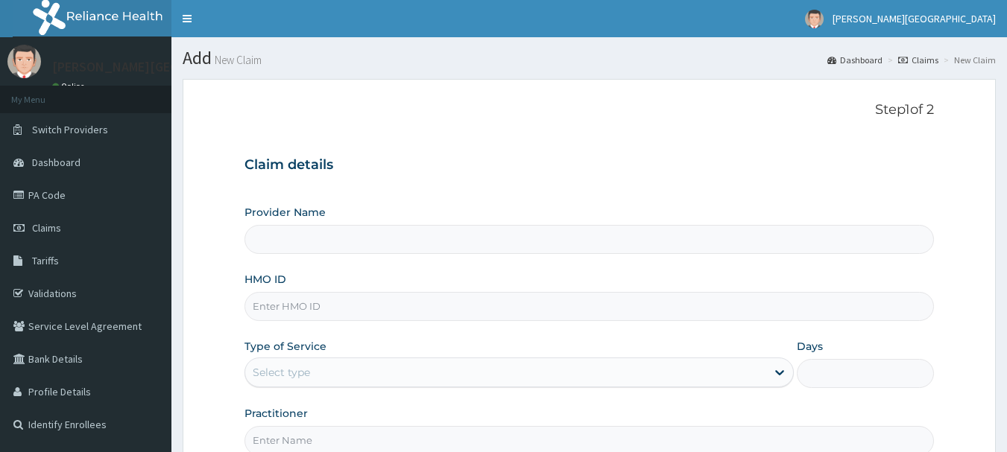
click at [279, 310] on input "HMO ID" at bounding box center [589, 306] width 690 height 29
type input "[PERSON_NAME] Specialist Hospital"
type input "CYS/10088/A"
click at [294, 367] on div "Select type" at bounding box center [281, 372] width 57 height 15
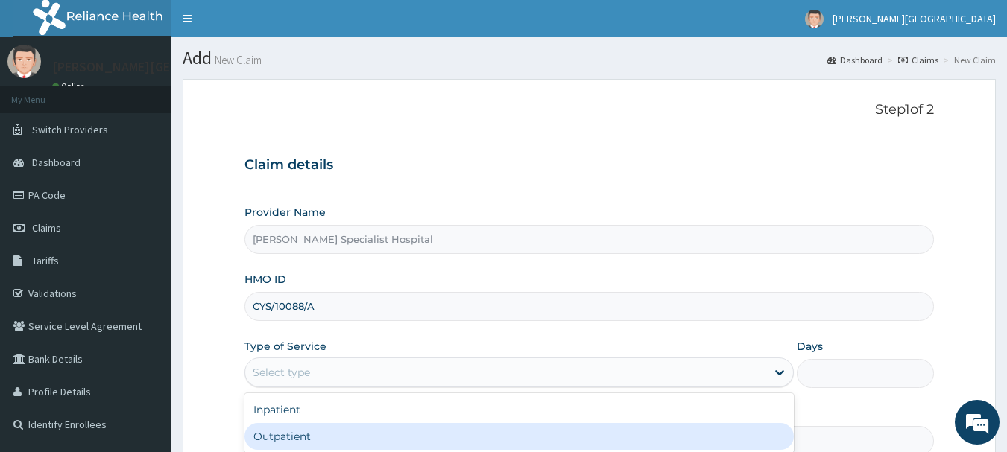
click at [286, 437] on div "Outpatient" at bounding box center [518, 436] width 549 height 27
type input "1"
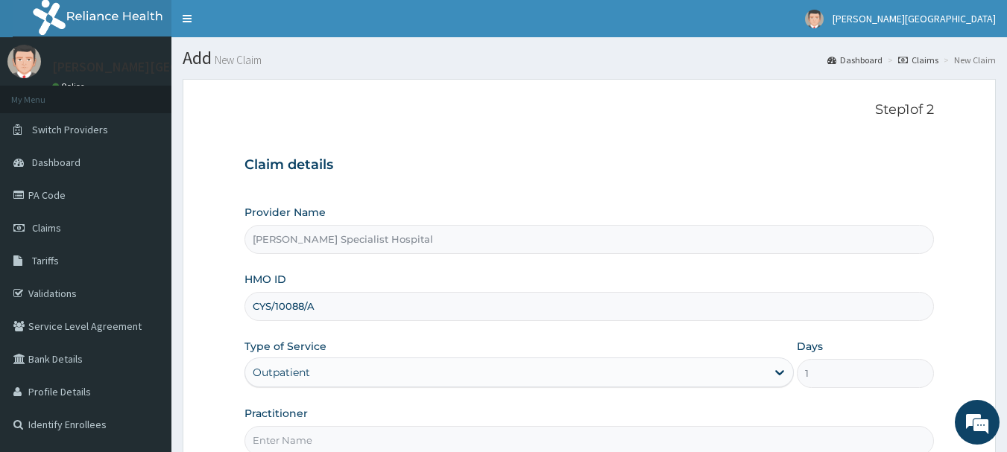
click at [282, 440] on input "Practitioner" at bounding box center [589, 440] width 690 height 29
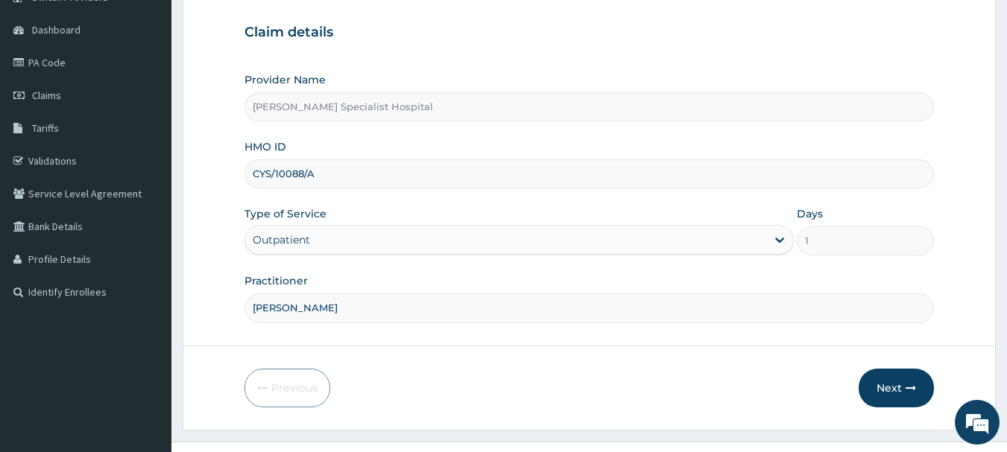
scroll to position [160, 0]
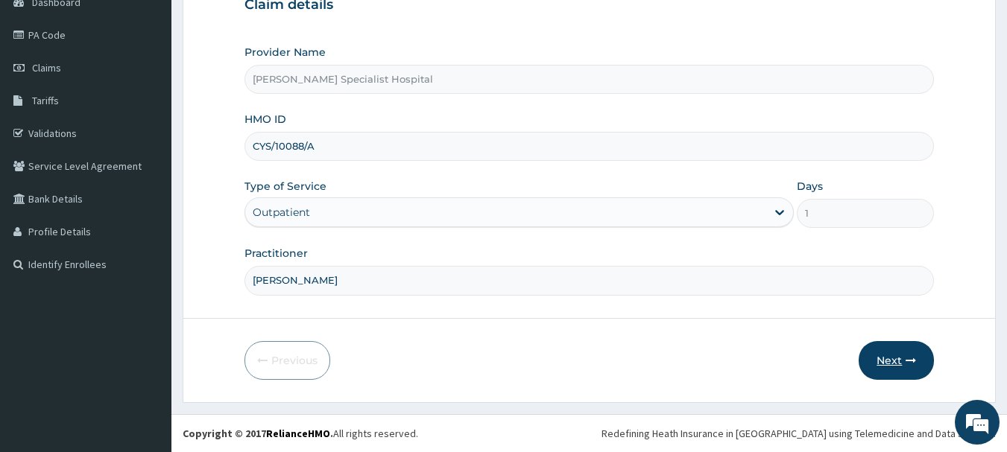
type input "[PERSON_NAME]"
click at [887, 358] on button "Next" at bounding box center [895, 360] width 75 height 39
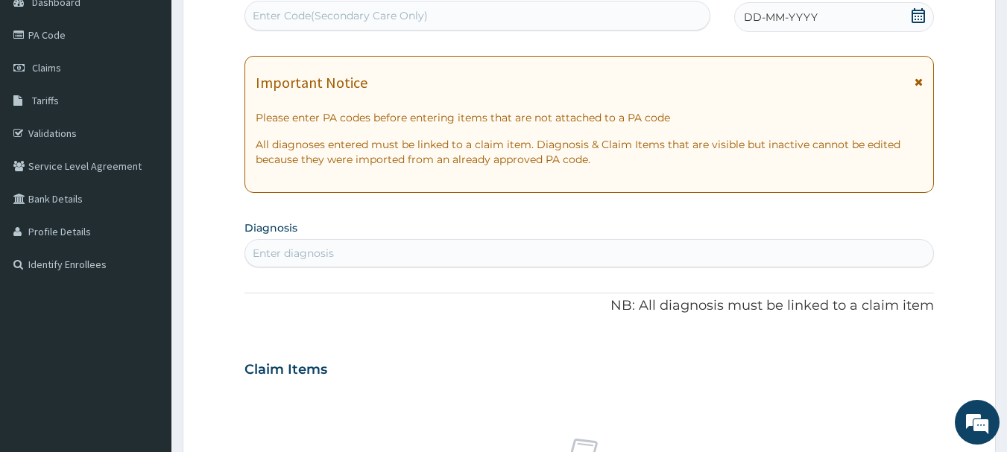
click at [405, 15] on div "Enter Code(Secondary Care Only)" at bounding box center [340, 15] width 175 height 15
type input "PA/81BA23"
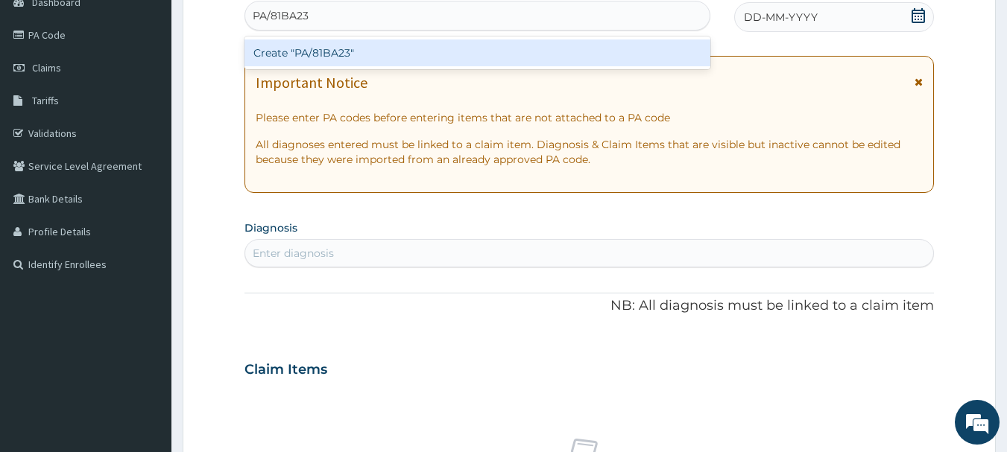
click at [338, 58] on div "Create "PA/81BA23"" at bounding box center [477, 52] width 466 height 27
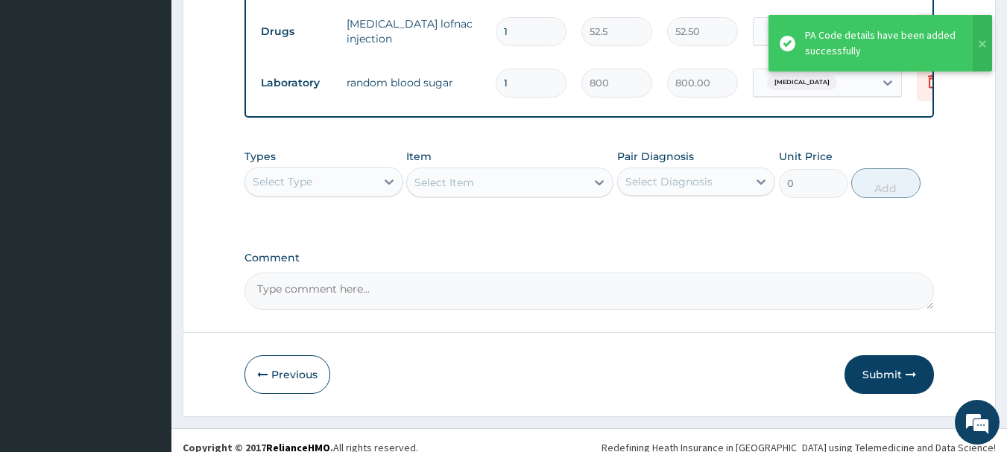
scroll to position [665, 0]
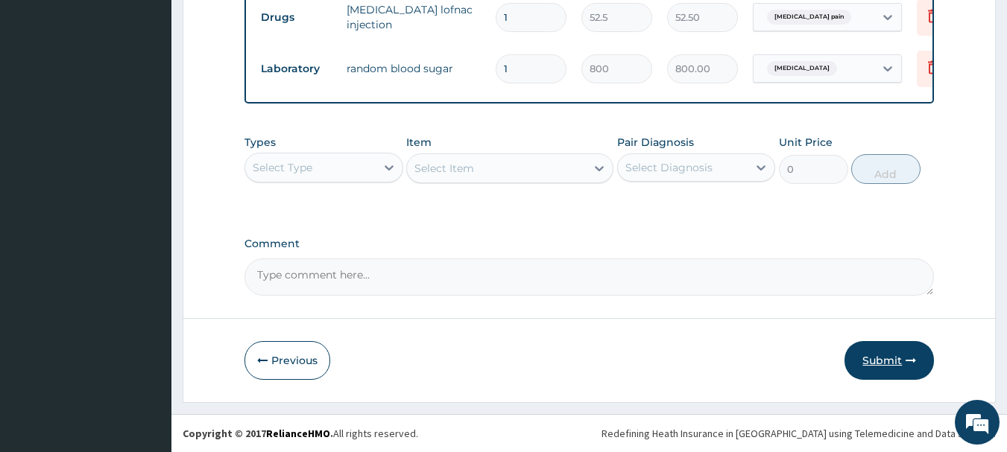
click at [878, 360] on button "Submit" at bounding box center [888, 360] width 89 height 39
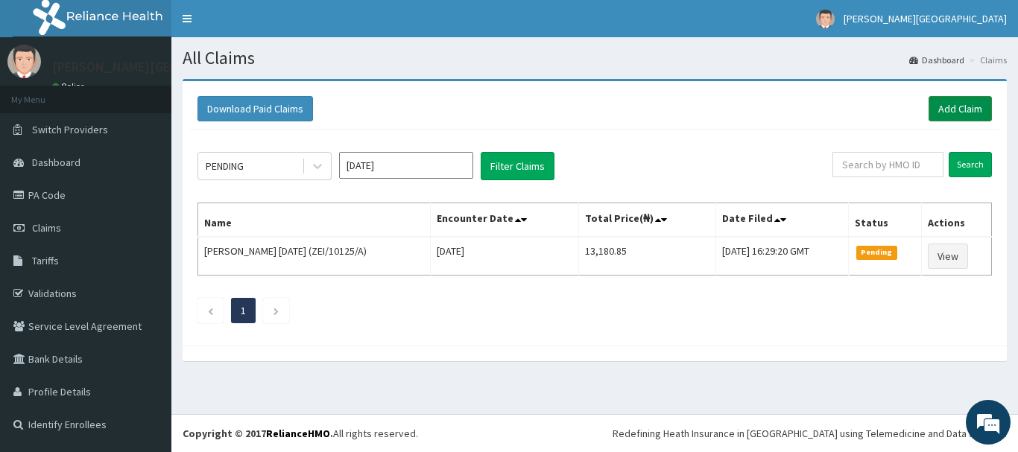
click at [958, 110] on link "Add Claim" at bounding box center [959, 108] width 63 height 25
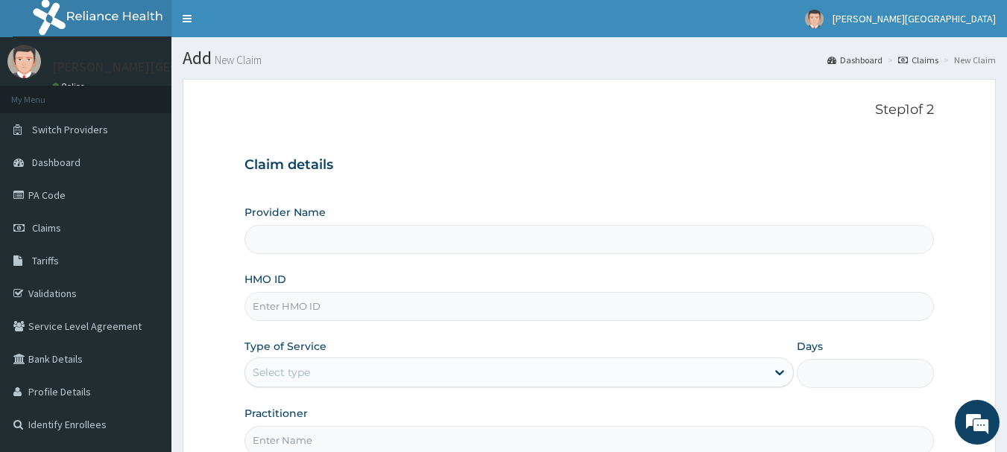
click at [329, 311] on input "HMO ID" at bounding box center [589, 306] width 690 height 29
type input "[PERSON_NAME] Specialist Hospital"
type input "SFA/14976/A"
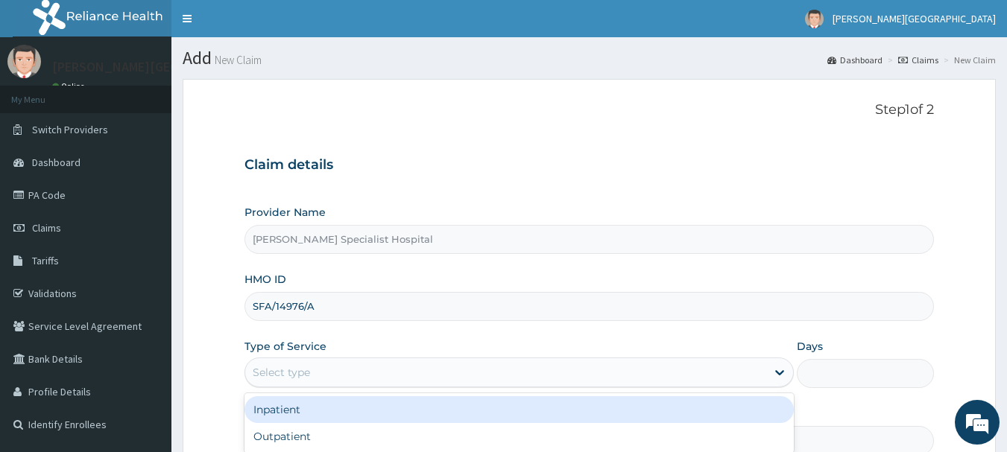
click at [301, 367] on div "Select type" at bounding box center [281, 372] width 57 height 15
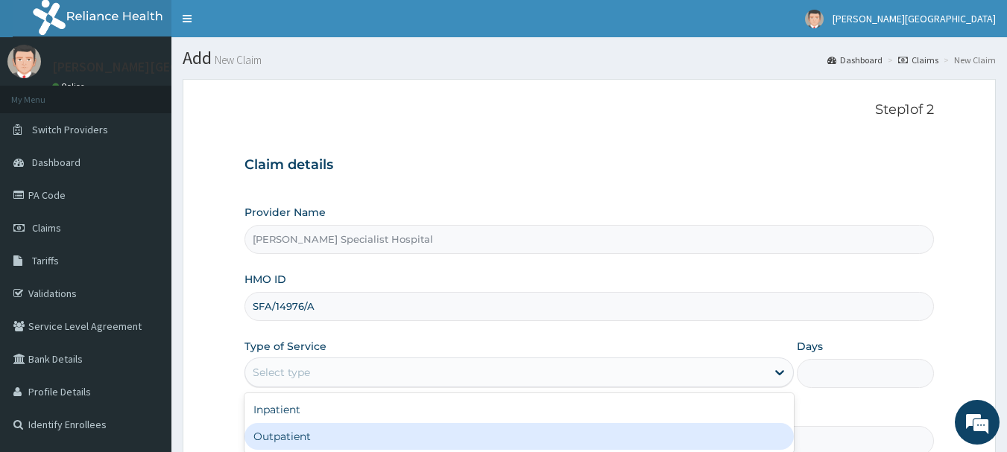
click at [288, 438] on div "Outpatient" at bounding box center [518, 436] width 549 height 27
type input "1"
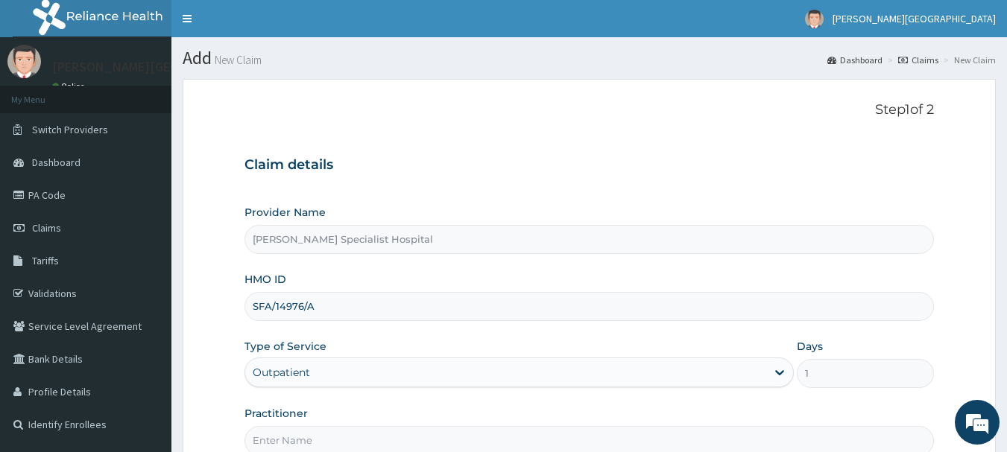
click at [278, 437] on input "Practitioner" at bounding box center [589, 440] width 690 height 29
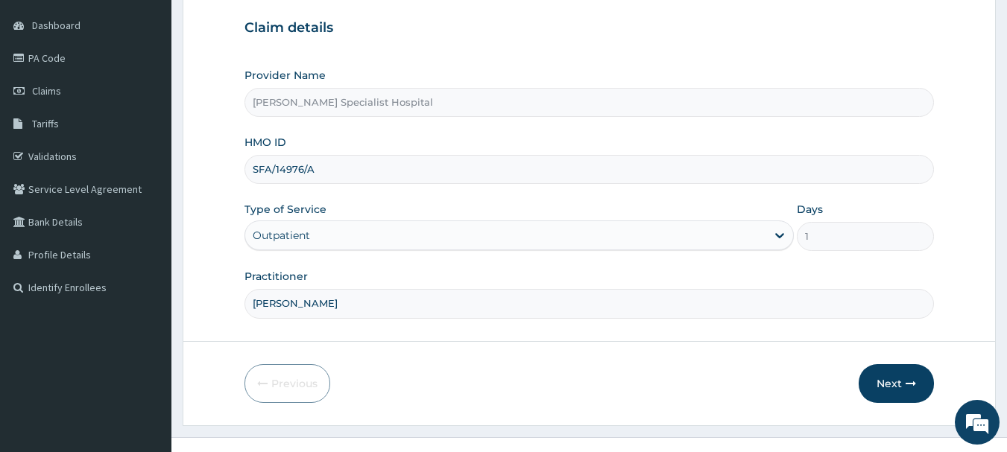
scroll to position [160, 0]
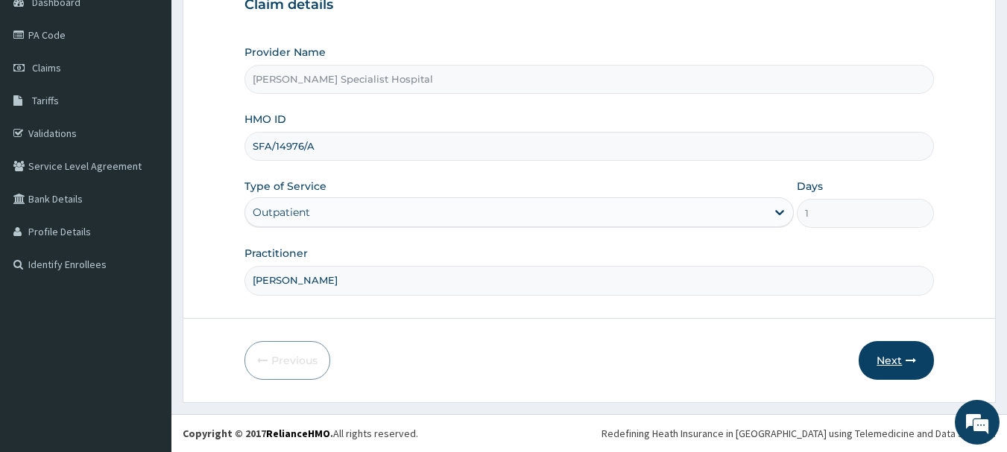
type input "[PERSON_NAME]"
click at [893, 360] on button "Next" at bounding box center [895, 360] width 75 height 39
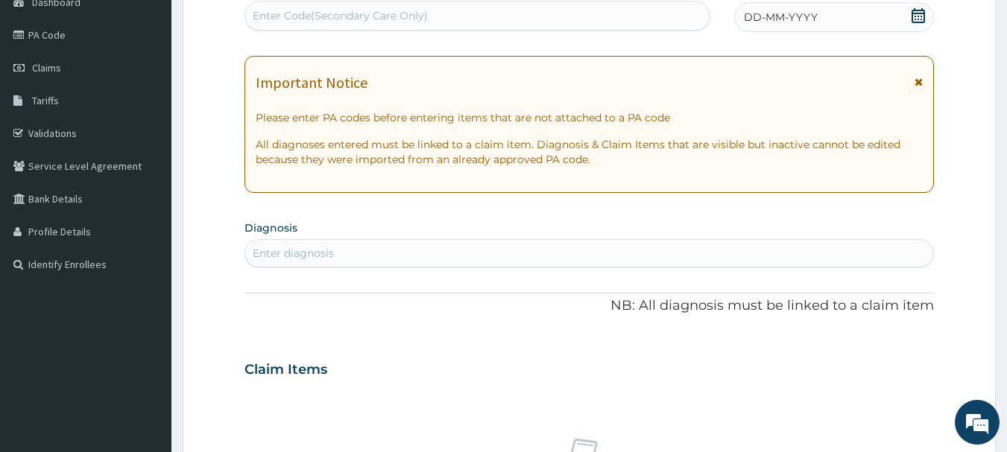
click at [467, 9] on div "Enter Code(Secondary Care Only)" at bounding box center [477, 16] width 465 height 24
type input "PA/9AC73A"
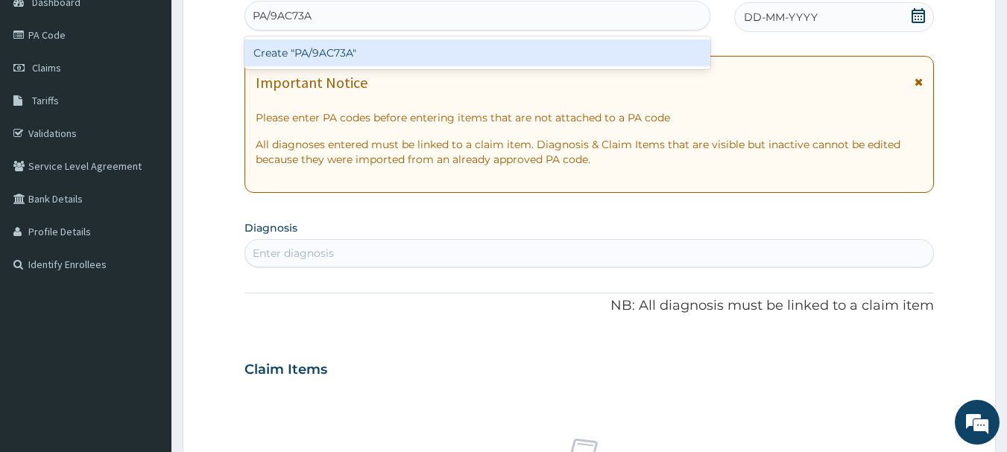
click at [403, 54] on div "Create "PA/9AC73A"" at bounding box center [477, 52] width 466 height 27
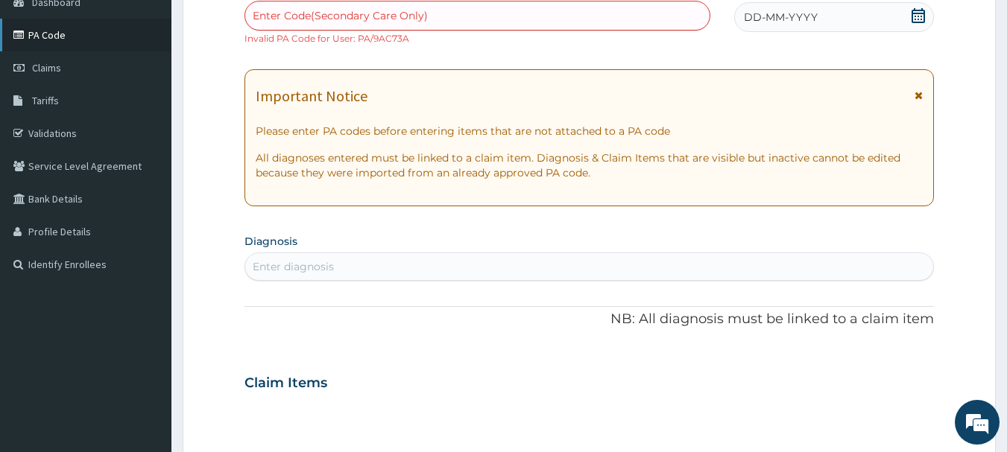
click at [45, 37] on link "PA Code" at bounding box center [85, 35] width 171 height 33
